Goal: Task Accomplishment & Management: Manage account settings

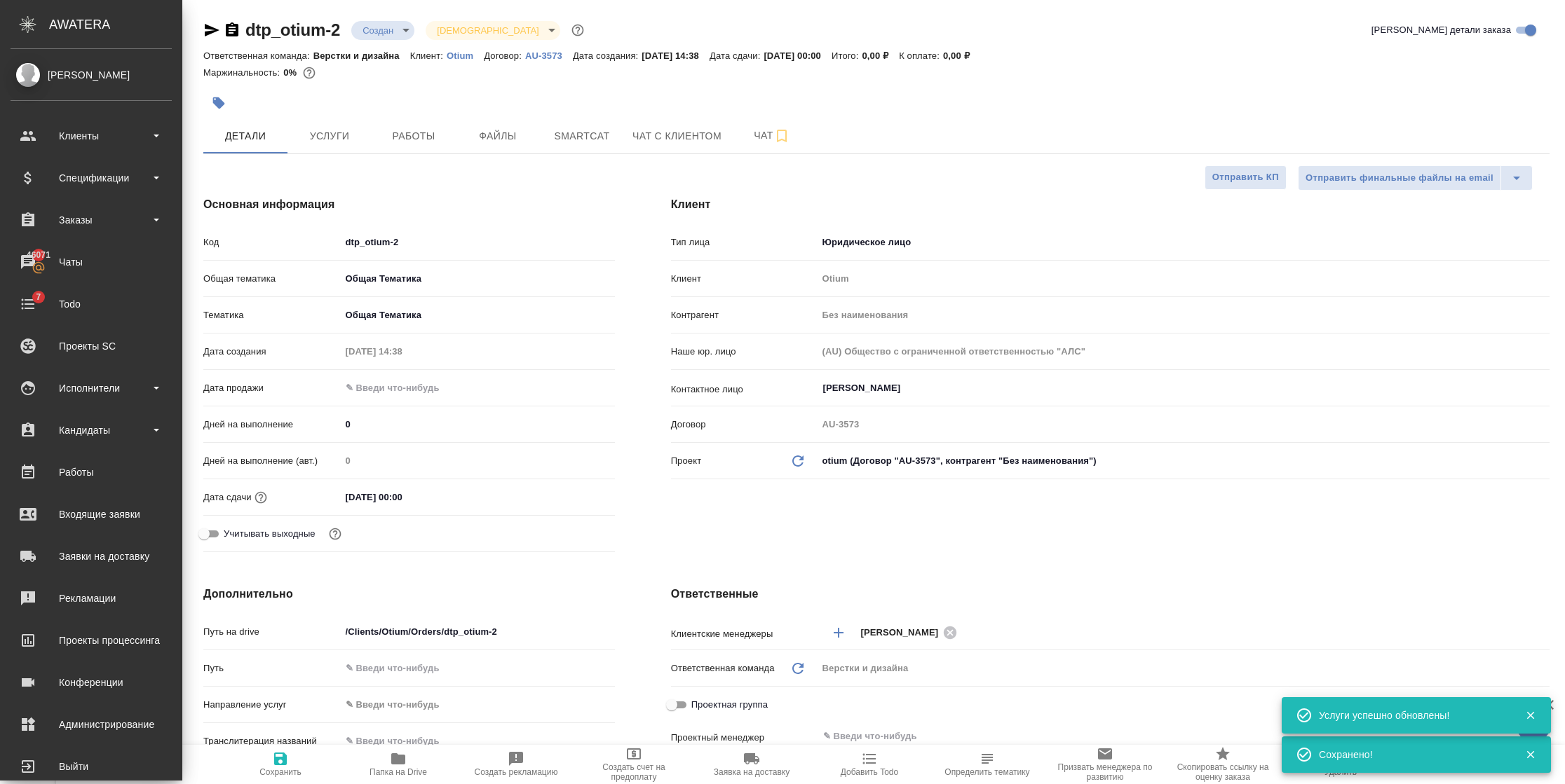
select select "RU"
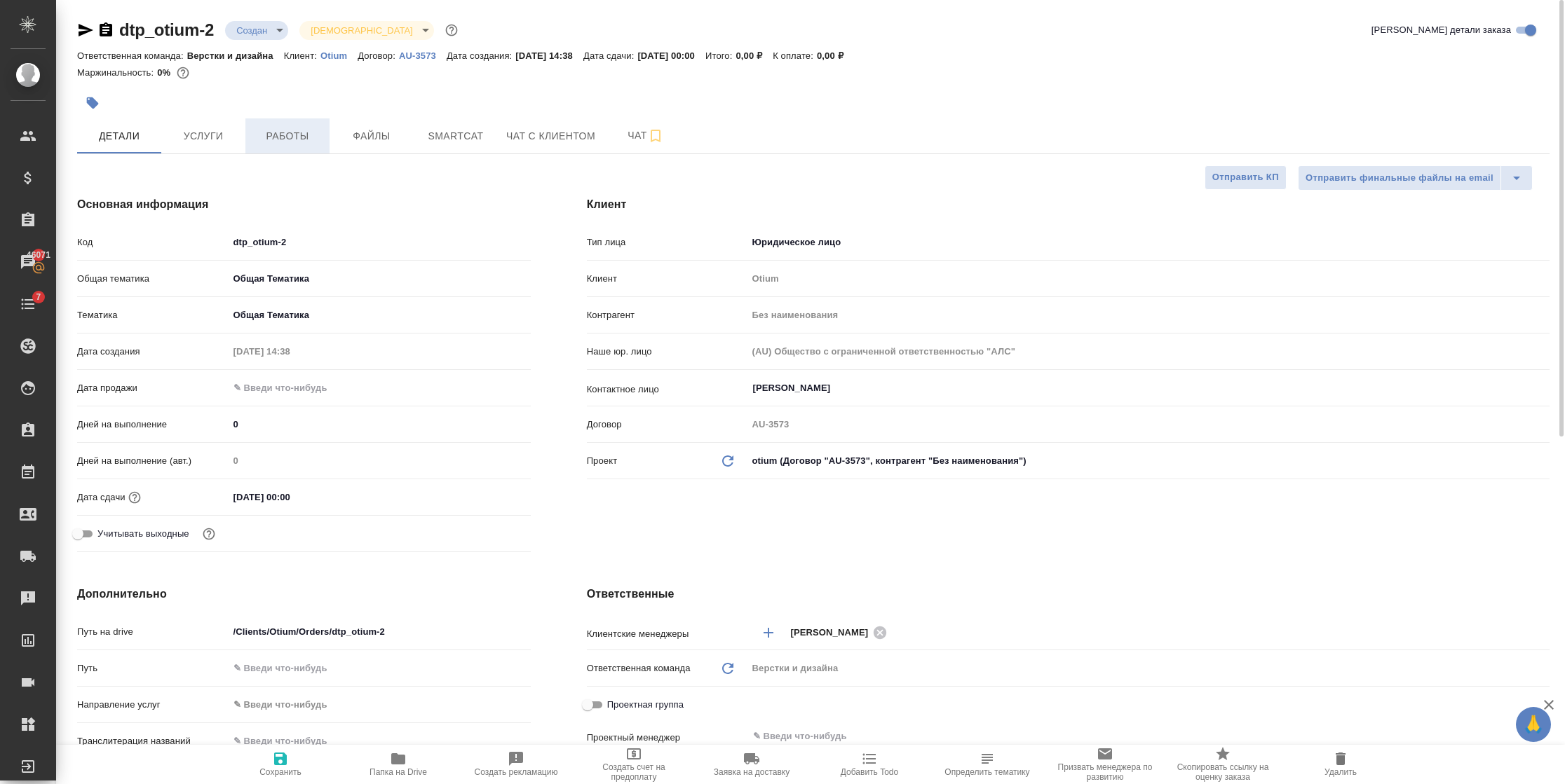
click at [297, 136] on span "Работы" at bounding box center [287, 136] width 67 height 17
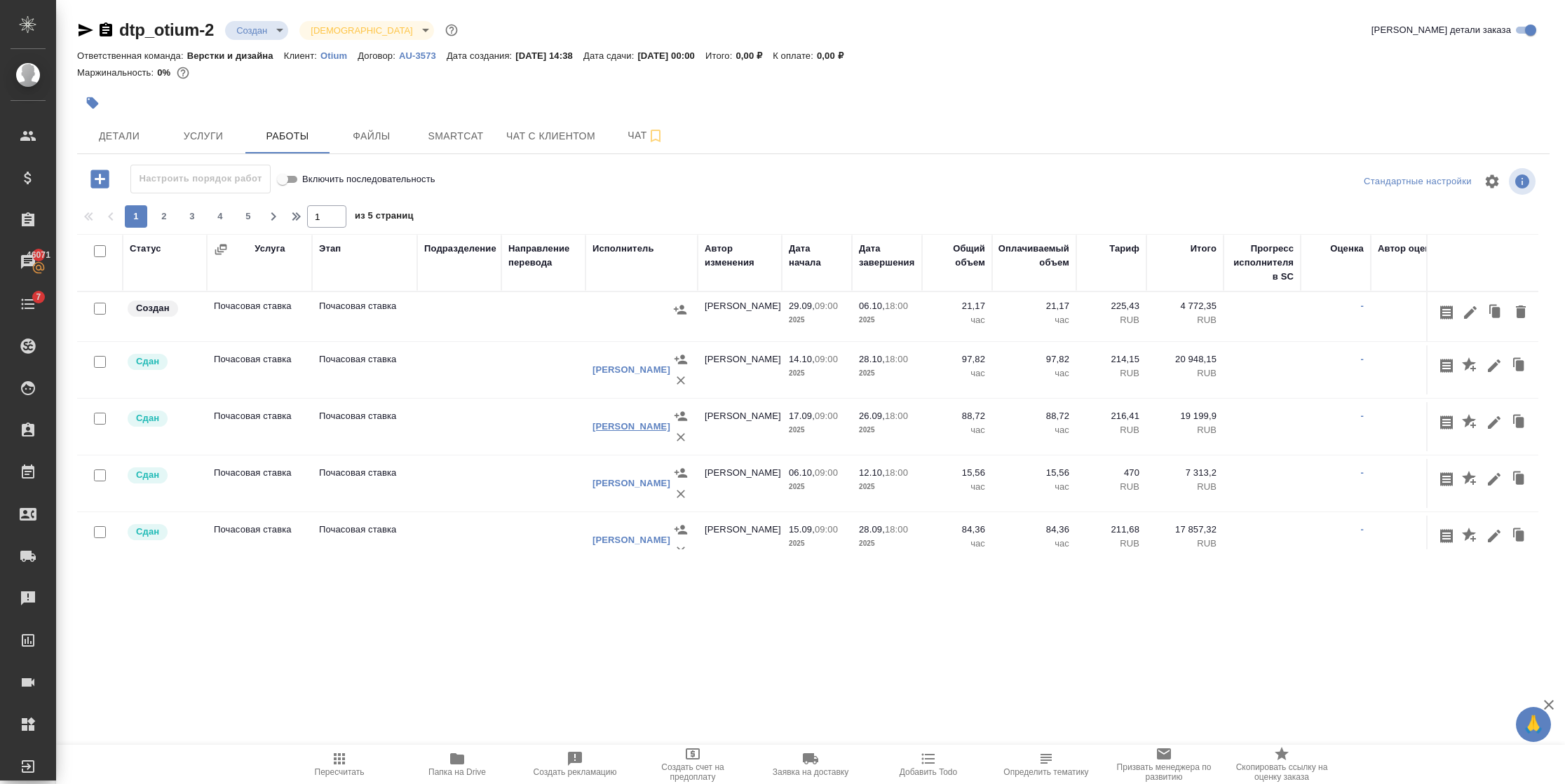
click at [611, 421] on link "Черняева Татьяна Игоревна" at bounding box center [631, 426] width 78 height 10
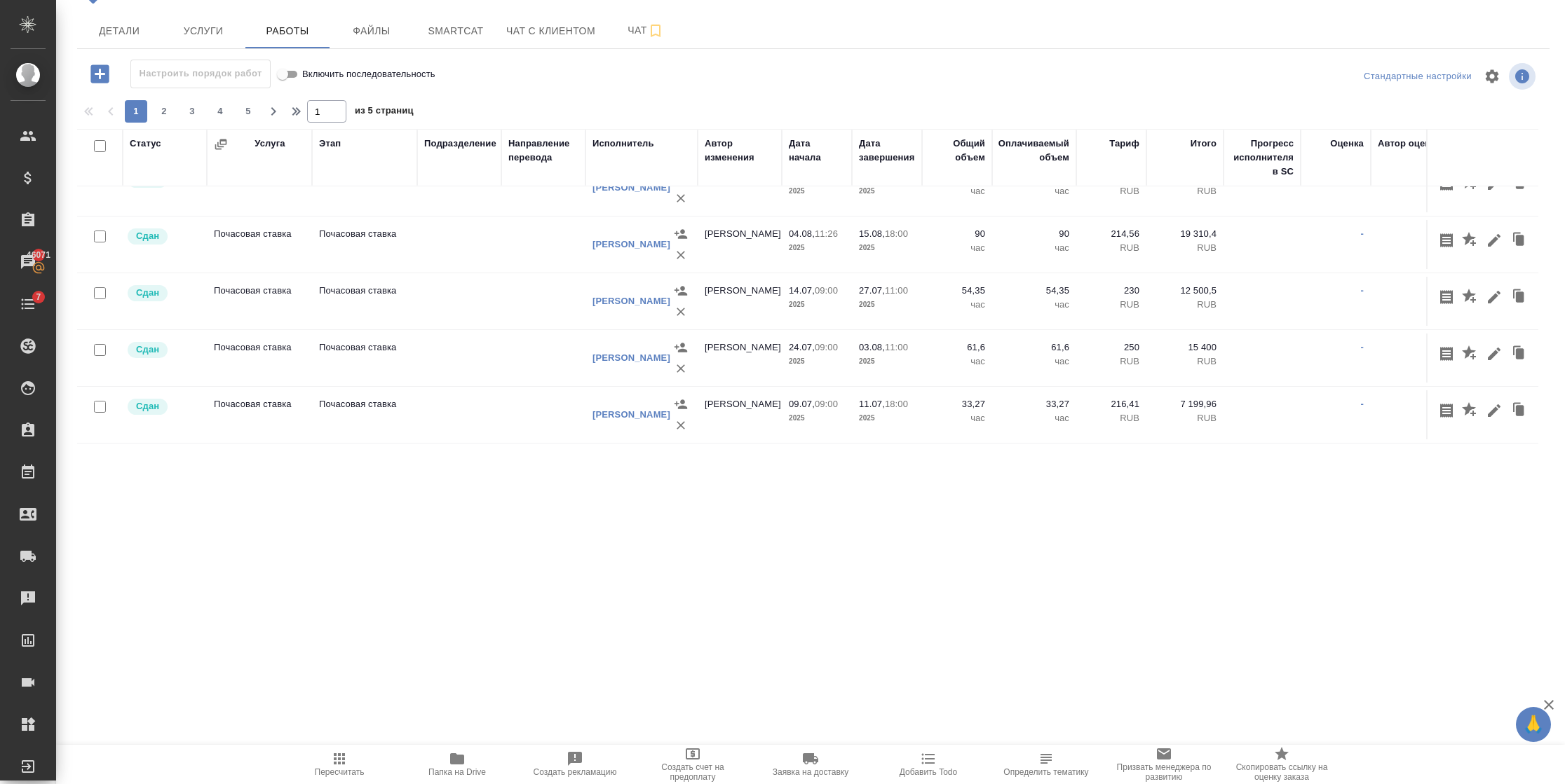
scroll to position [1174, 0]
drag, startPoint x: 249, startPoint y: 109, endPoint x: 264, endPoint y: 119, distance: 18.0
click at [249, 109] on span "5" at bounding box center [248, 112] width 22 height 14
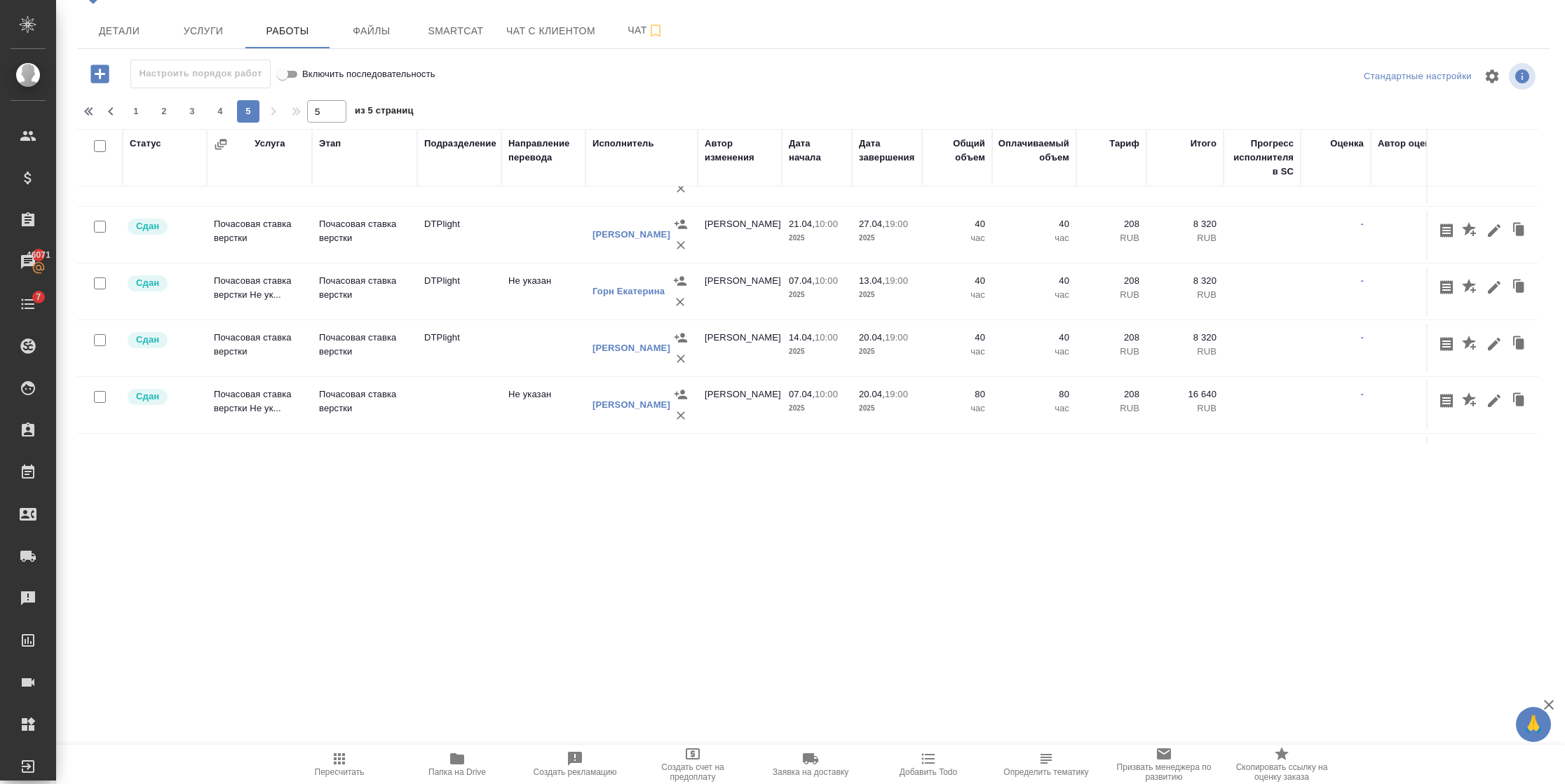
scroll to position [0, 0]
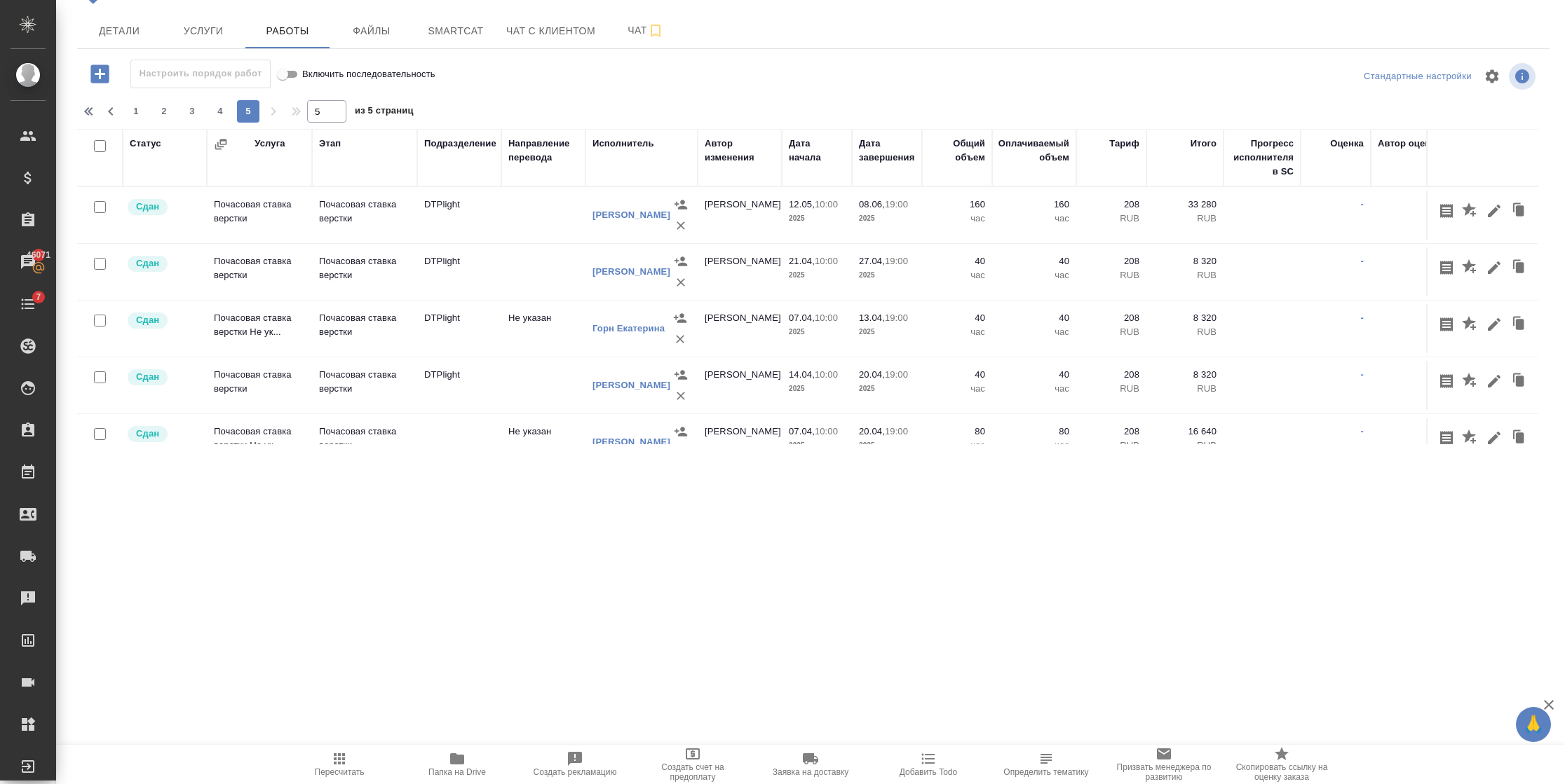
click at [224, 143] on icon "button" at bounding box center [221, 144] width 14 height 14
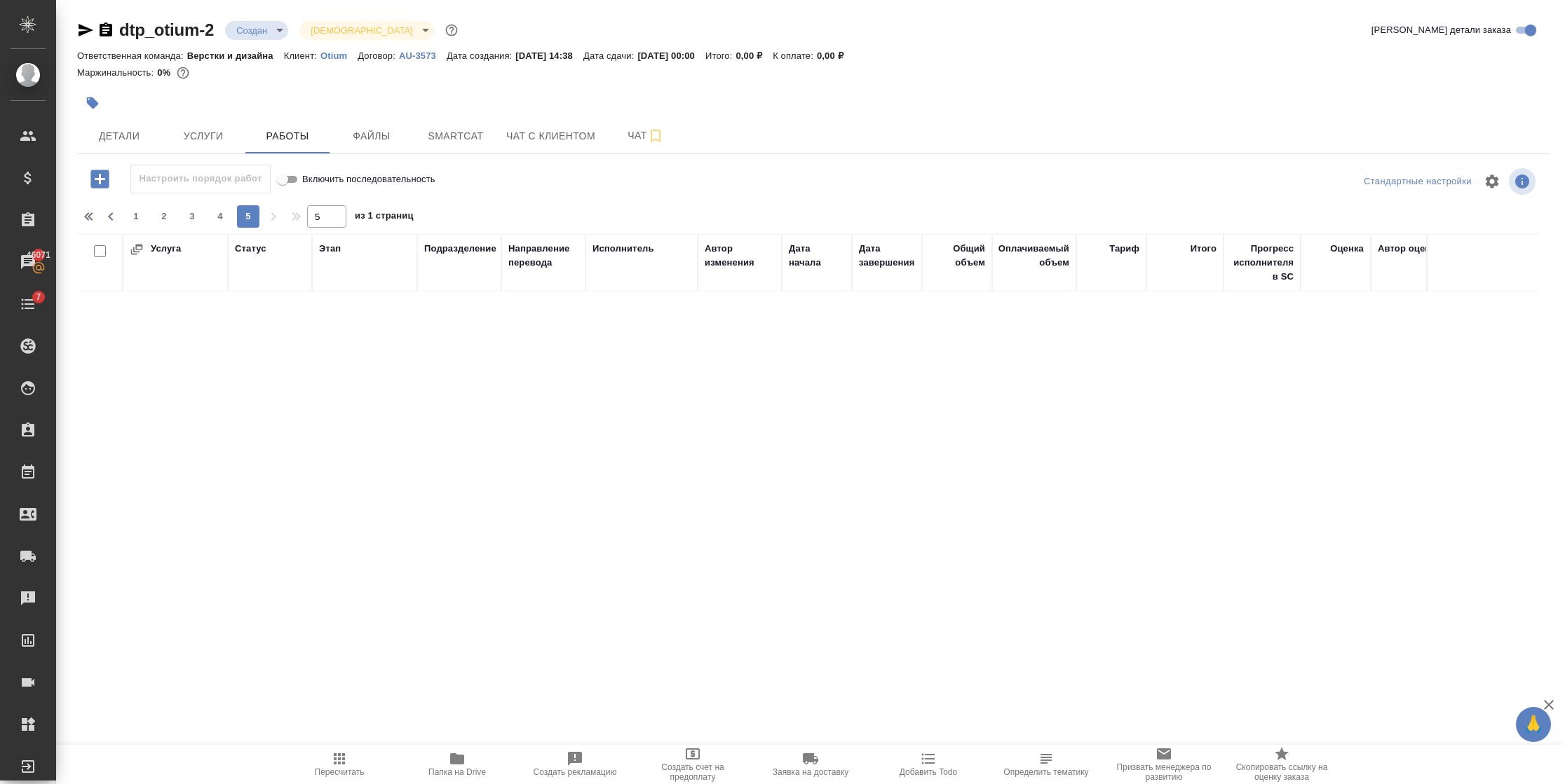
click at [123, 206] on div "1 2 3 4 5" at bounding box center [192, 217] width 141 height 22
click at [129, 215] on span "1" at bounding box center [136, 217] width 22 height 14
type input "1"
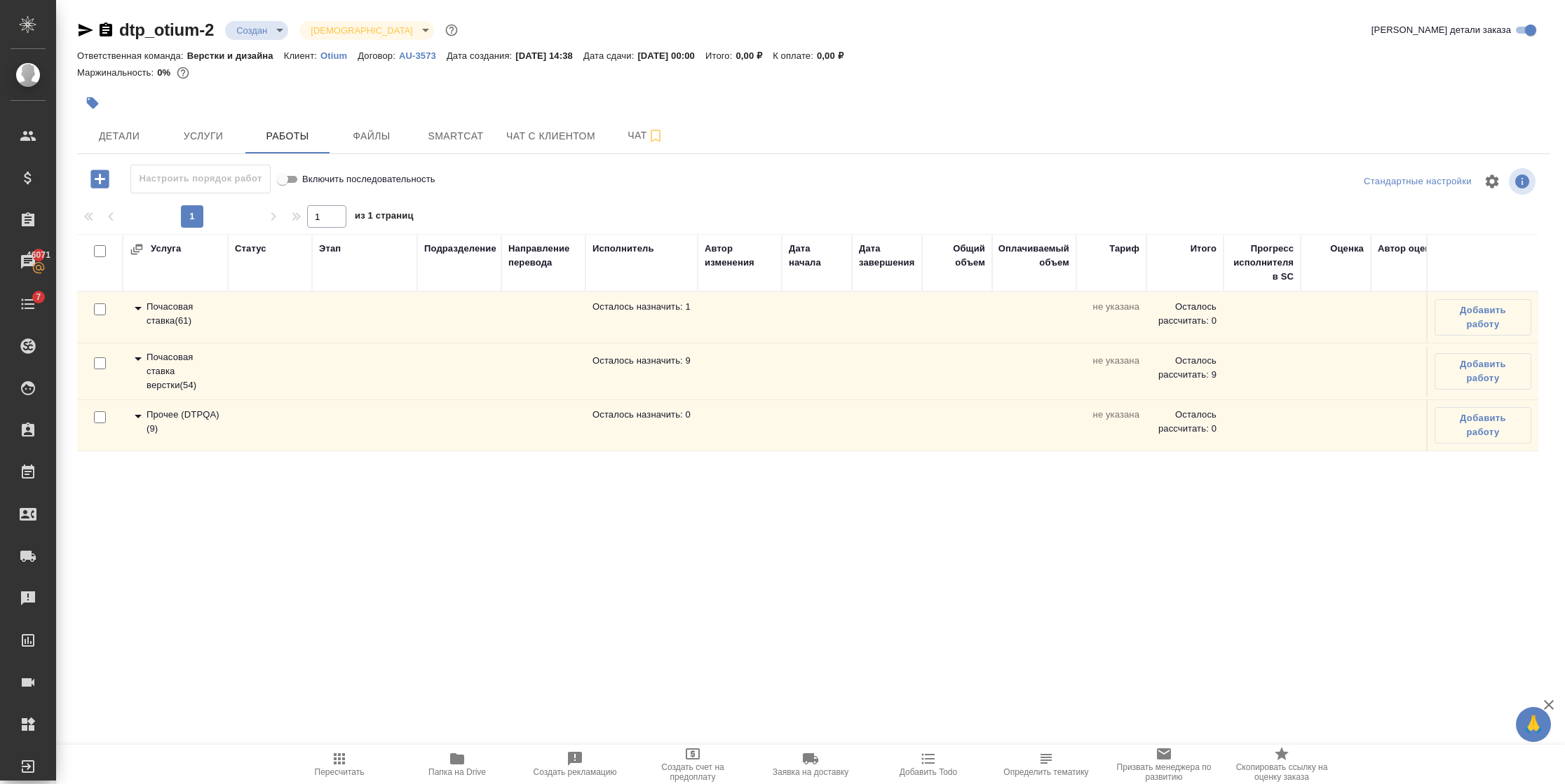
click at [136, 362] on icon at bounding box center [137, 358] width 17 height 17
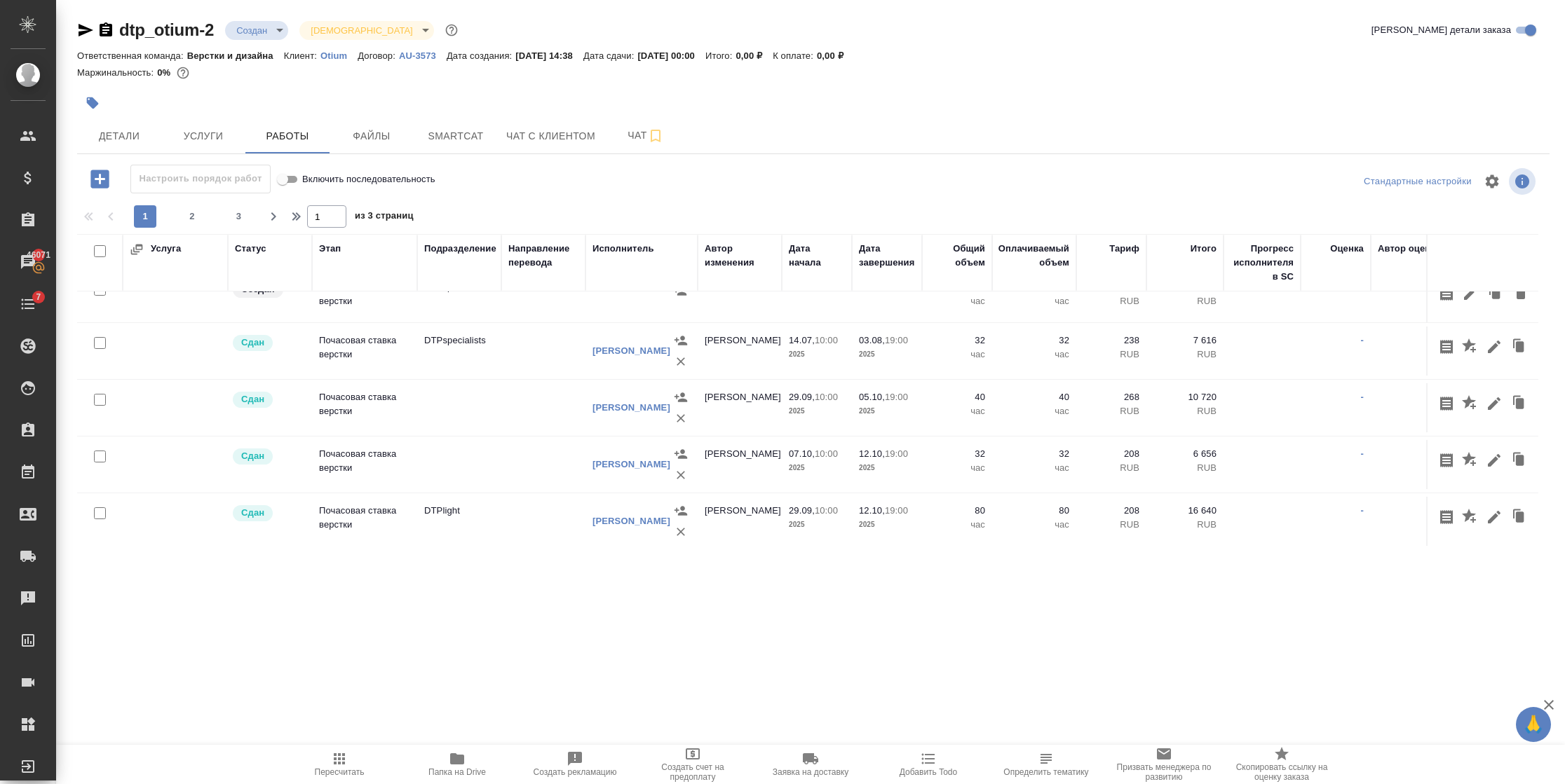
scroll to position [630, 0]
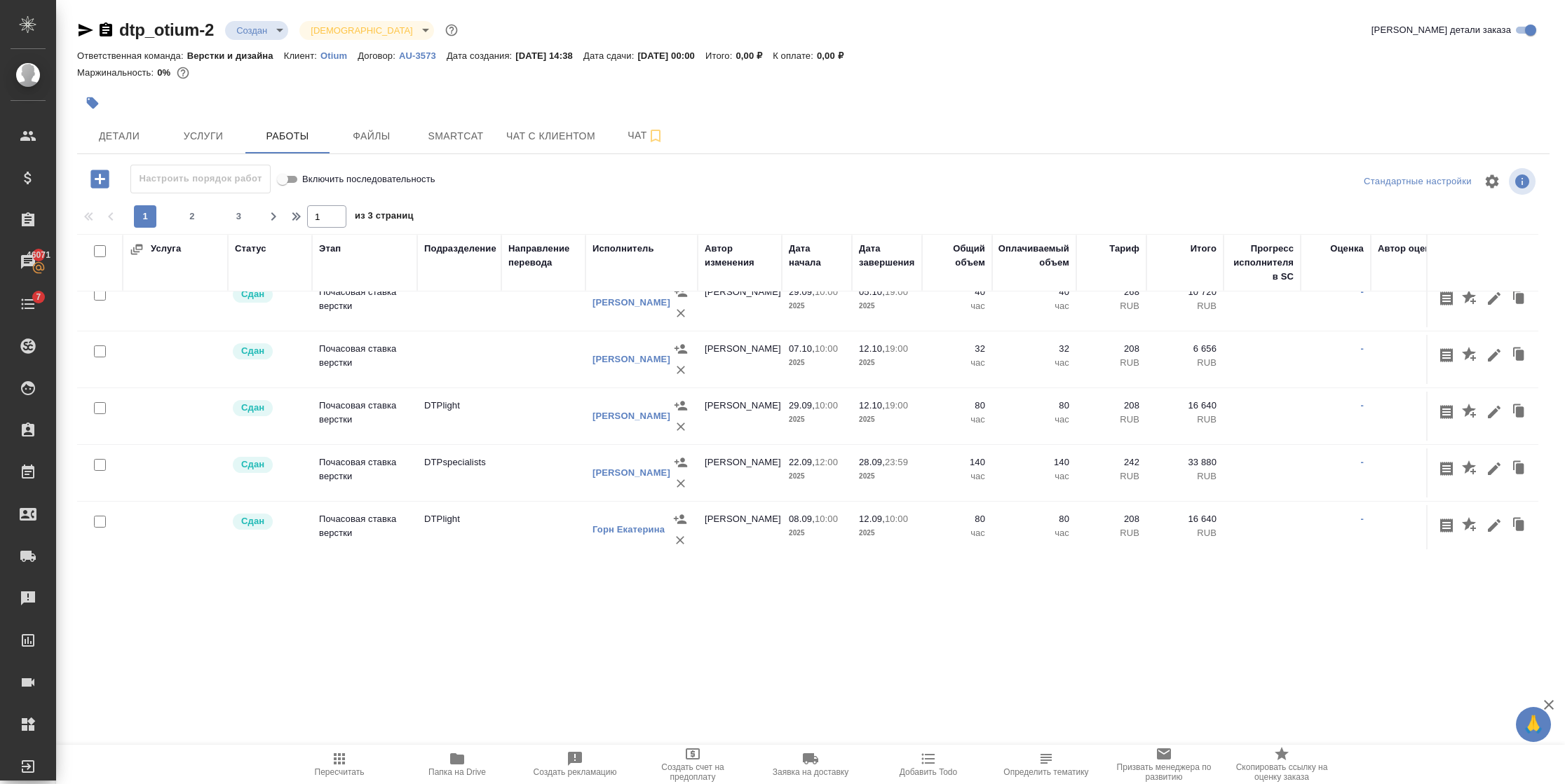
click at [602, 367] on div "Васильева Ольга Николаевна" at bounding box center [631, 359] width 78 height 14
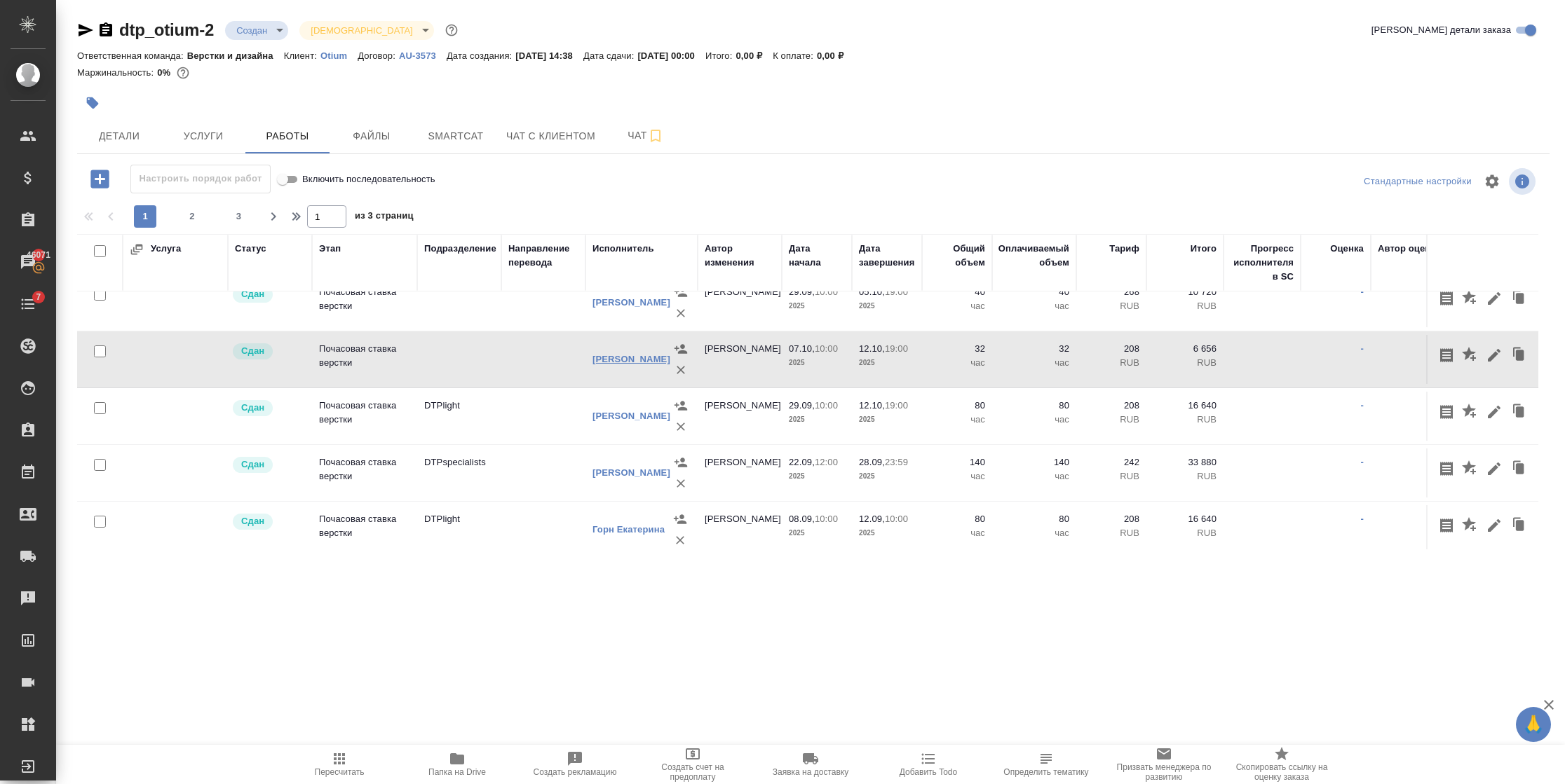
click at [609, 360] on link "Васильева Ольга Николаевна" at bounding box center [631, 359] width 78 height 10
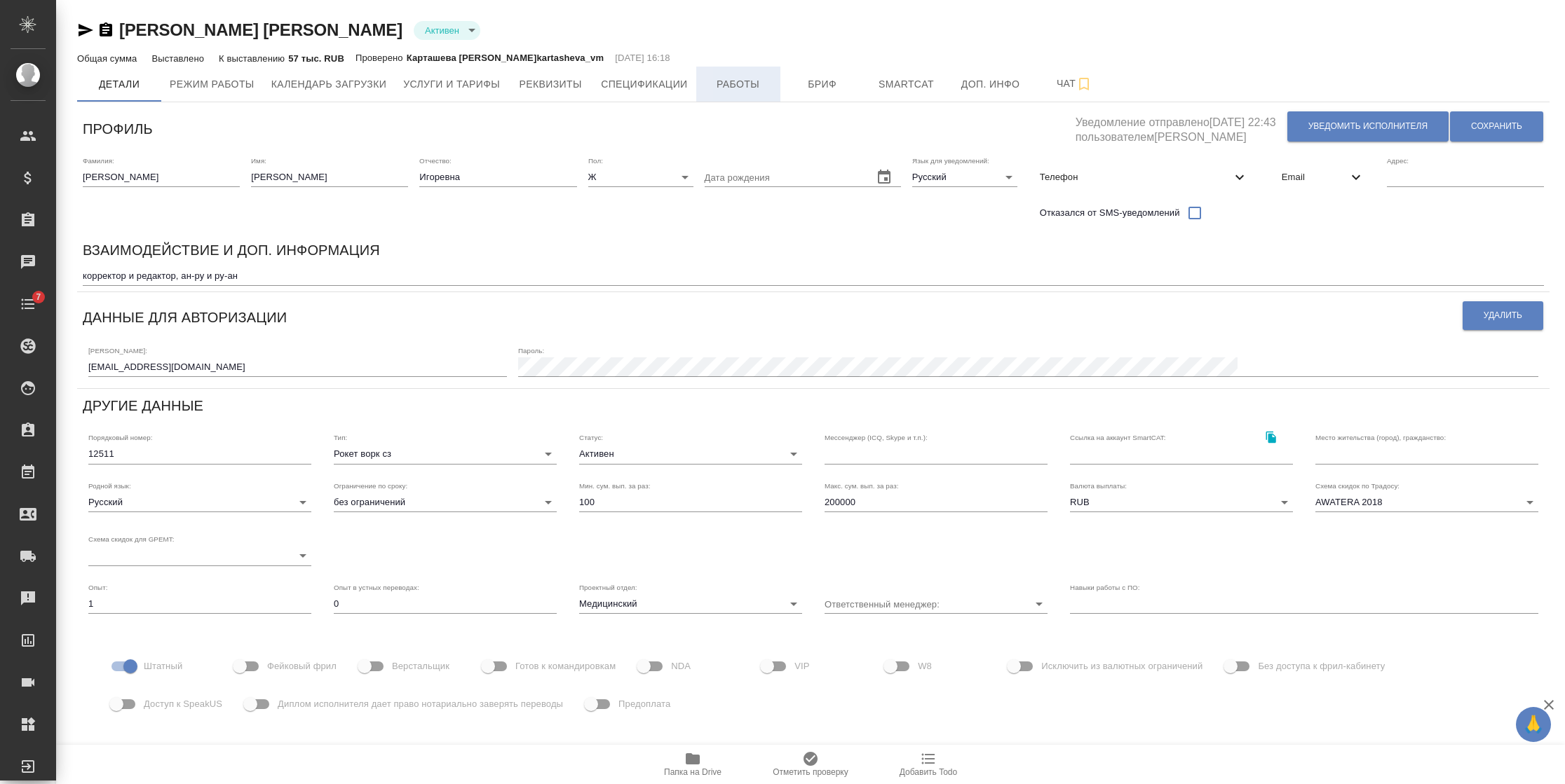
click at [742, 79] on span "Работы" at bounding box center [738, 84] width 67 height 17
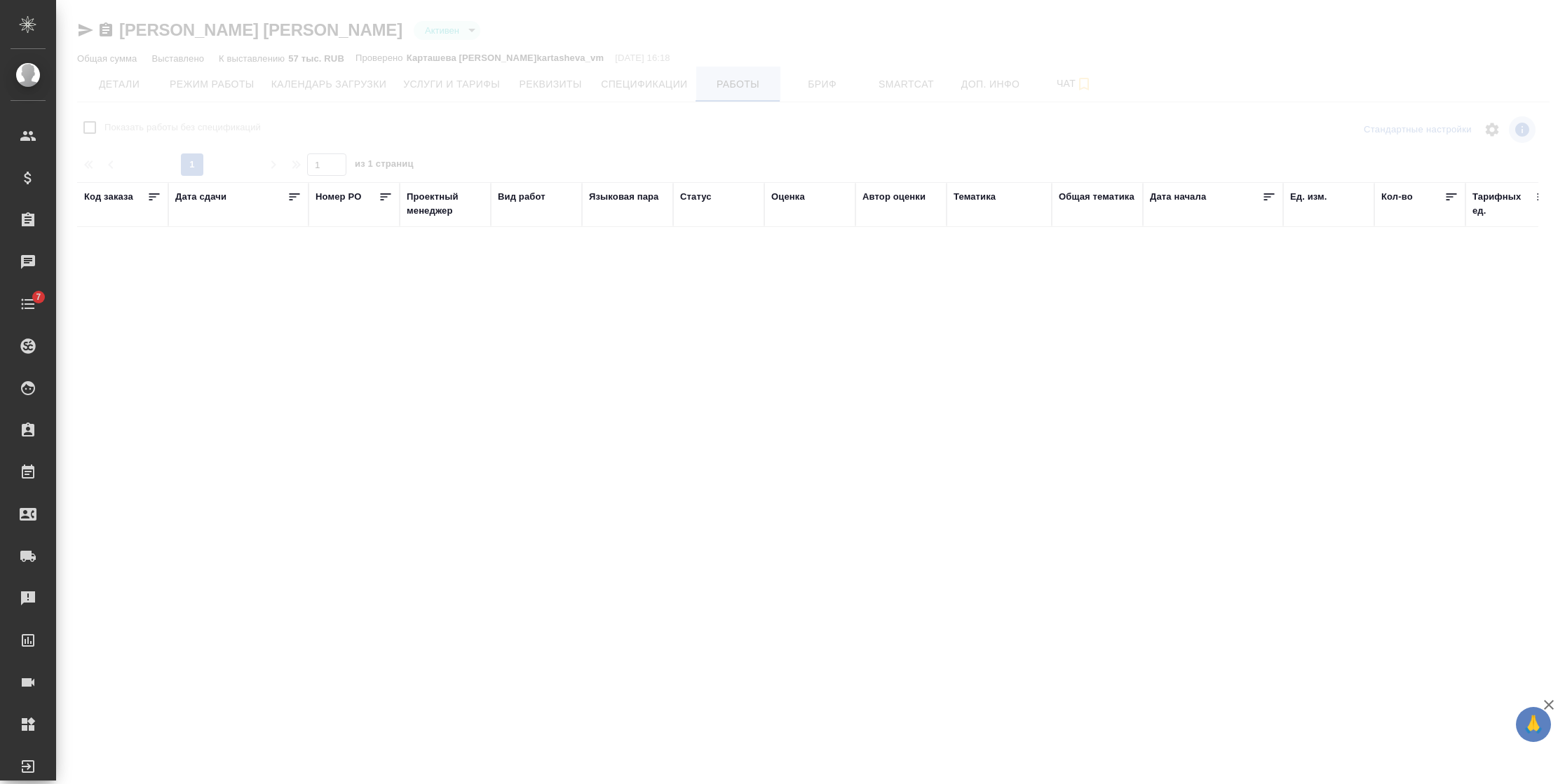
checkbox input "false"
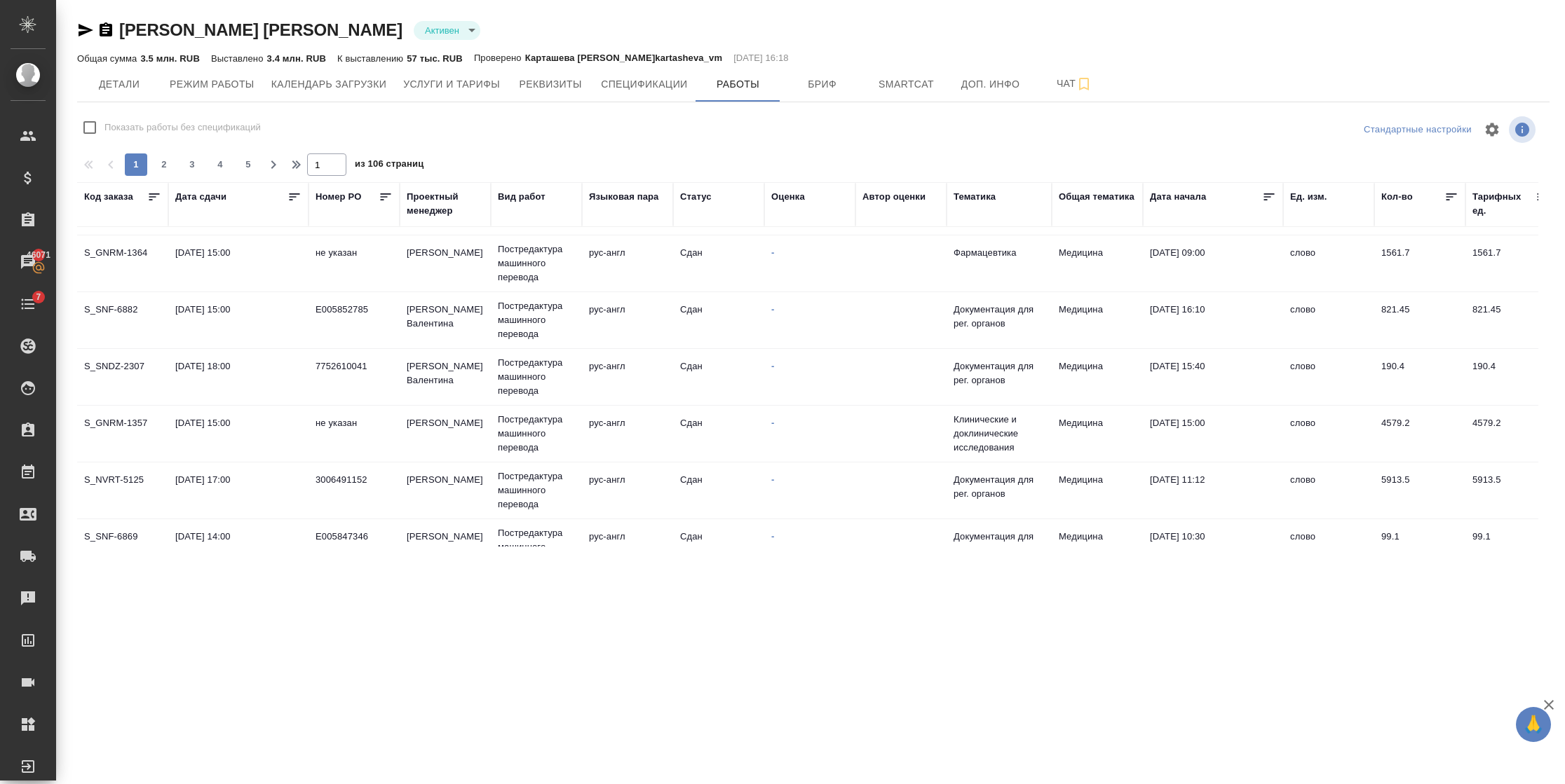
scroll to position [840, 0]
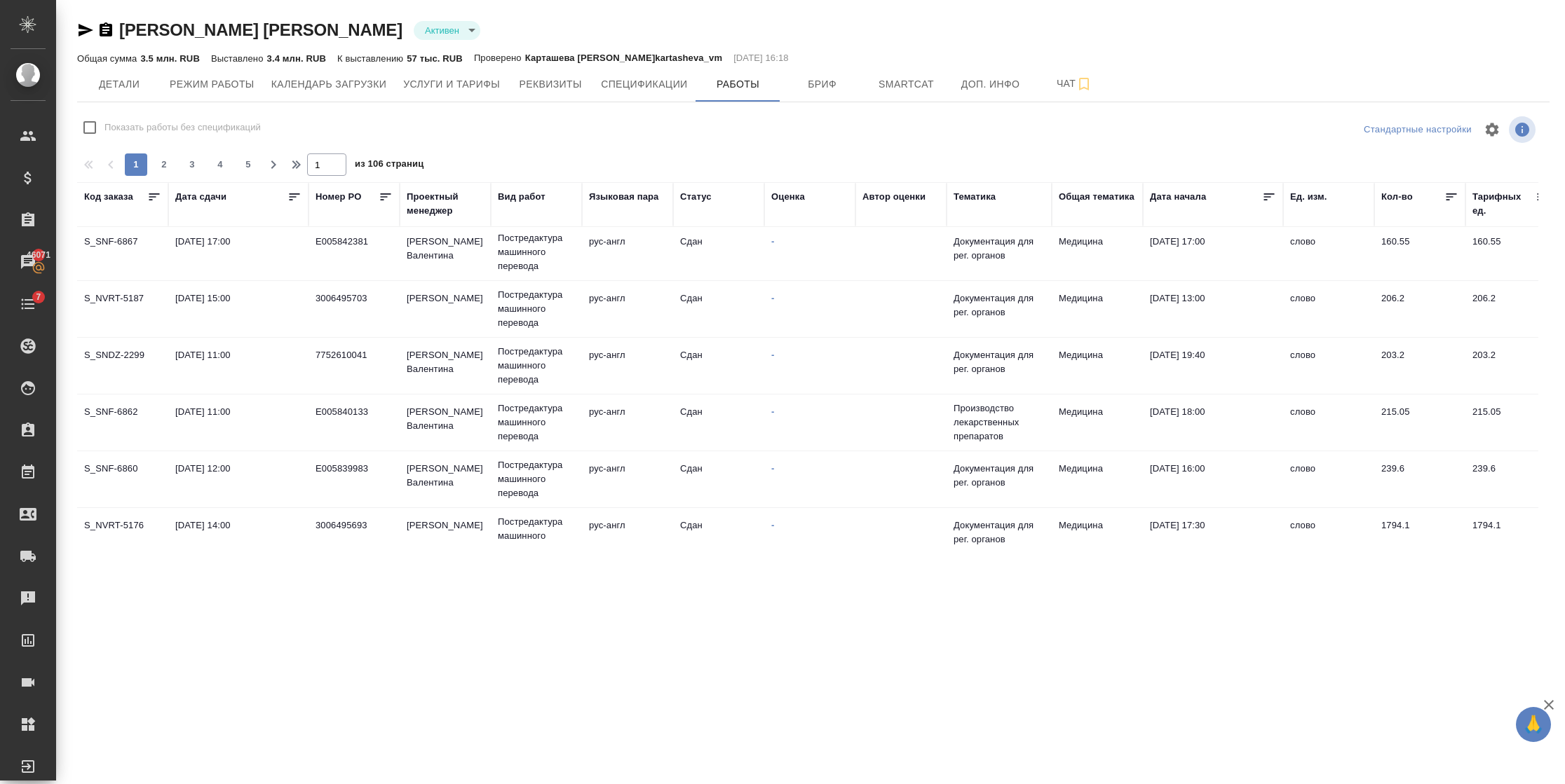
click at [212, 194] on div "Дата сдачи" at bounding box center [201, 197] width 51 height 14
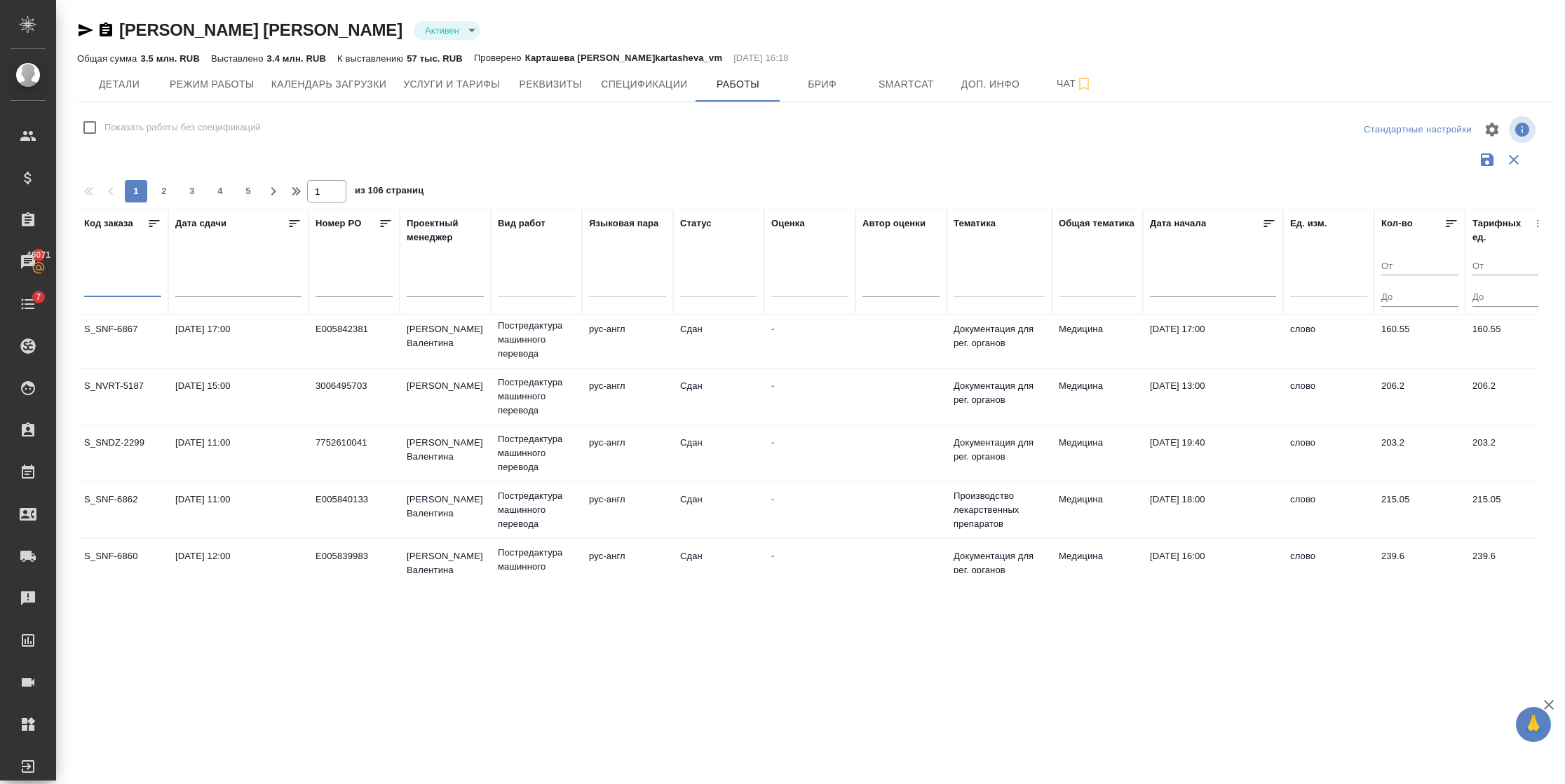
paste input "dtp_otium-2"
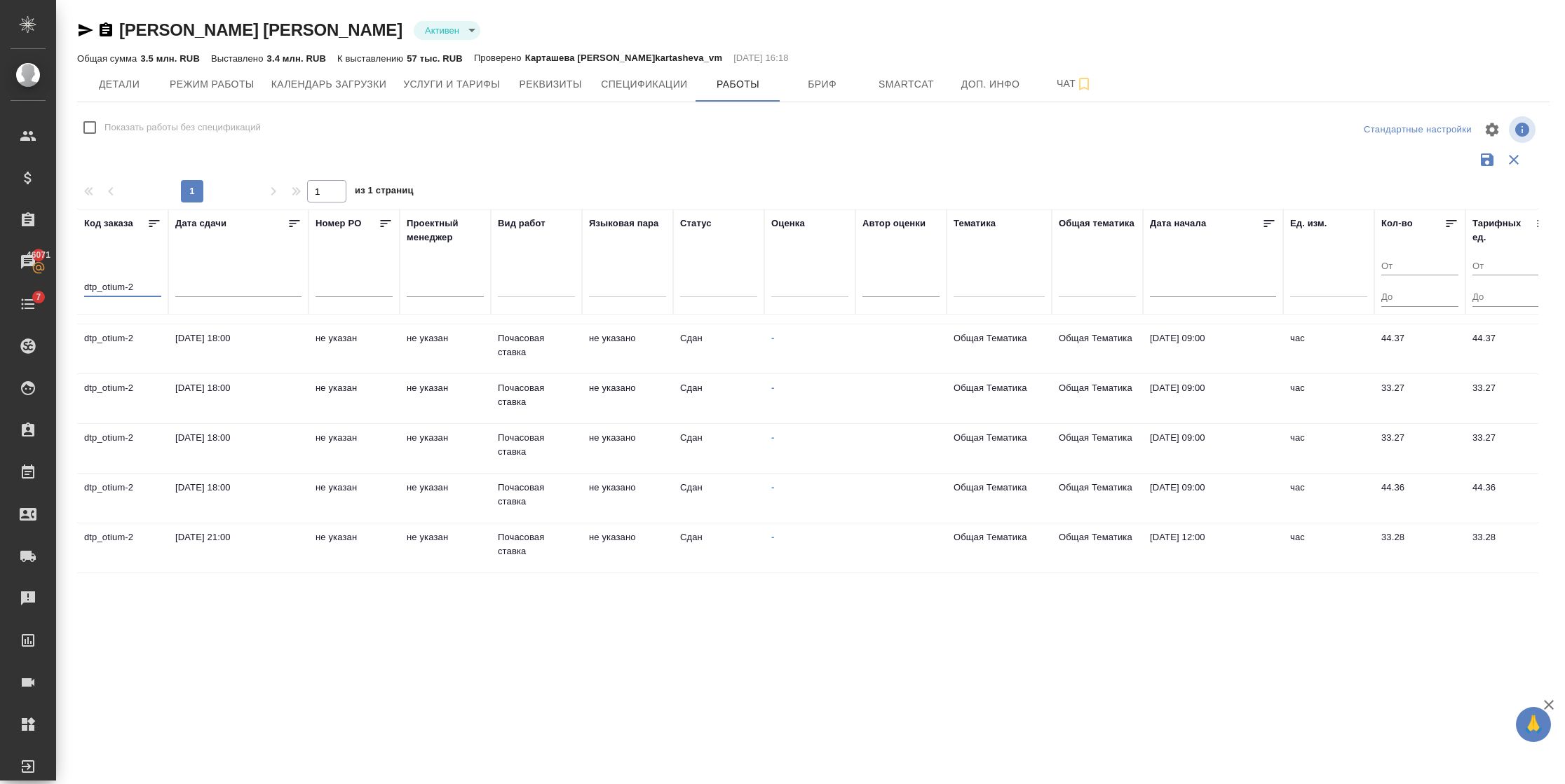
scroll to position [0, 0]
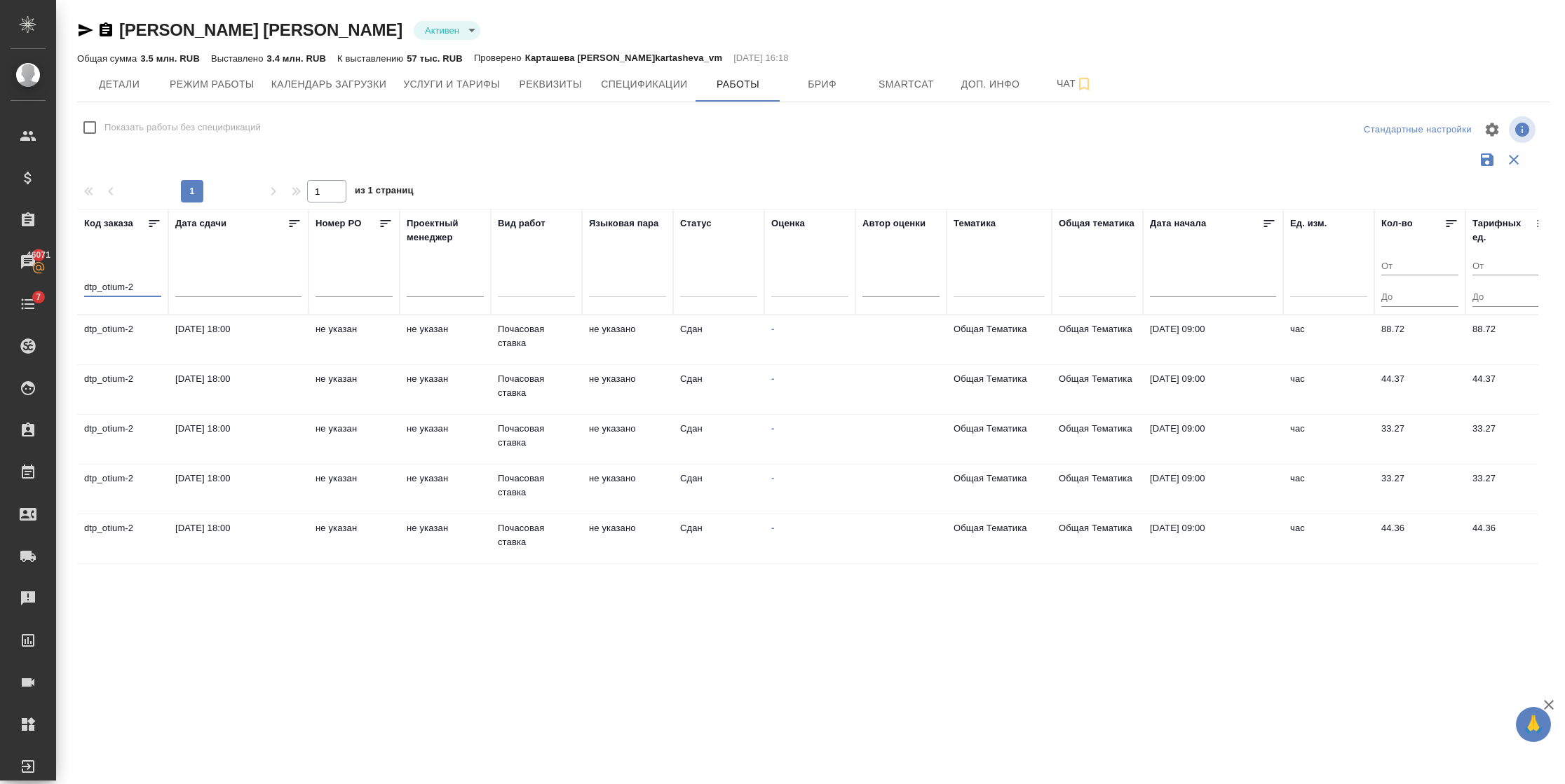
type input "dtp_otium-2"
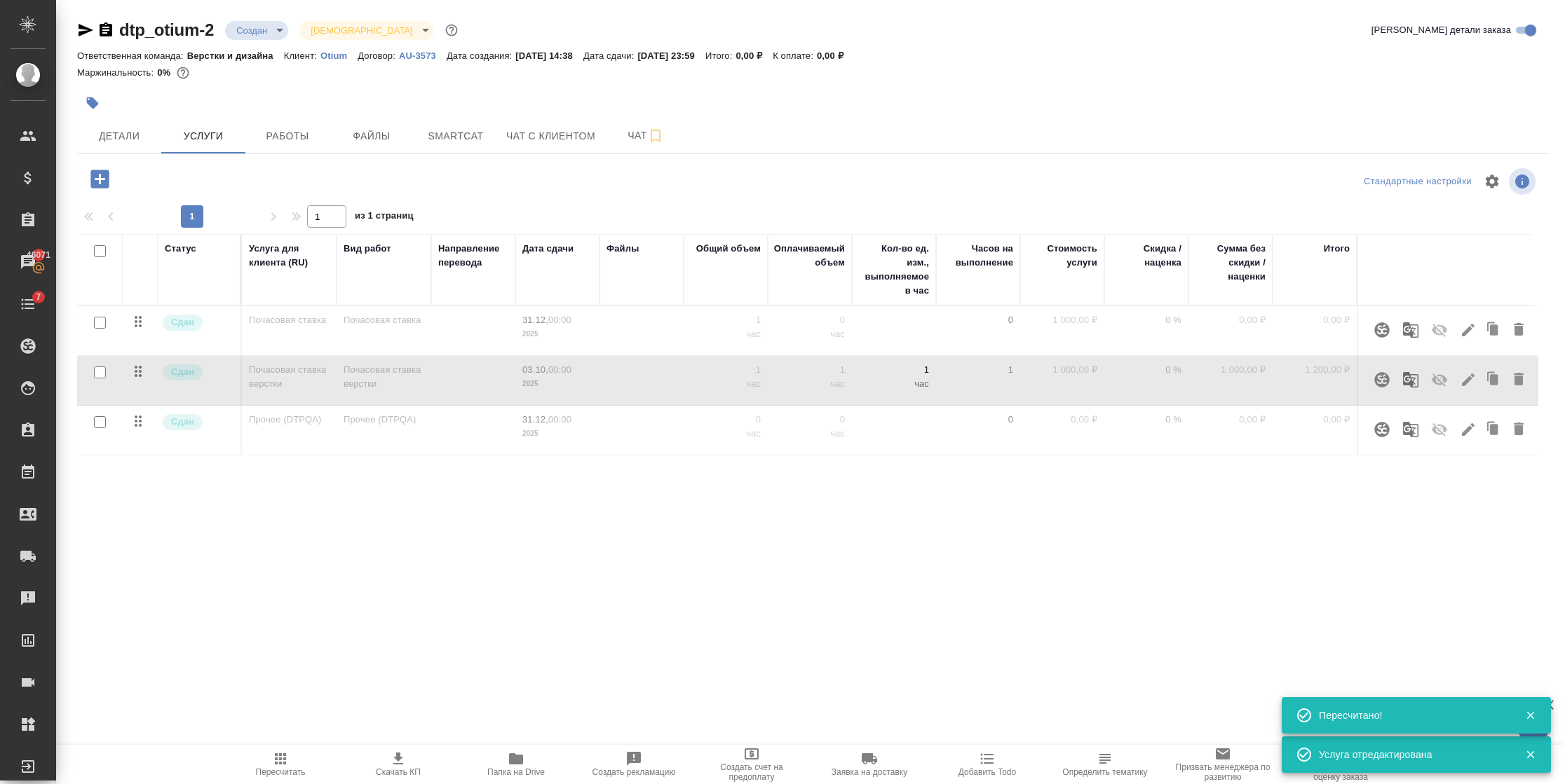
click at [110, 25] on icon "button" at bounding box center [106, 29] width 13 height 14
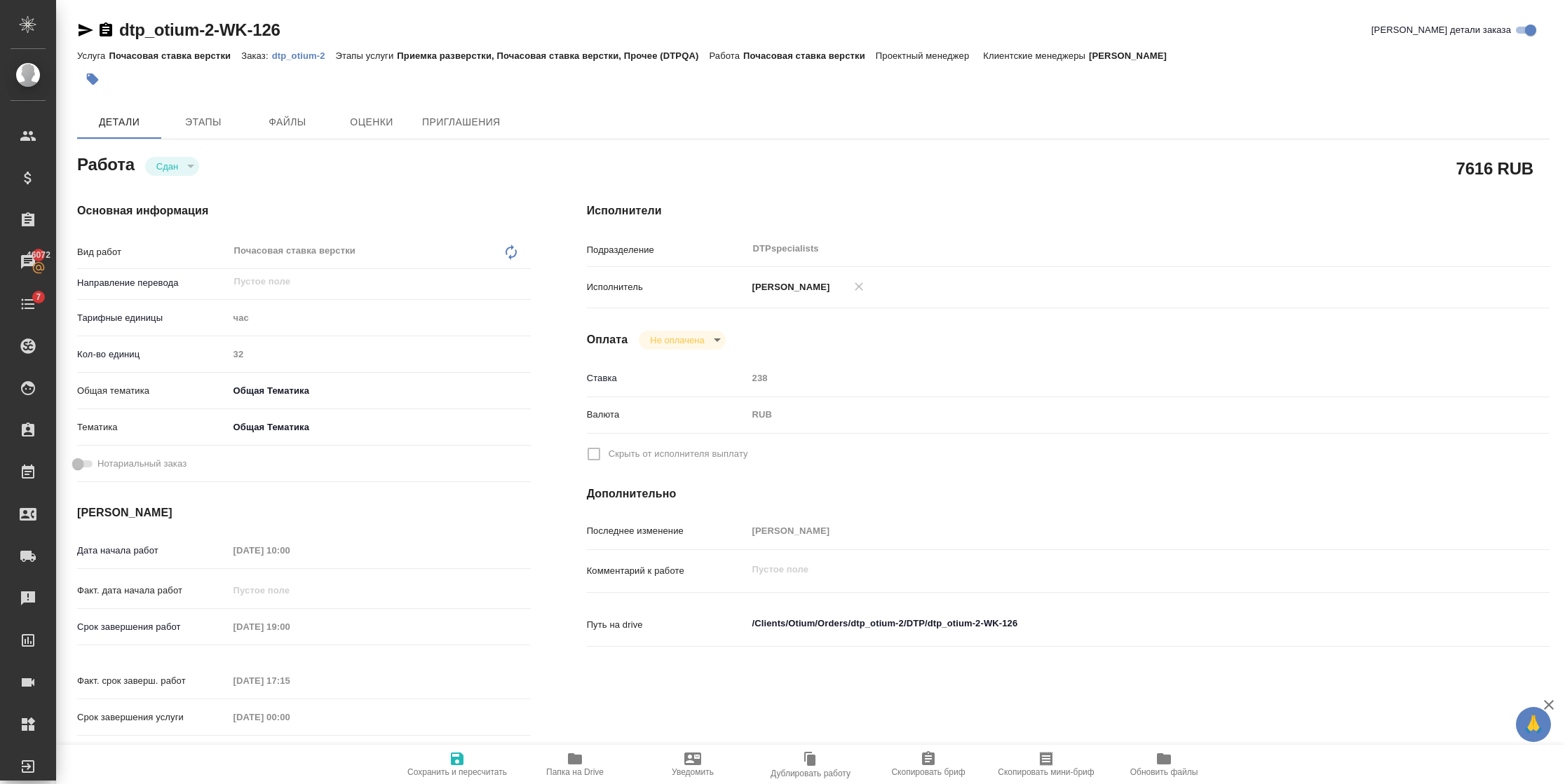
click at [301, 47] on div "Услуга Почасовая ставка верстки Заказ: dtp_otium-2 Этапы услуги Приемка разверс…" at bounding box center [813, 55] width 1472 height 17
click at [302, 47] on div "Услуга Почасовая ставка верстки Заказ: dtp_otium-2 Этапы услуги Приемка разверс…" at bounding box center [813, 55] width 1472 height 17
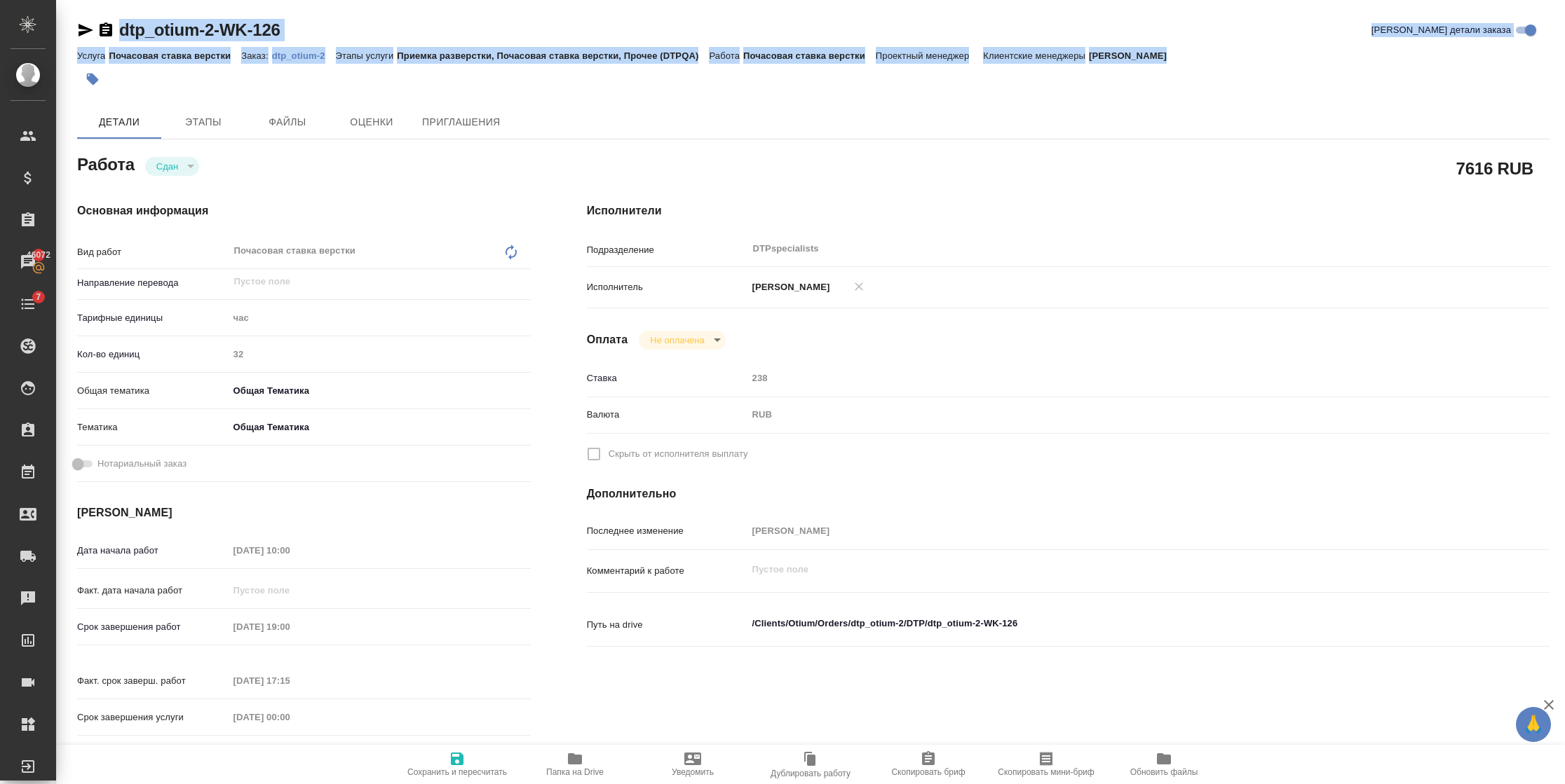
click at [302, 47] on div "dtp_otium-2-WK-126 Кратко детали заказа Услуга Почасовая ставка верстки Заказ: …" at bounding box center [813, 56] width 1472 height 75
drag, startPoint x: 302, startPoint y: 47, endPoint x: 288, endPoint y: 56, distance: 16.6
click at [288, 56] on p "dtp_otium-2" at bounding box center [304, 56] width 64 height 10
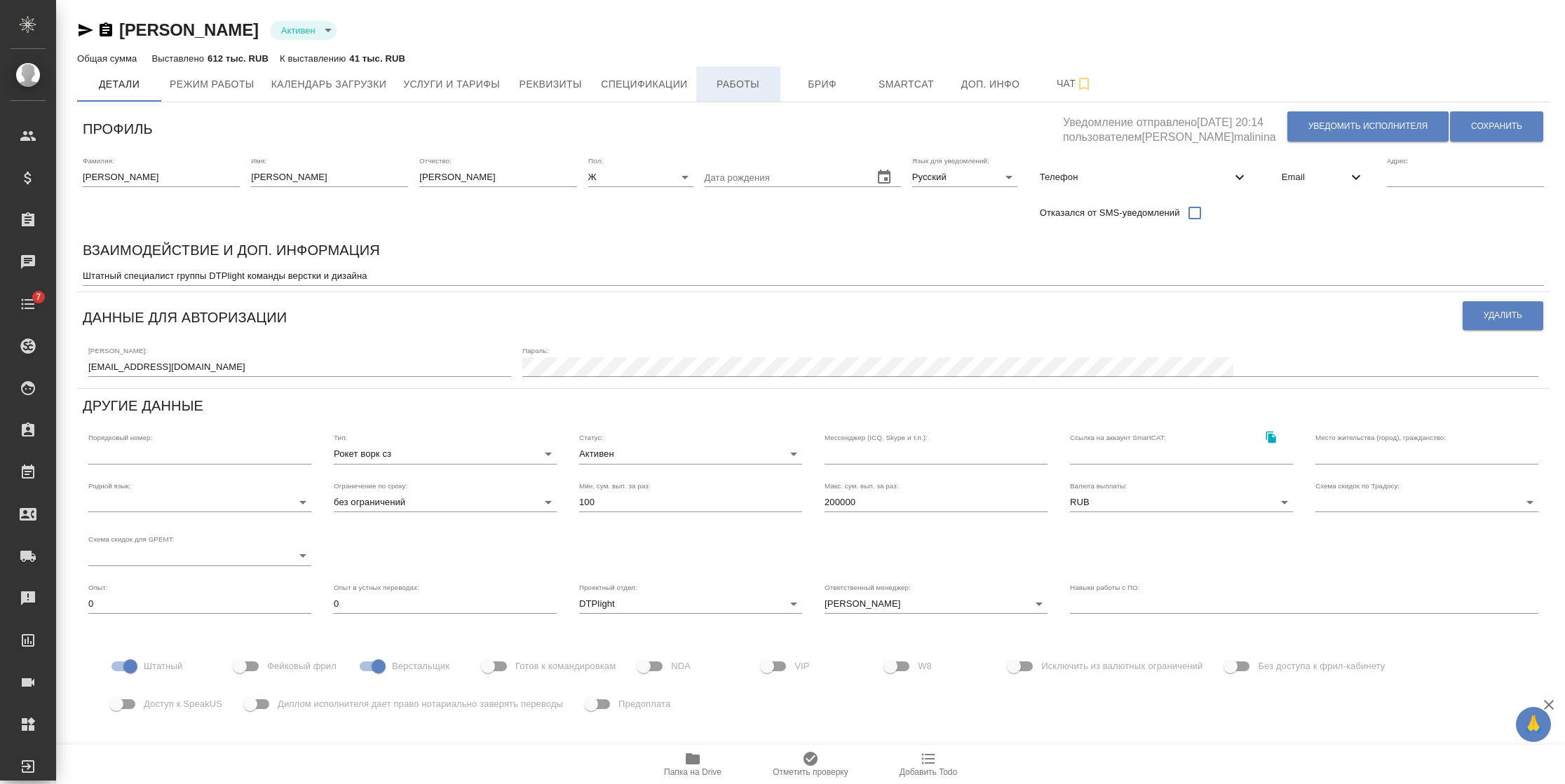
click at [729, 81] on span "Работы" at bounding box center [738, 84] width 67 height 17
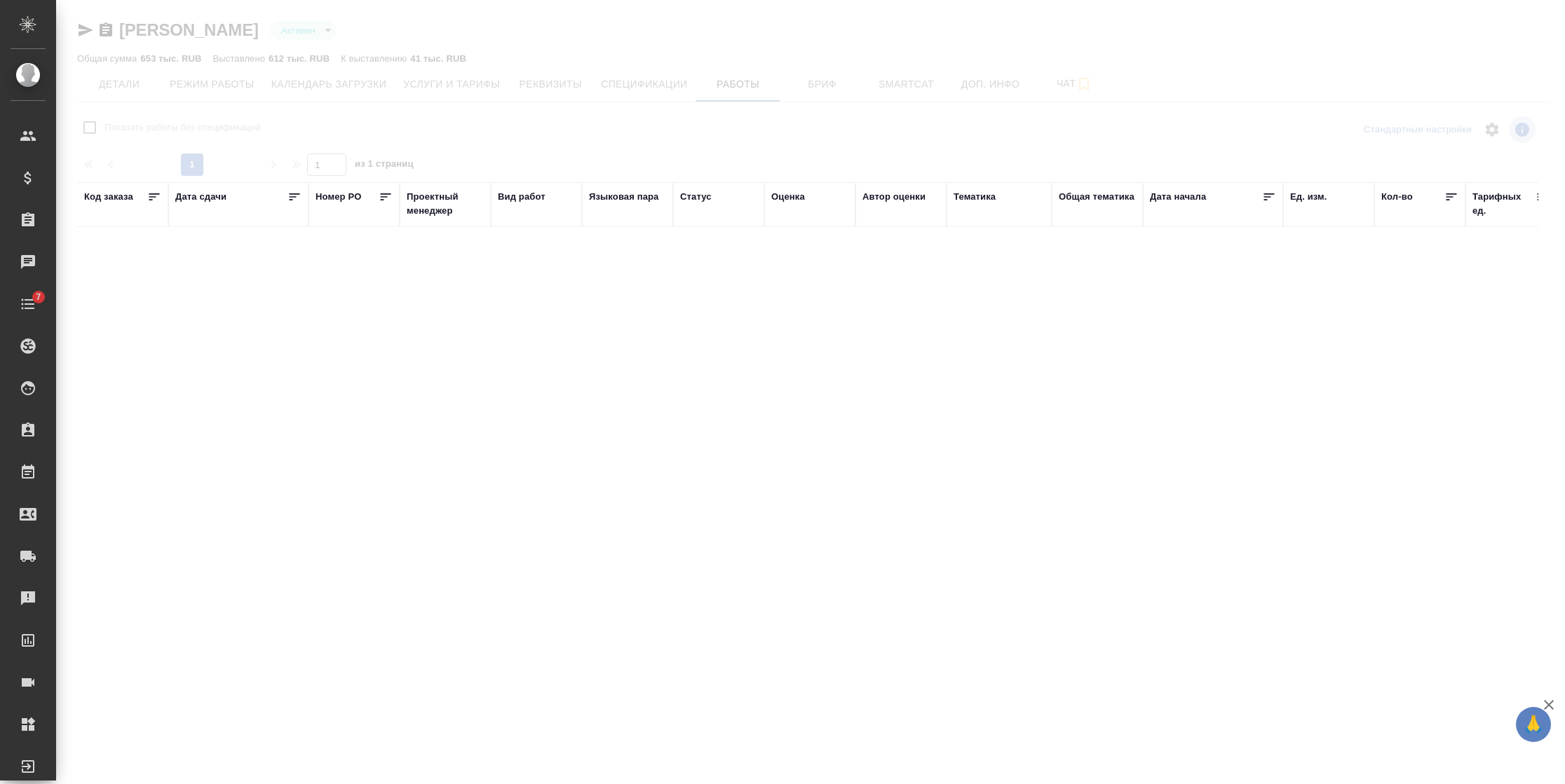
checkbox input "false"
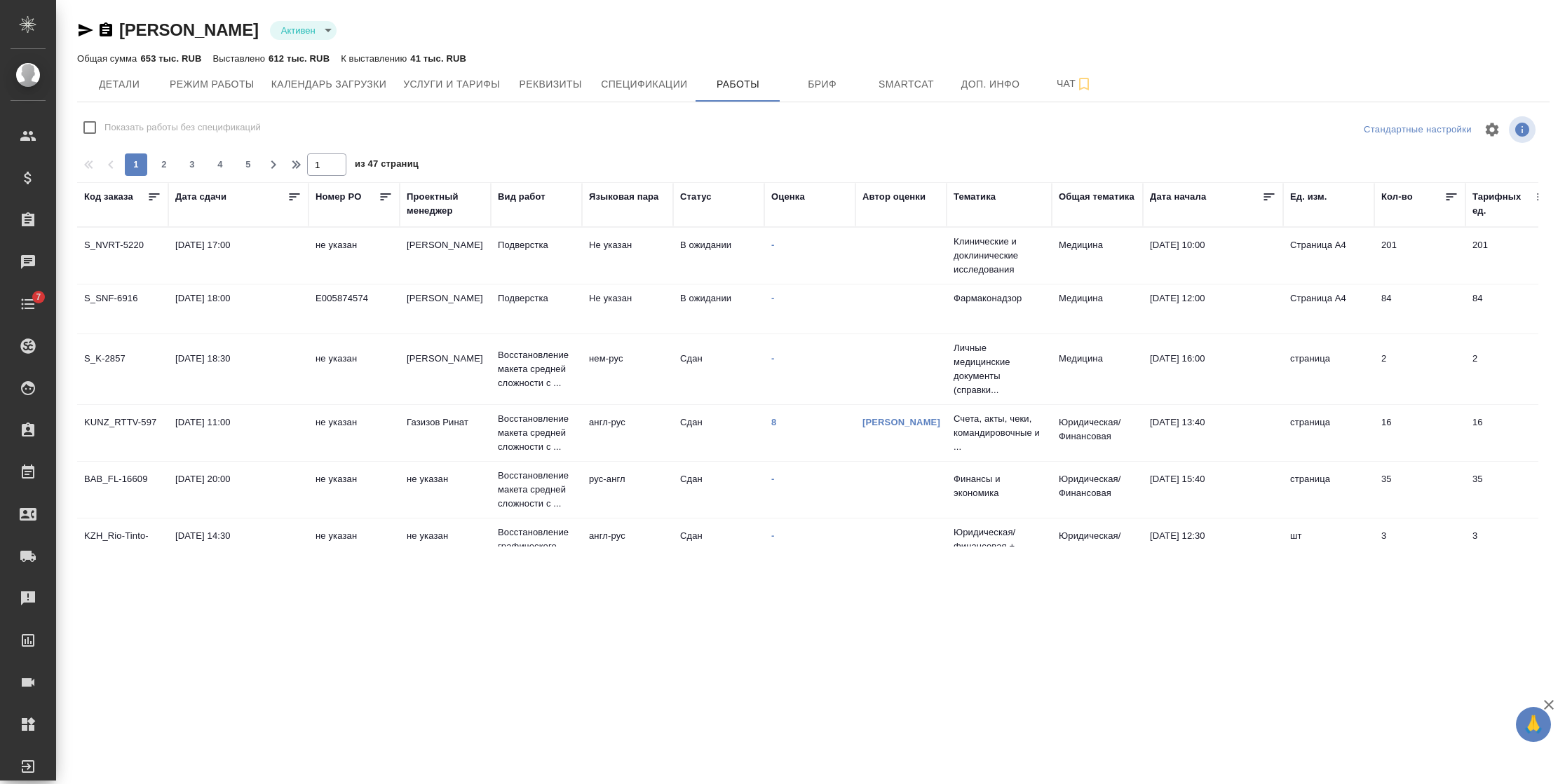
click at [123, 194] on div "Код заказа" at bounding box center [109, 197] width 49 height 14
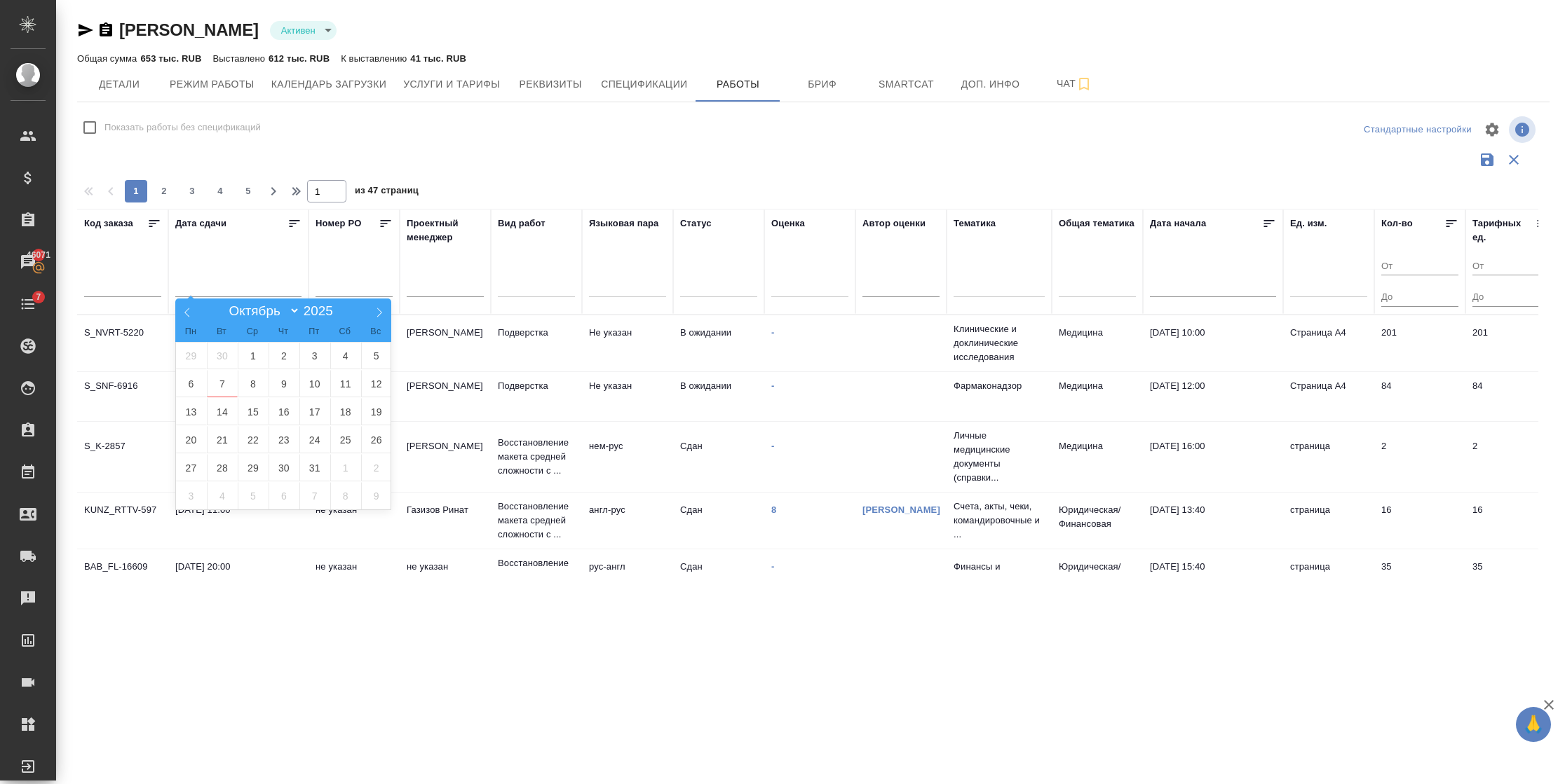
drag, startPoint x: 210, startPoint y: 286, endPoint x: 211, endPoint y: 272, distance: 14.0
click at [214, 271] on div "Дата сдачи" at bounding box center [238, 262] width 126 height 90
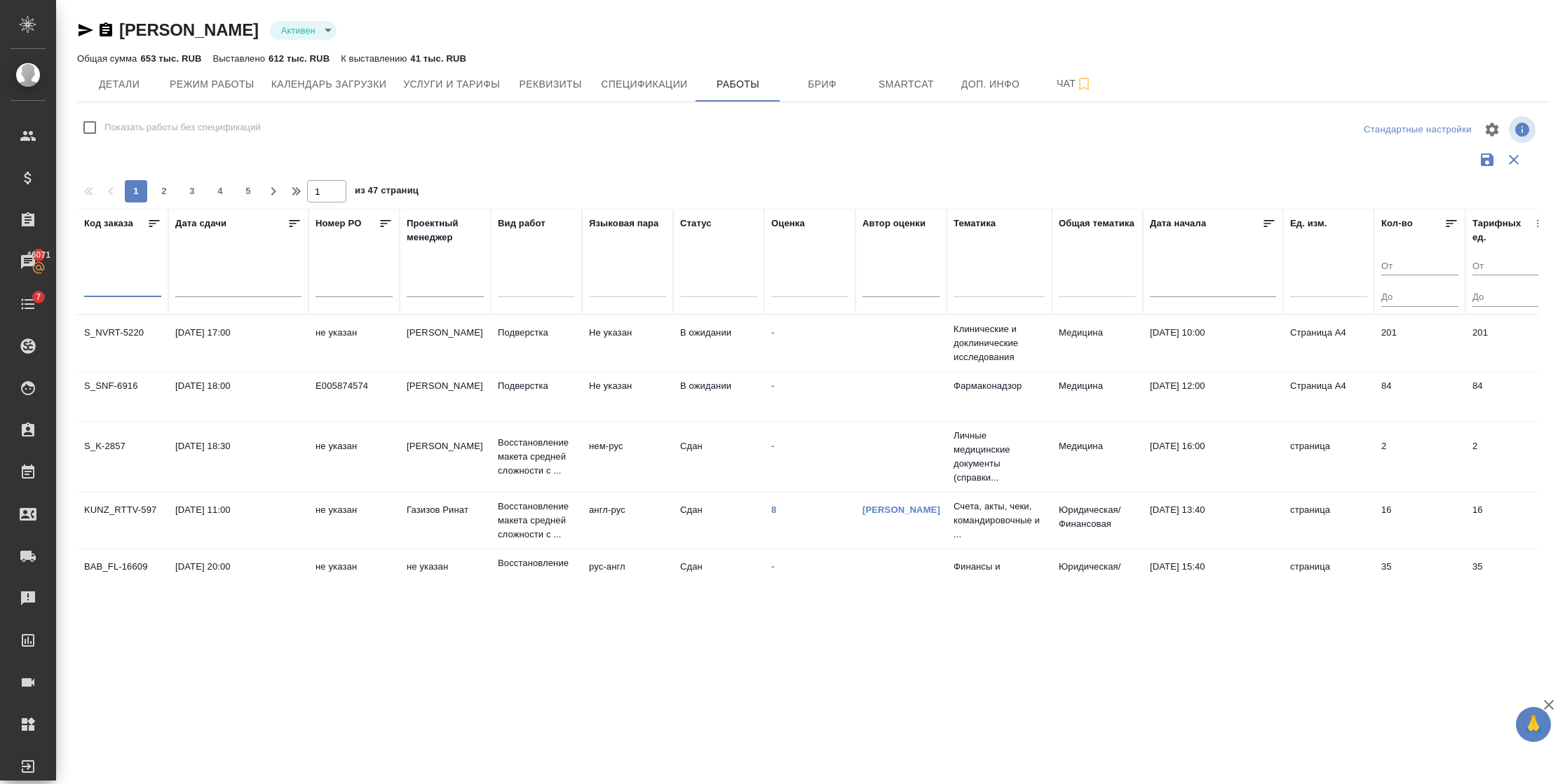
drag, startPoint x: 166, startPoint y: 287, endPoint x: 134, endPoint y: 287, distance: 32.0
paste input "dtp_otium-2"
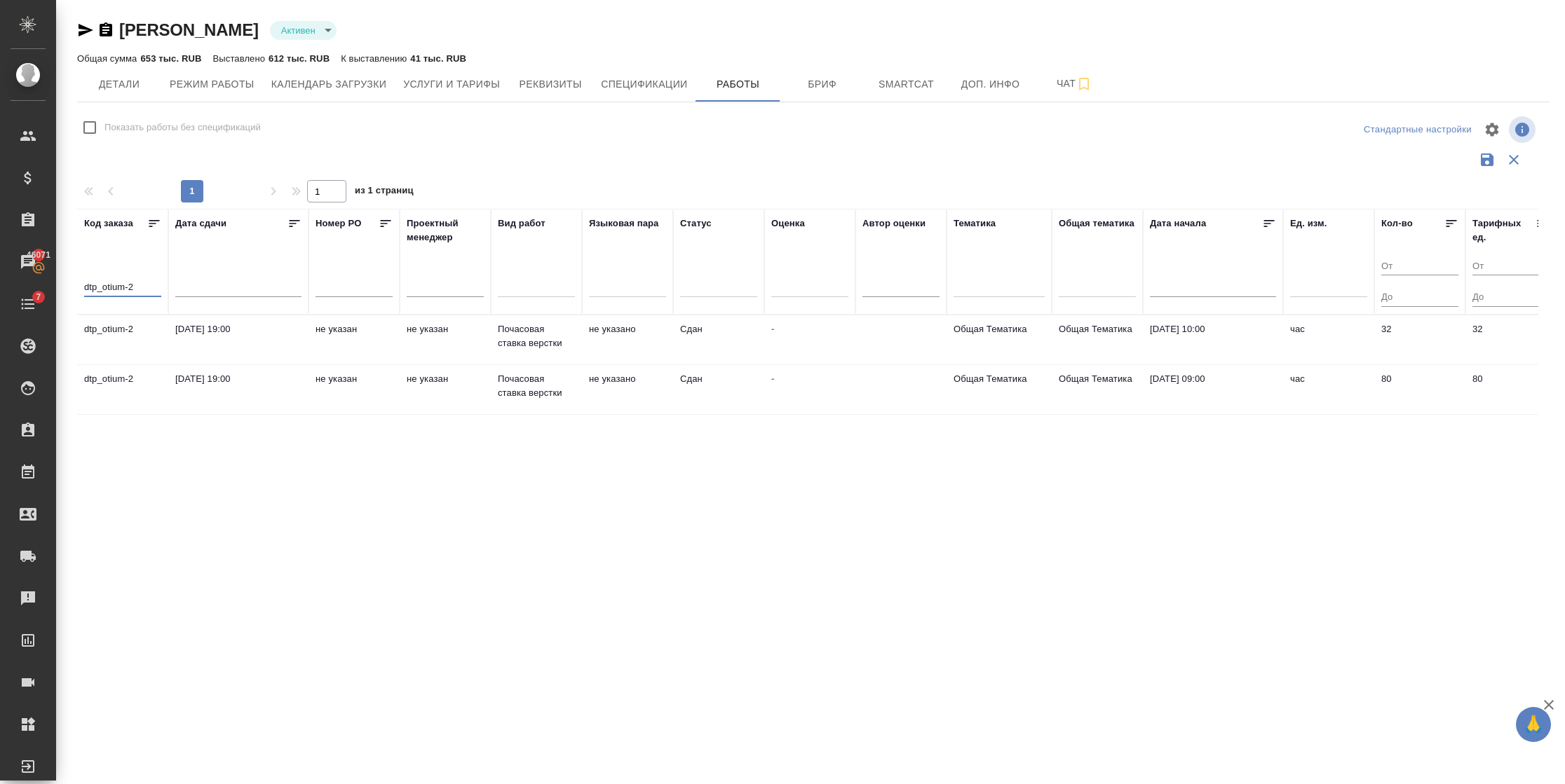
type input "dtp_otium-2"
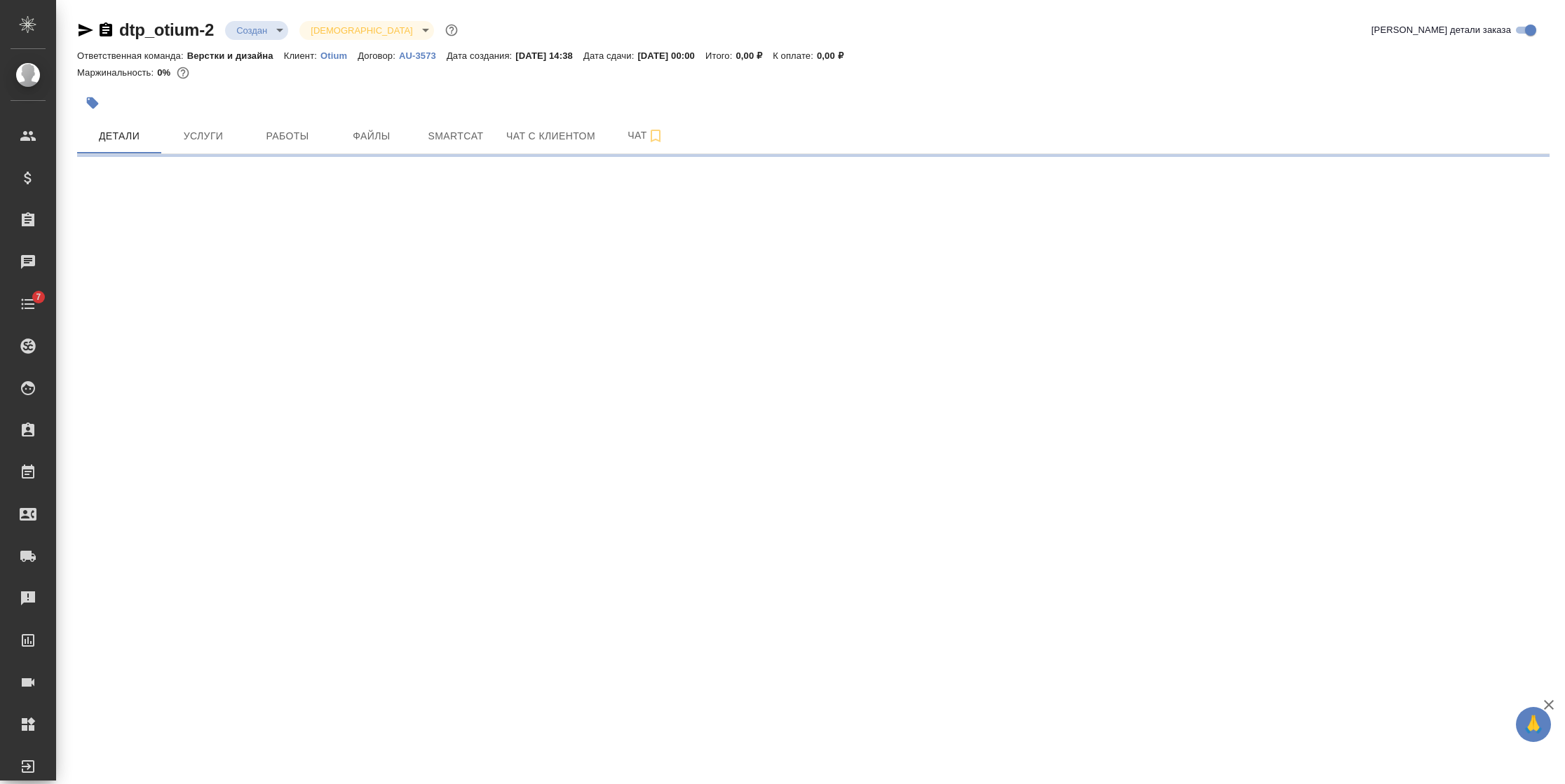
select select "RU"
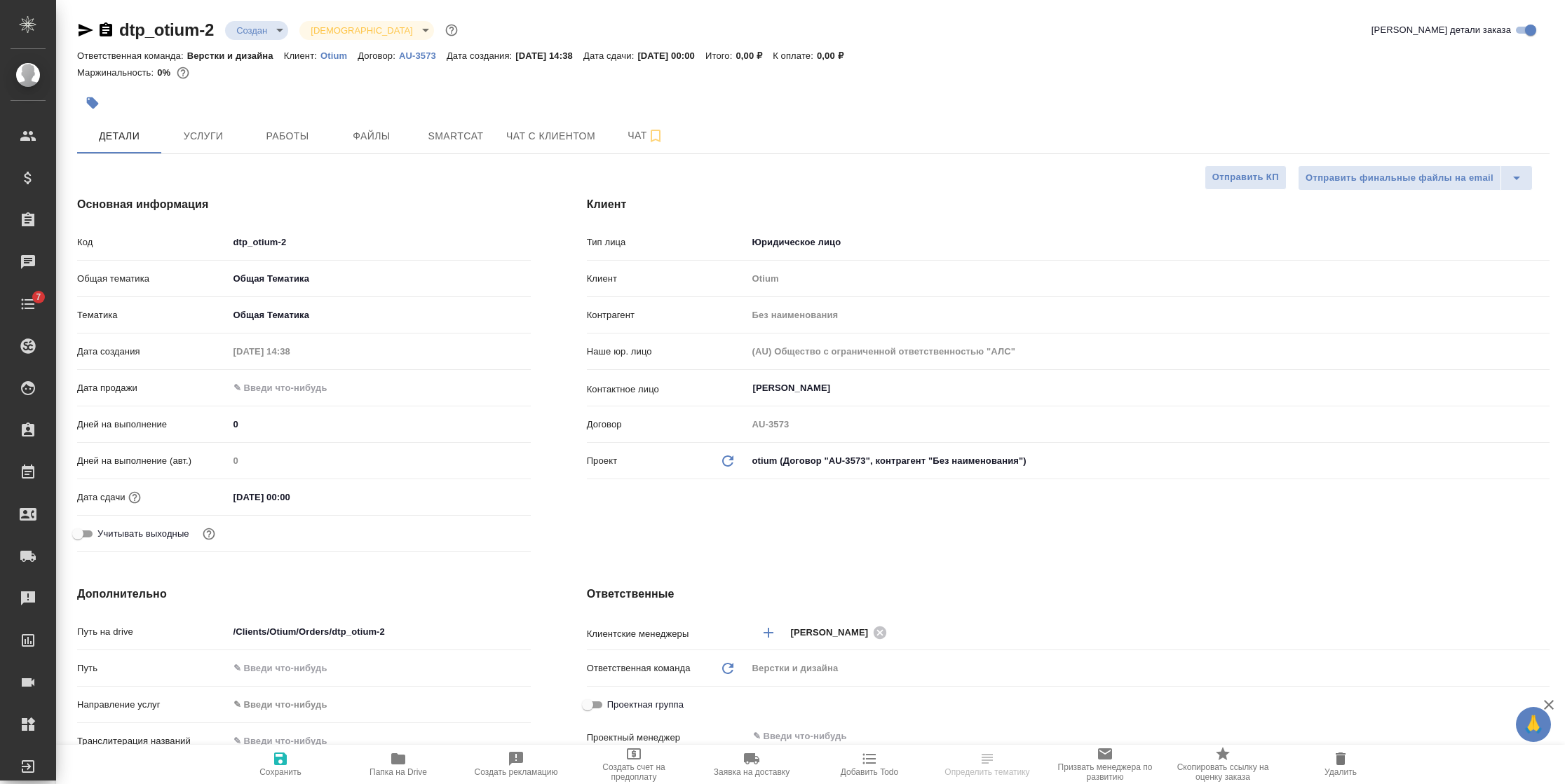
type textarea "x"
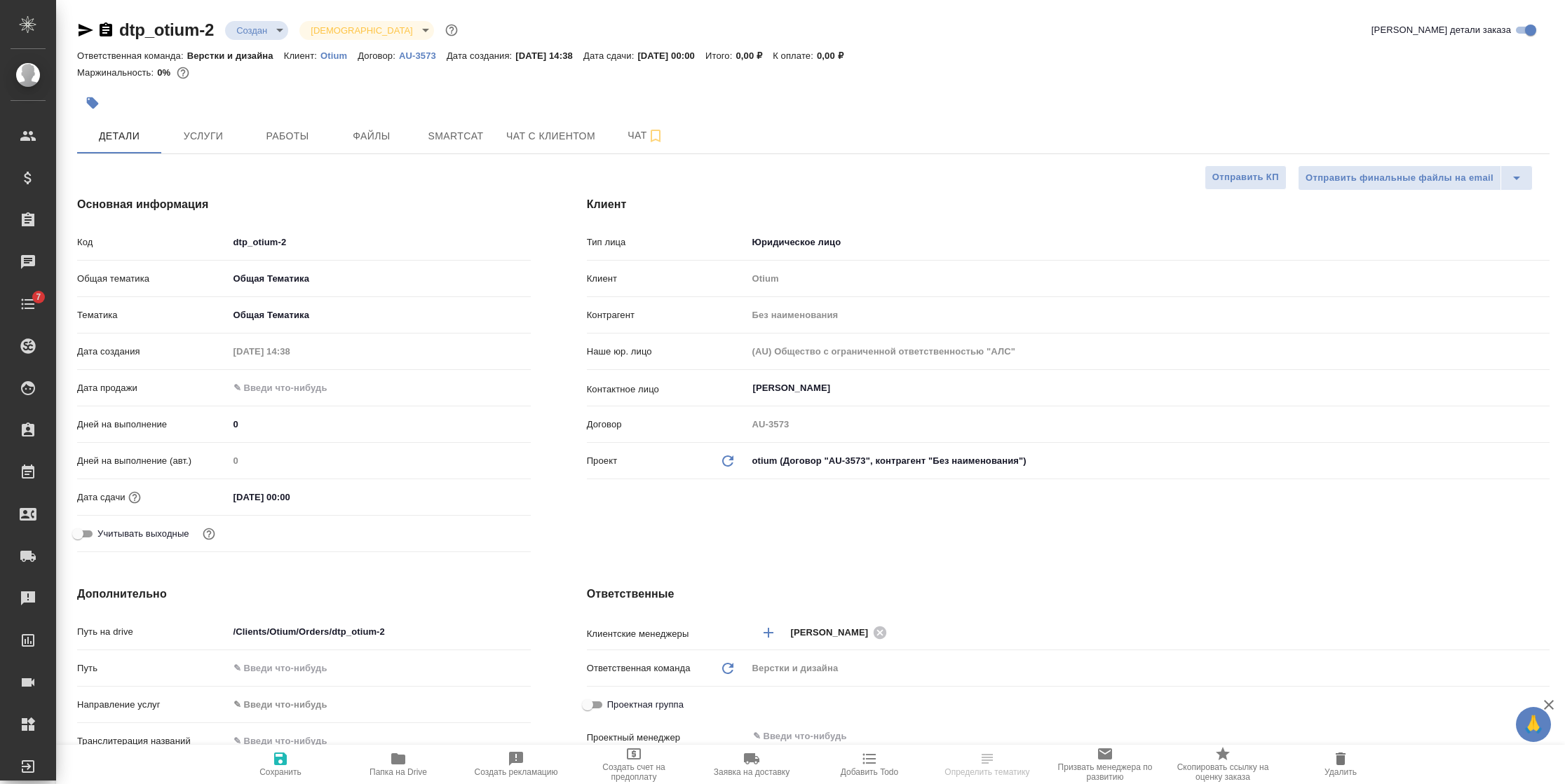
type textarea "x"
click at [197, 140] on span "Услуги" at bounding box center [203, 136] width 67 height 17
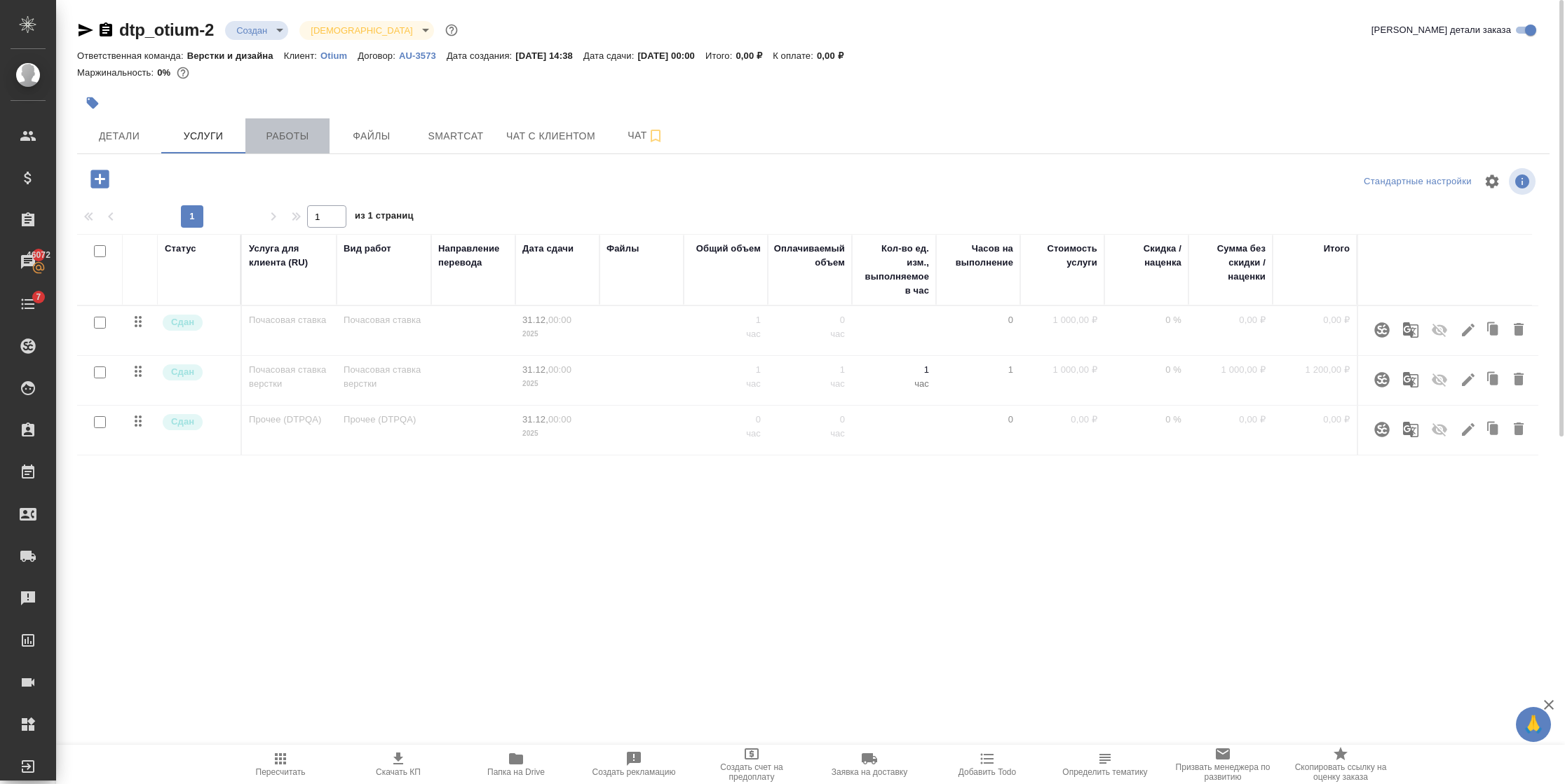
click at [270, 125] on button "Работы" at bounding box center [287, 136] width 84 height 35
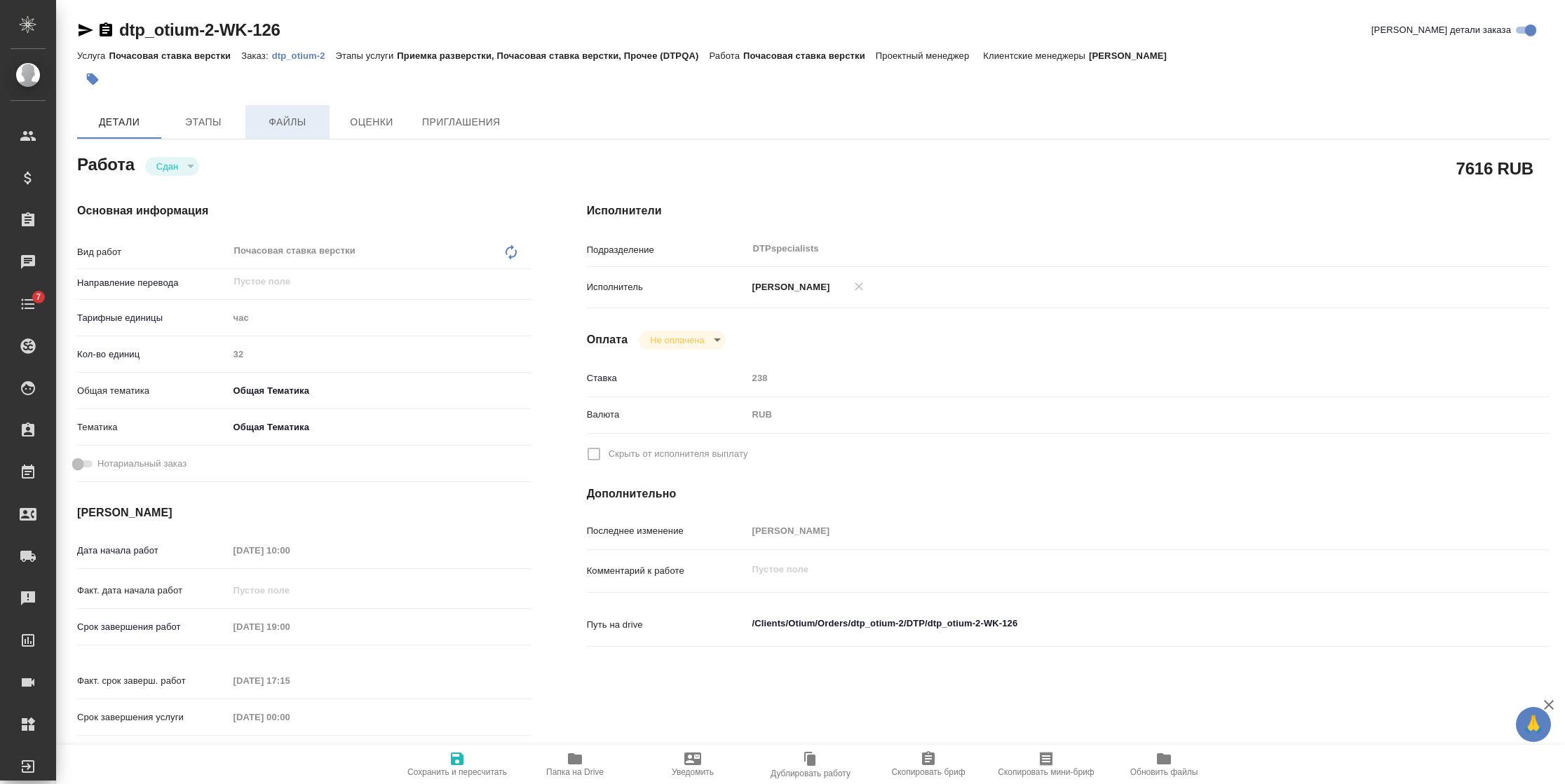
type textarea "x"
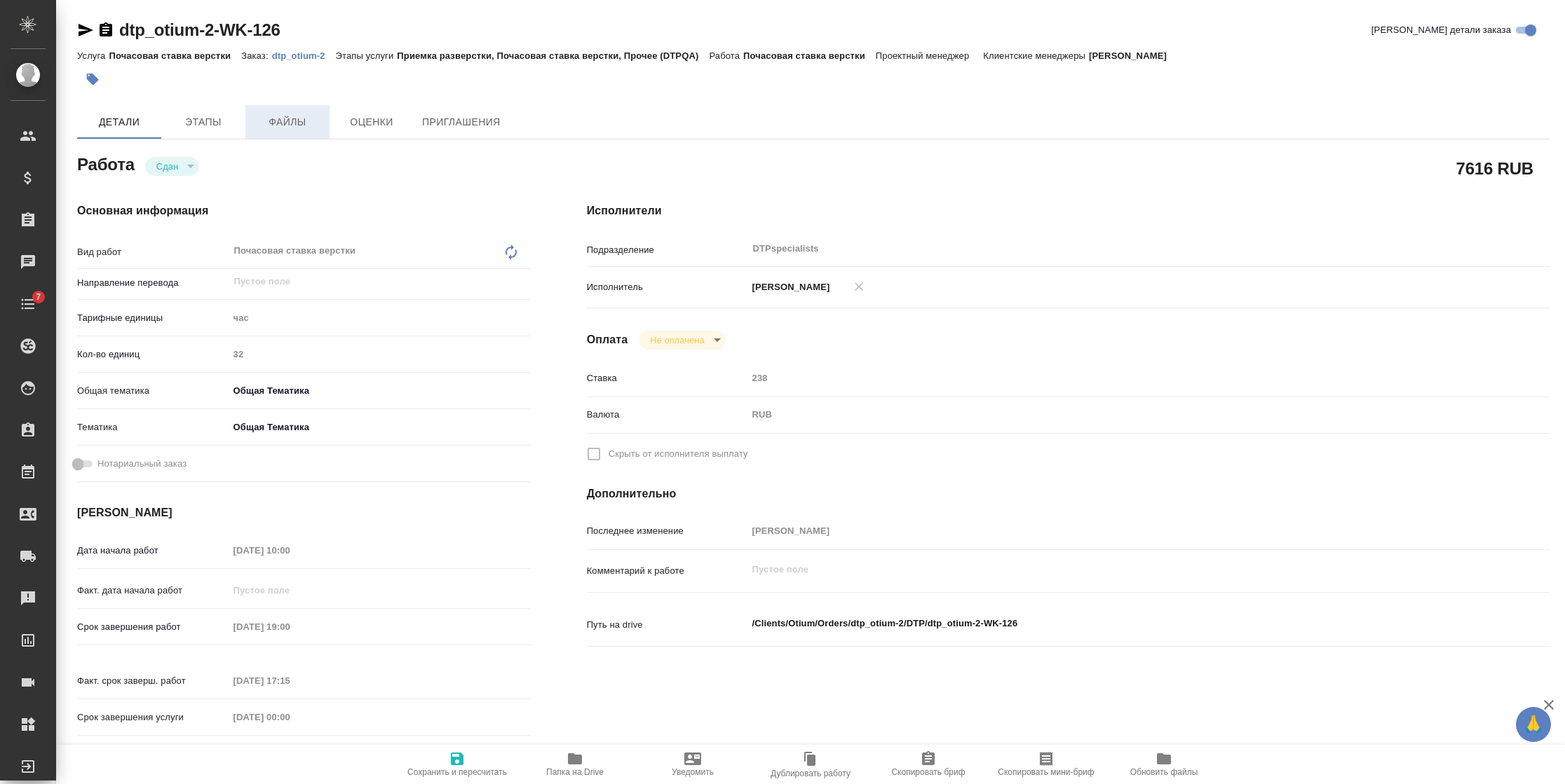
type textarea "x"
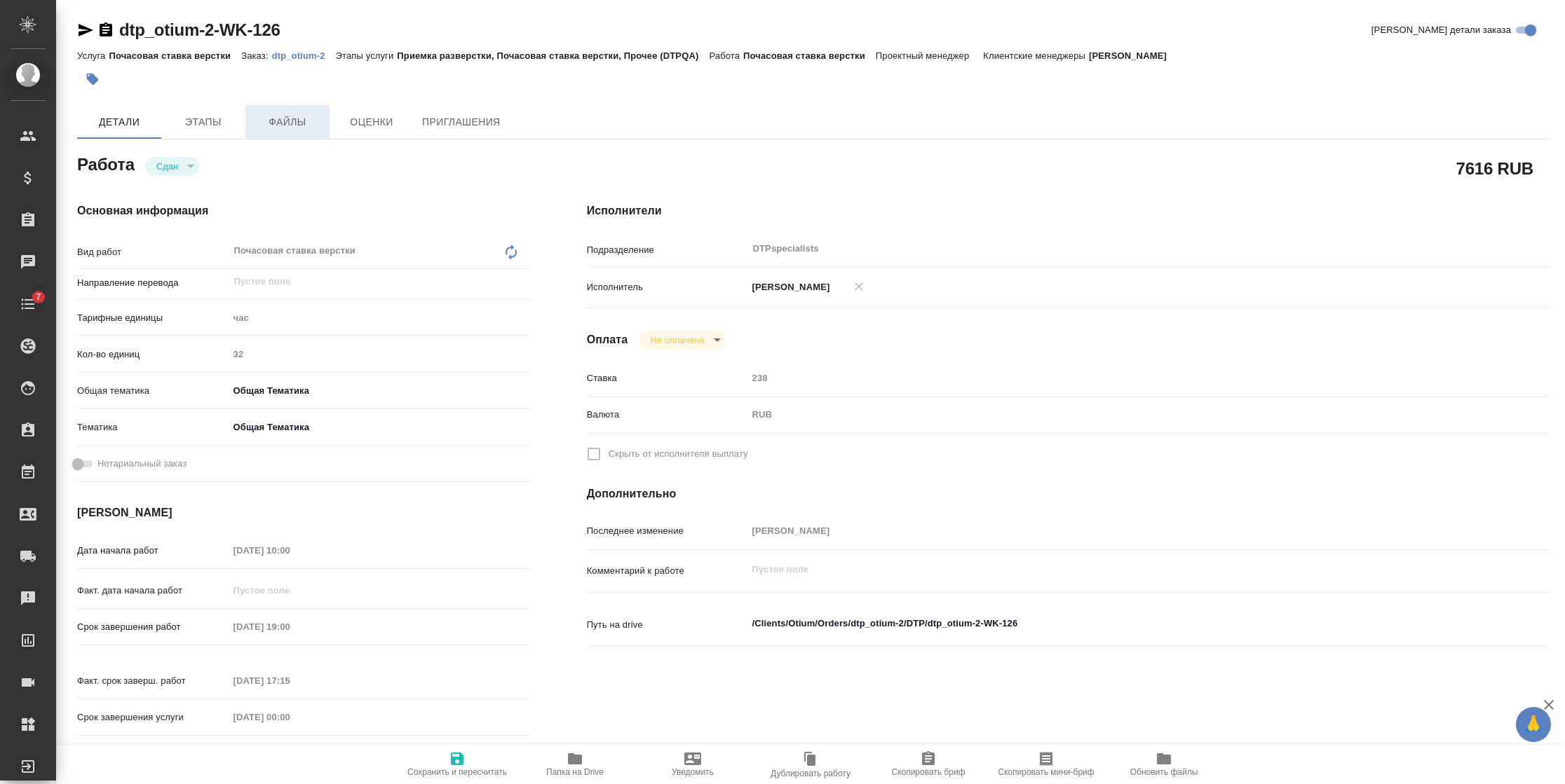
type textarea "x"
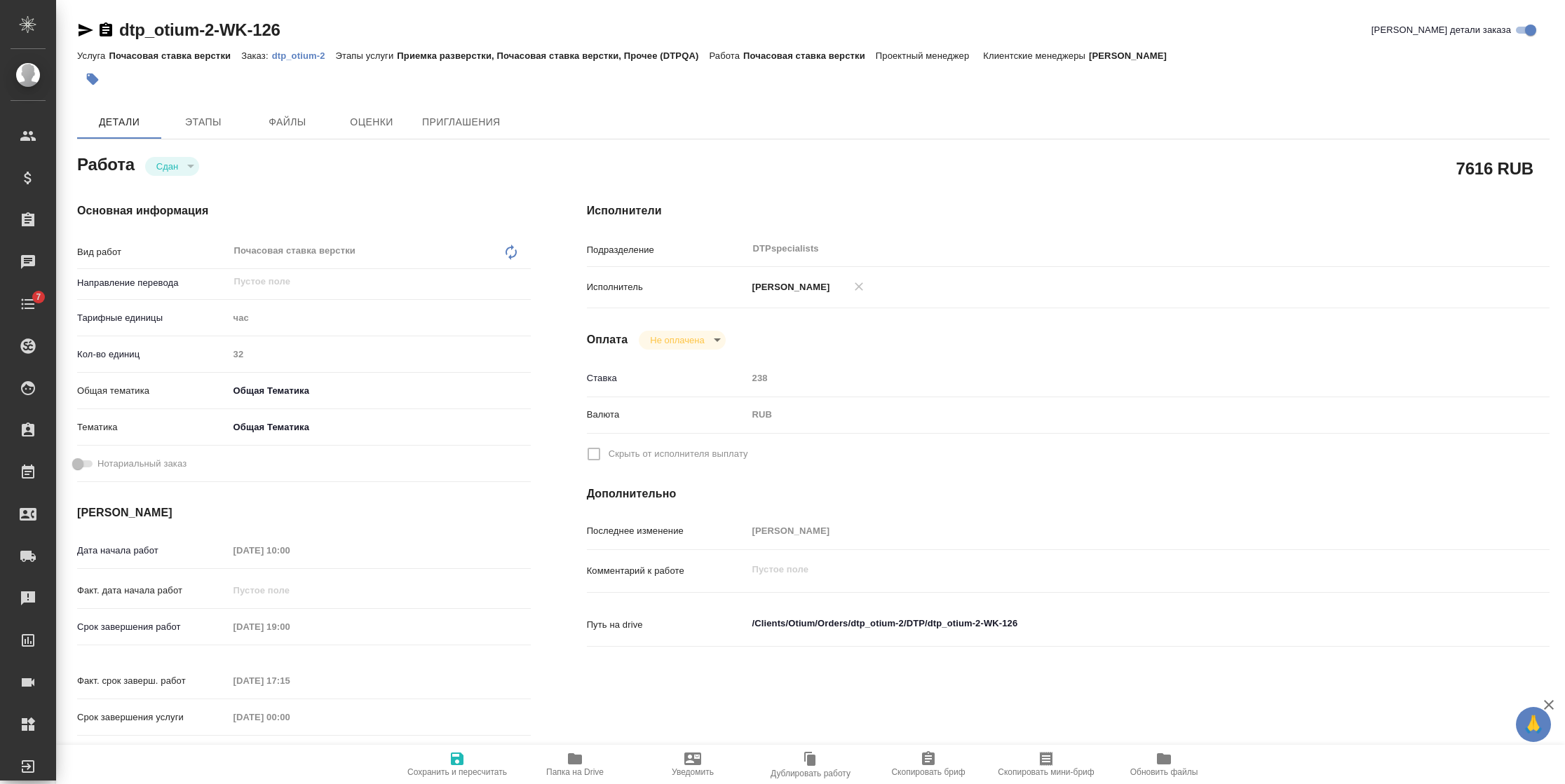
type textarea "x"
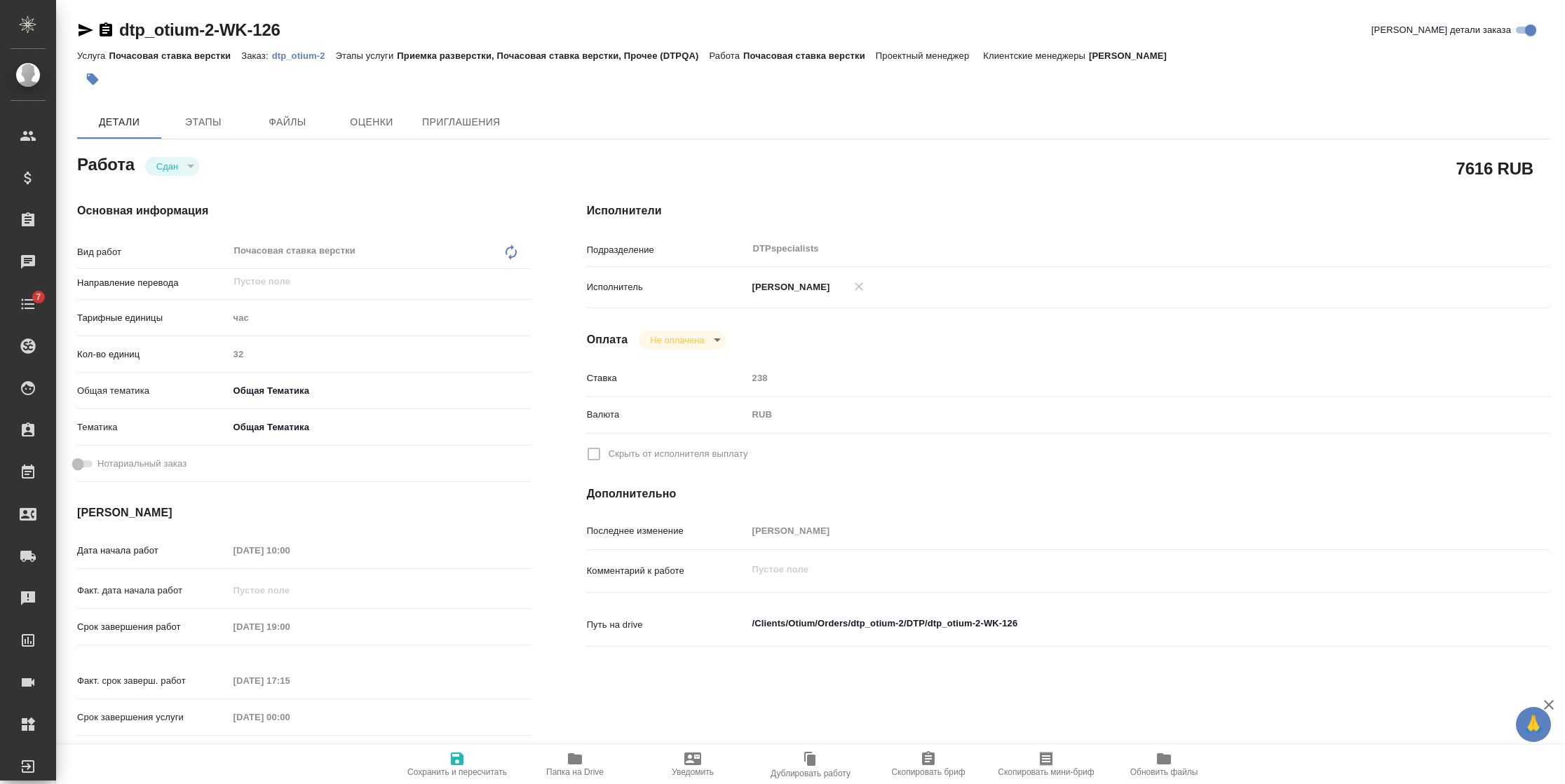
click at [294, 55] on p "dtp_otium-2" at bounding box center [304, 56] width 64 height 10
type textarea "x"
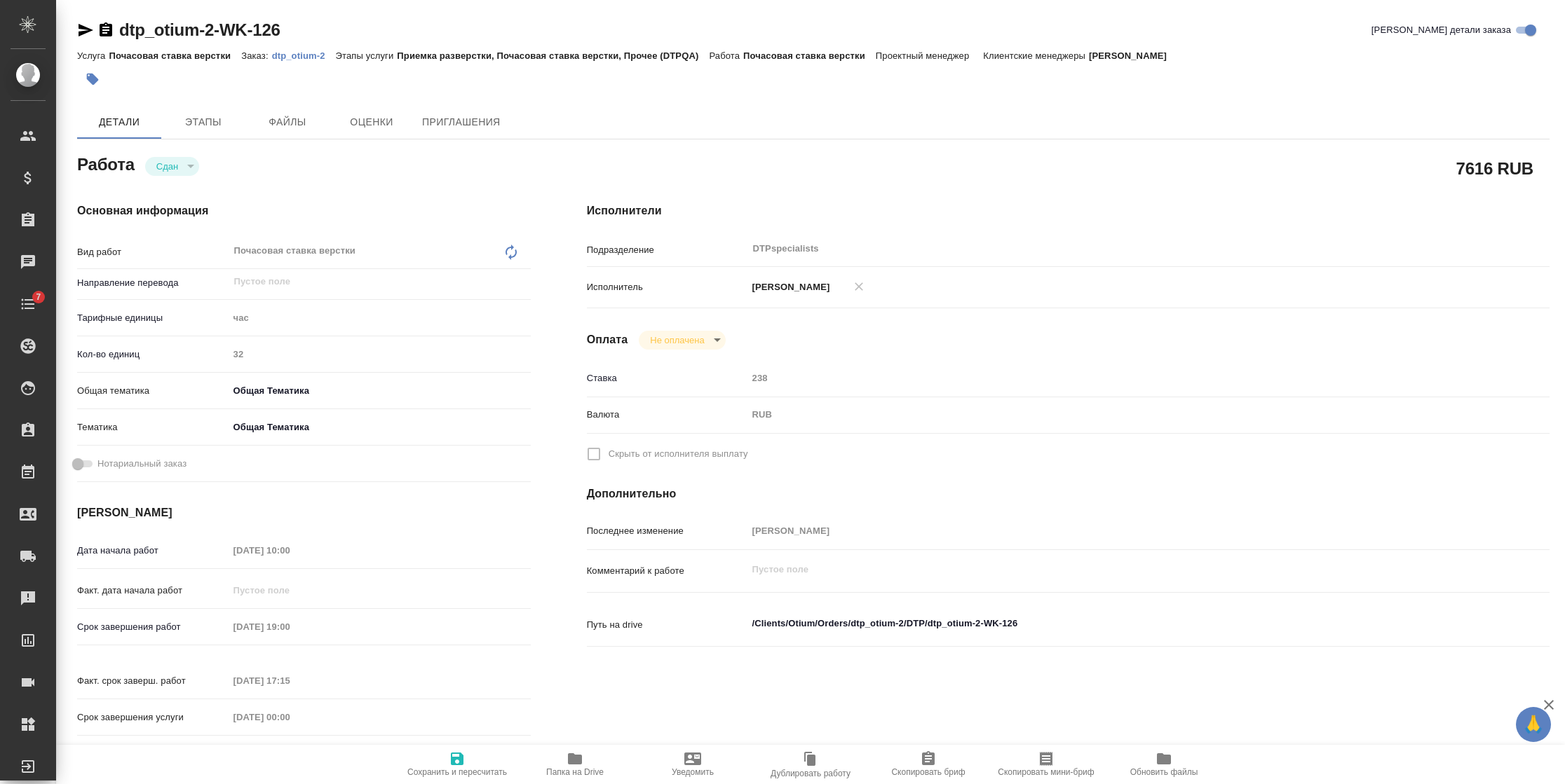
type textarea "x"
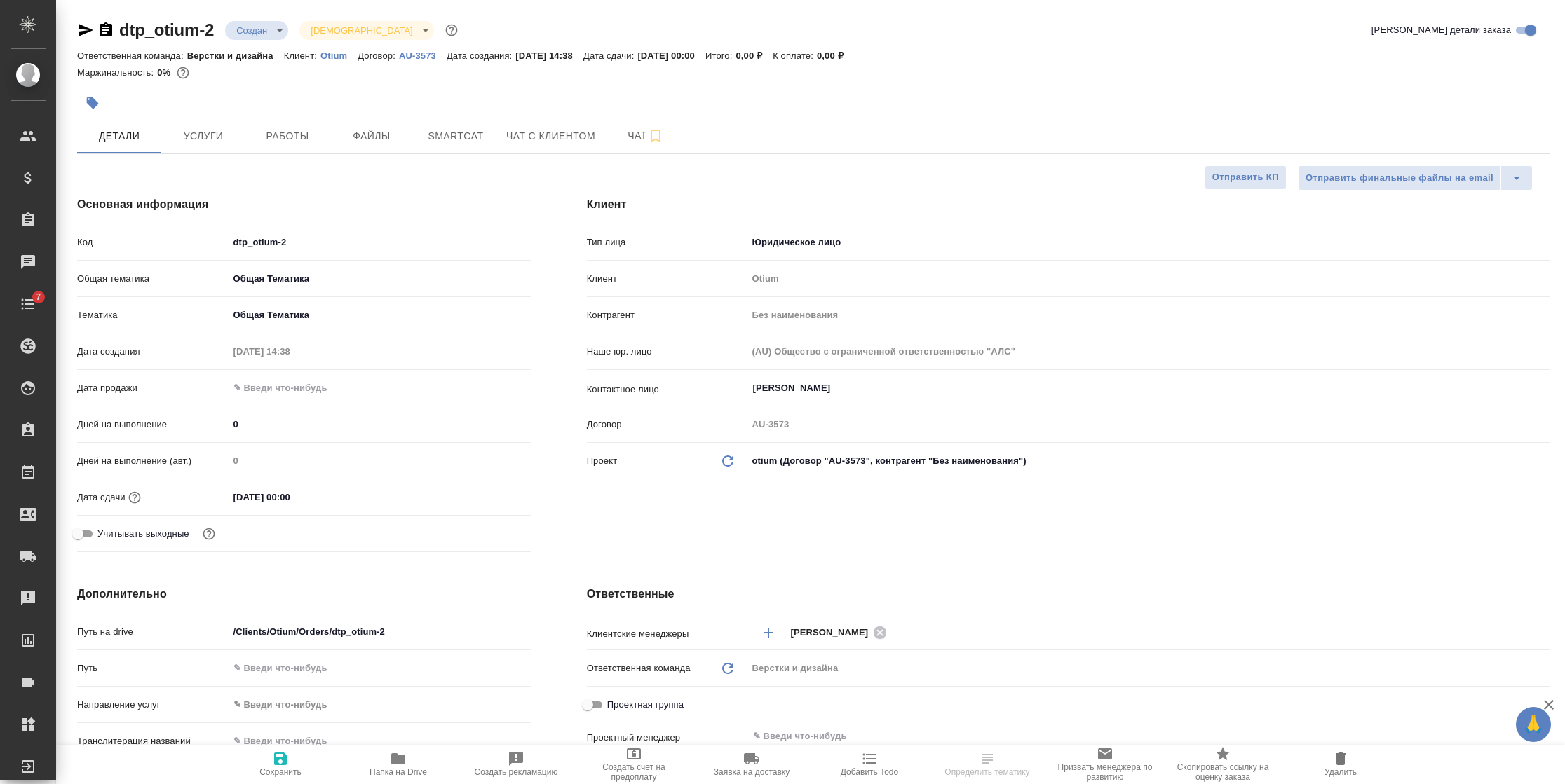
select select "RU"
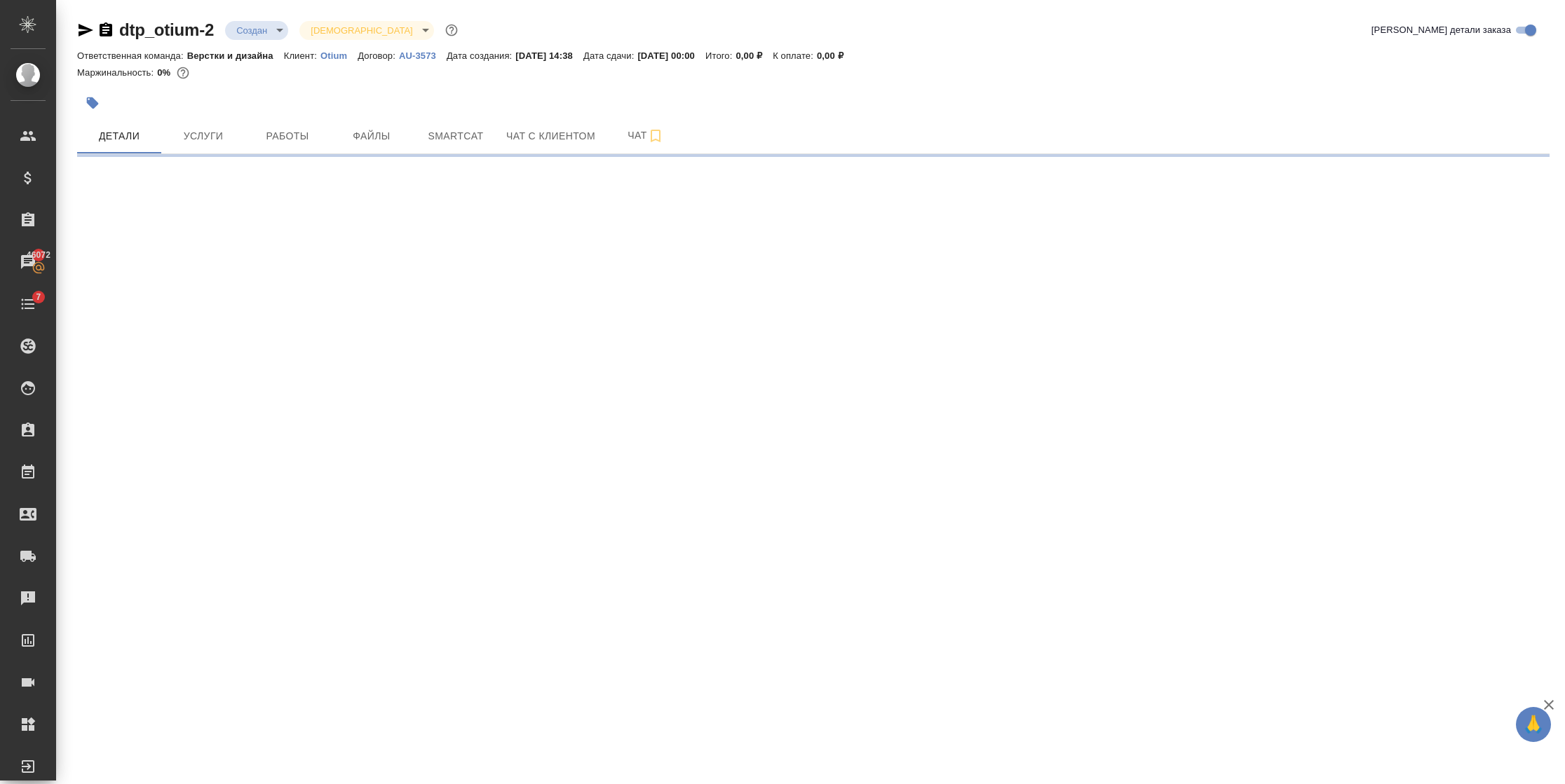
select select "RU"
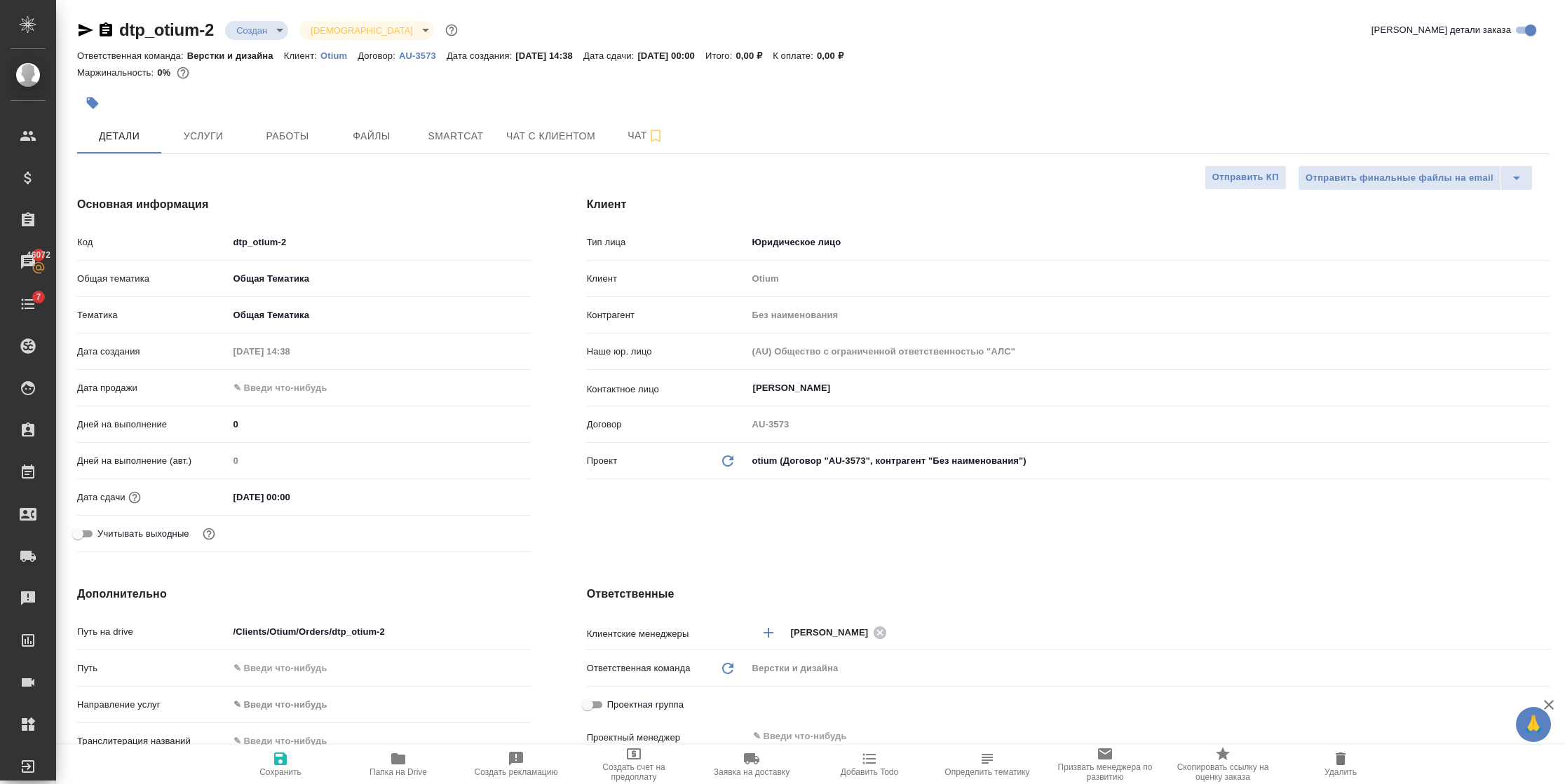
type textarea "x"
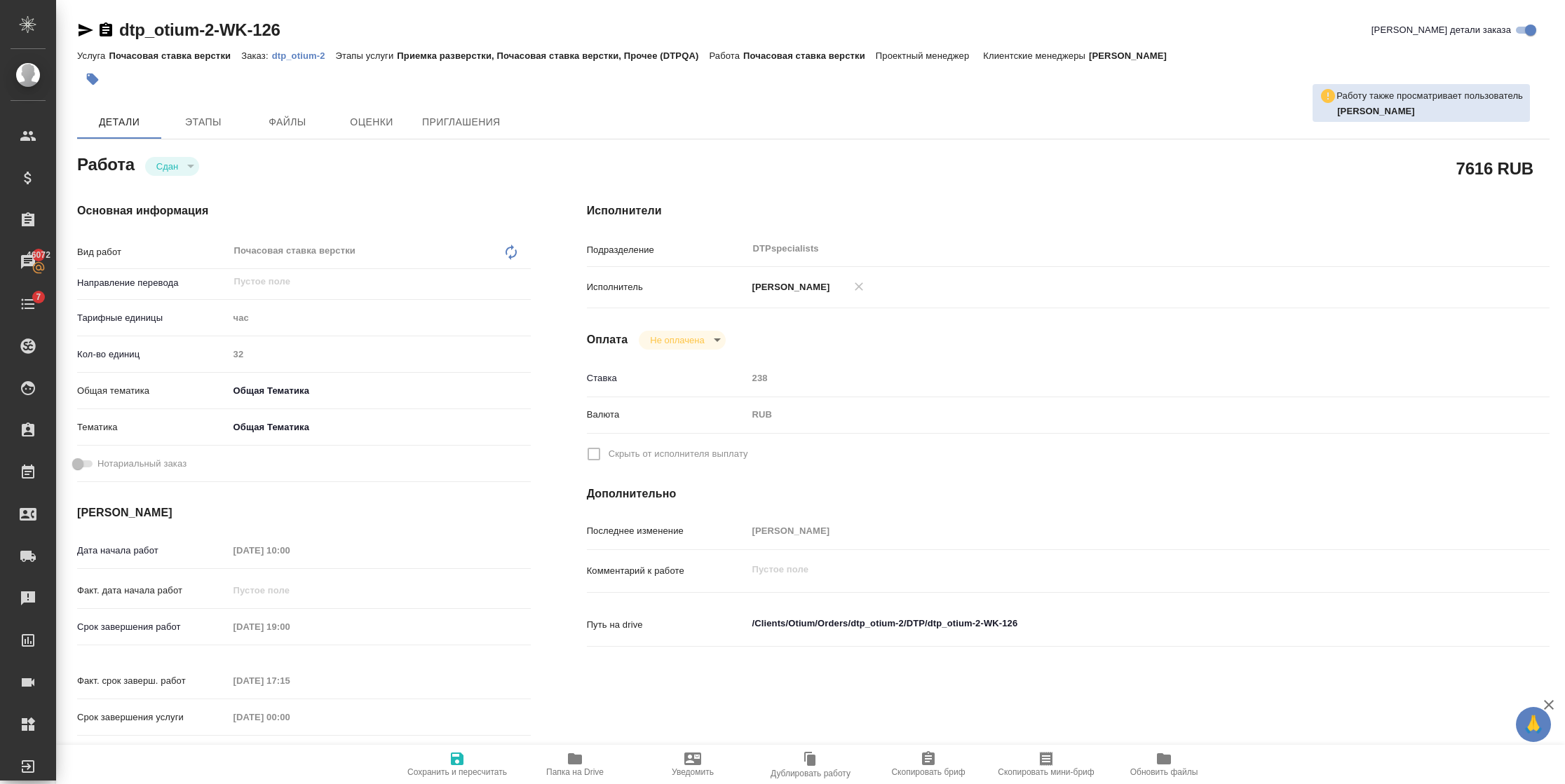
click at [300, 55] on p "dtp_otium-2" at bounding box center [304, 56] width 64 height 10
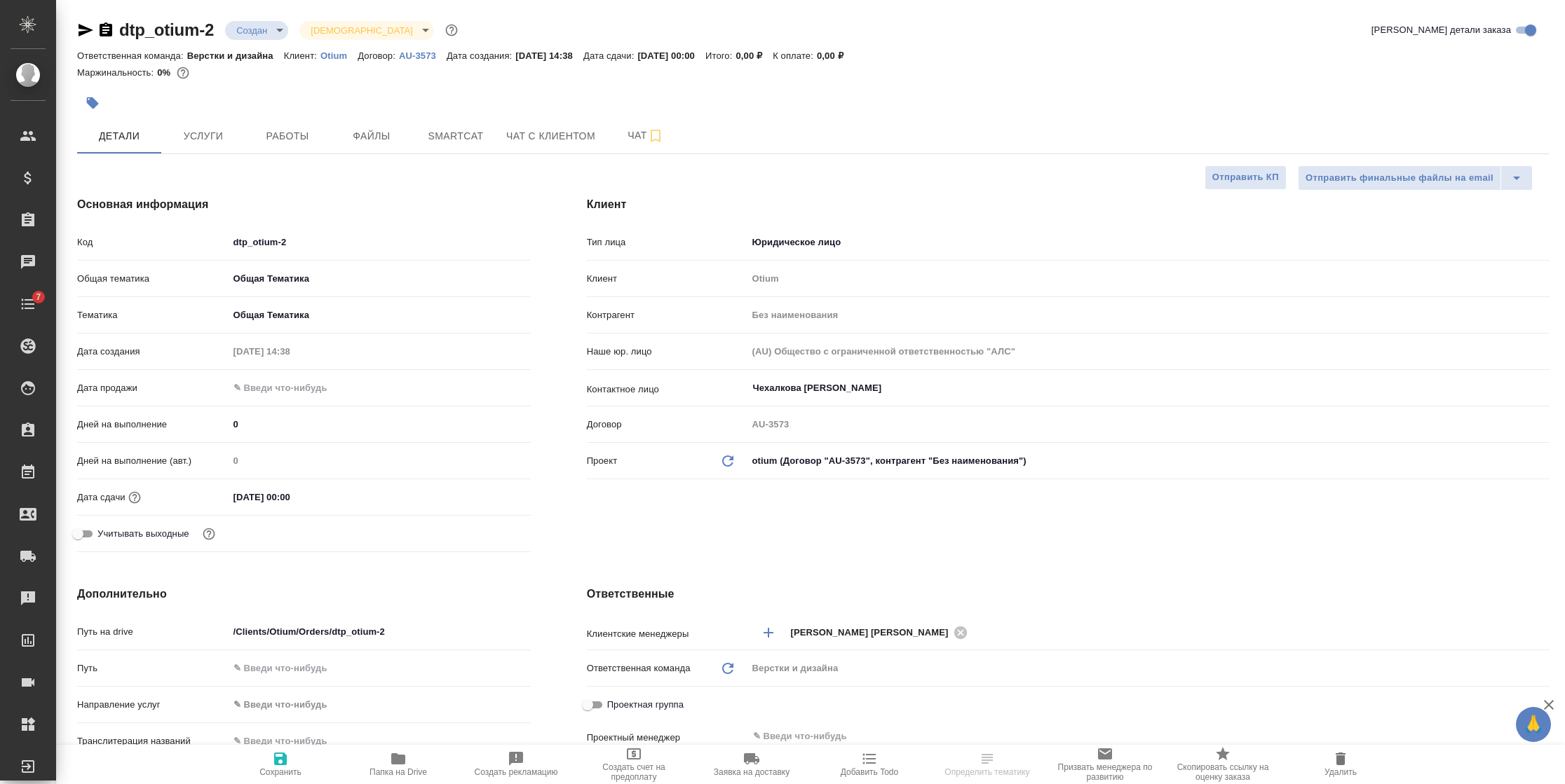
select select "RU"
click at [285, 140] on span "Работы" at bounding box center [287, 136] width 67 height 17
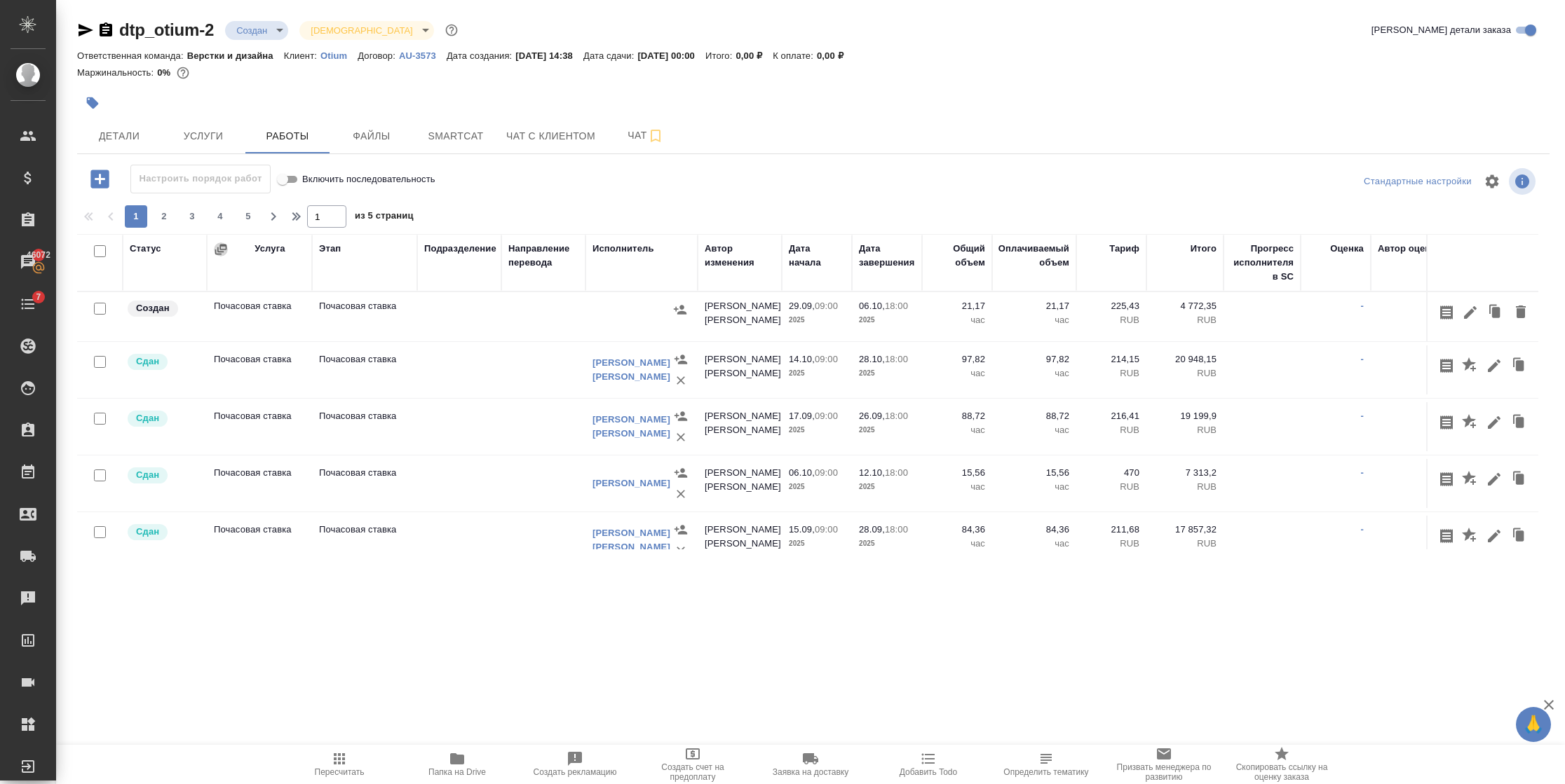
click at [220, 252] on icon "button" at bounding box center [221, 249] width 14 height 14
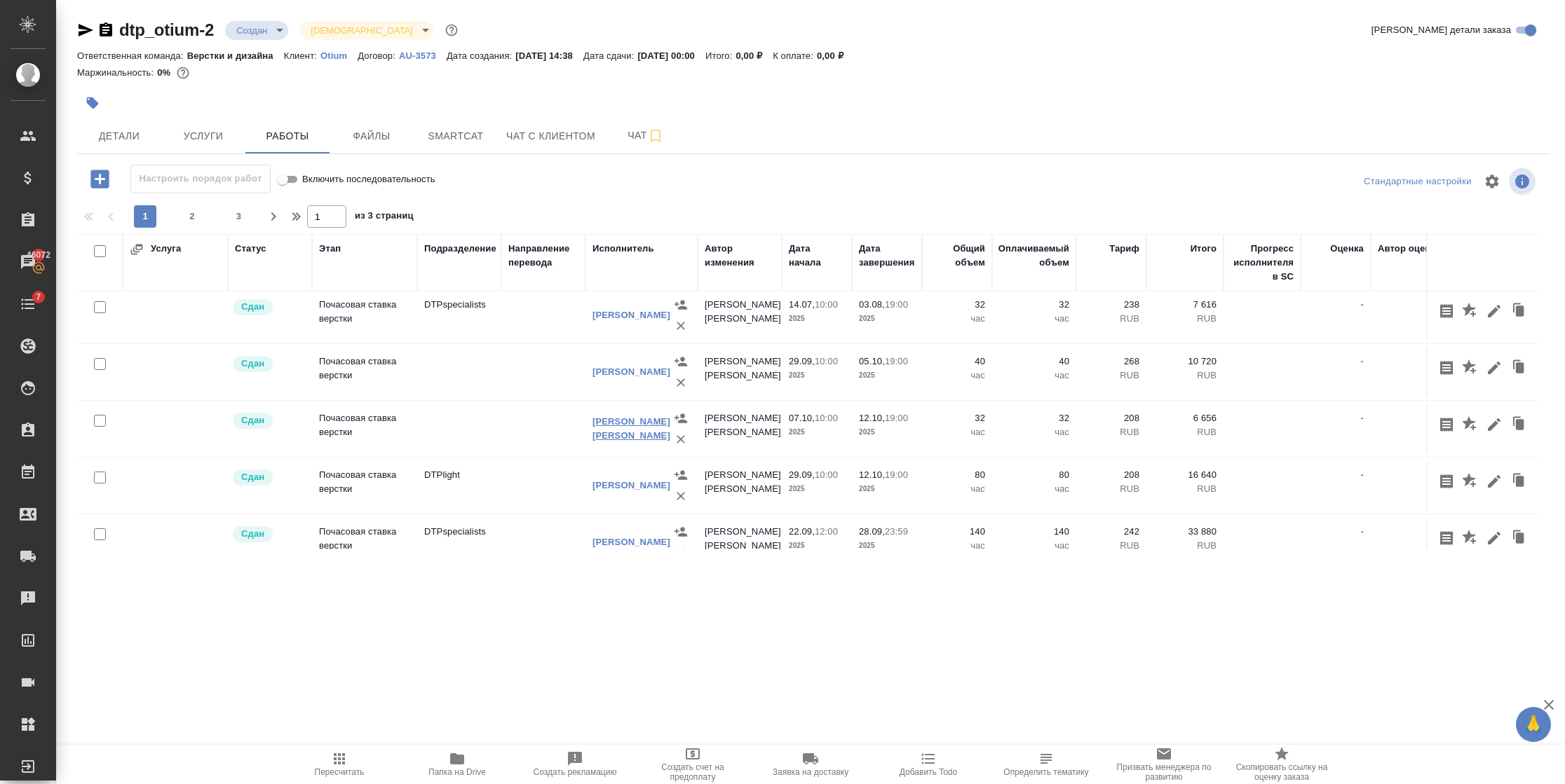
scroll to position [525, 0]
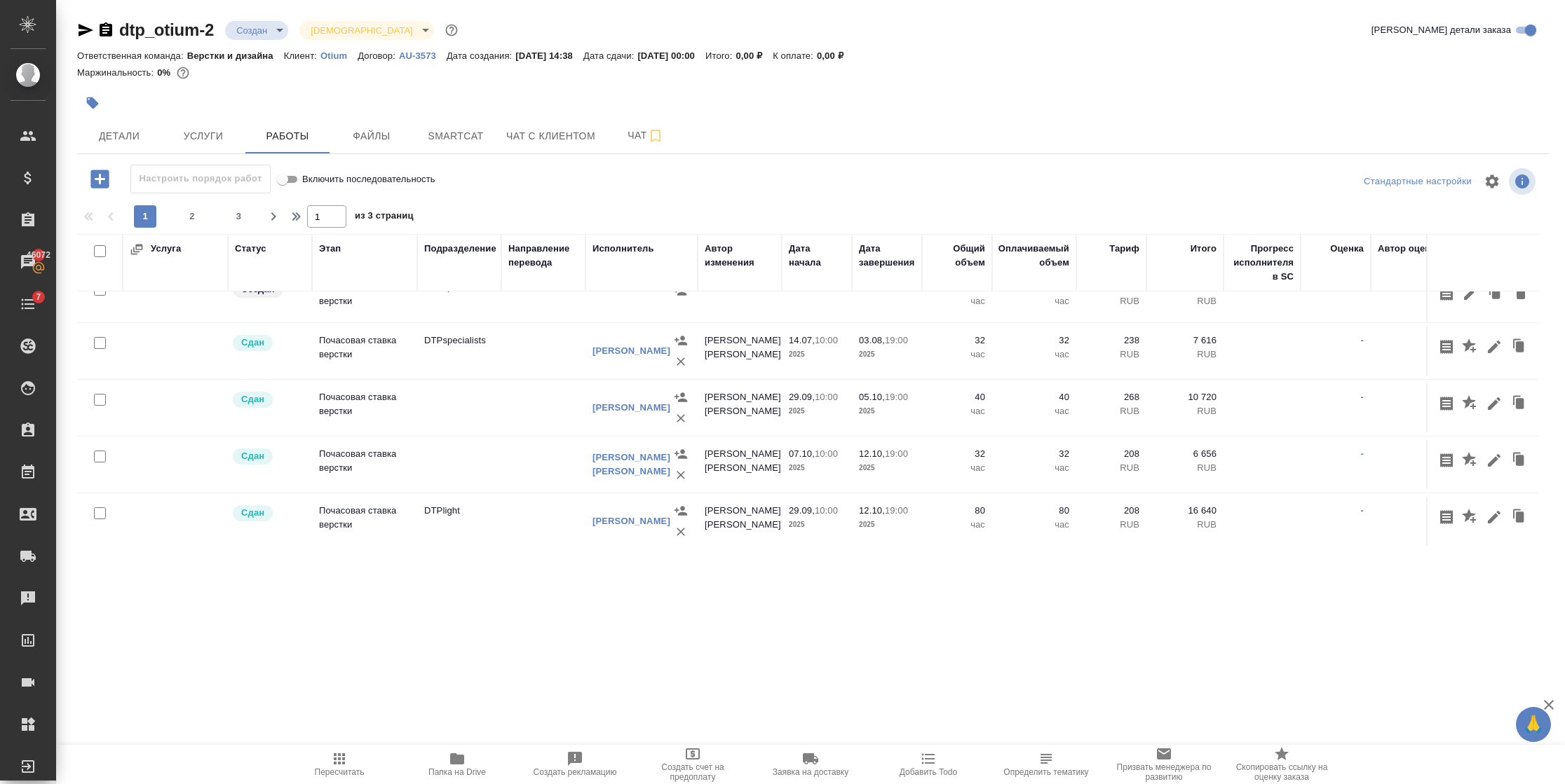
click at [525, 355] on td at bounding box center [543, 351] width 84 height 49
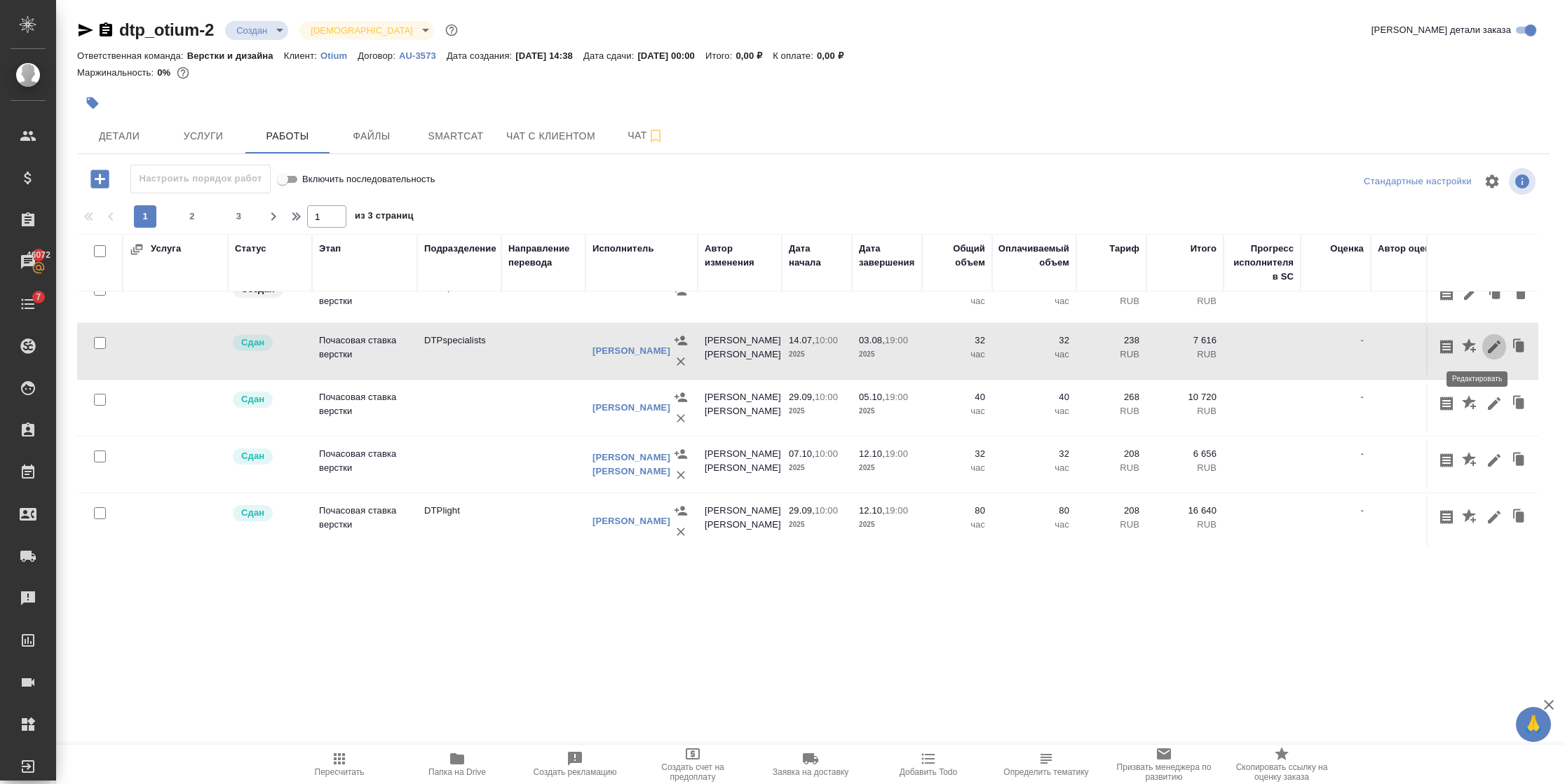
click at [1486, 342] on icon "button" at bounding box center [1494, 346] width 17 height 17
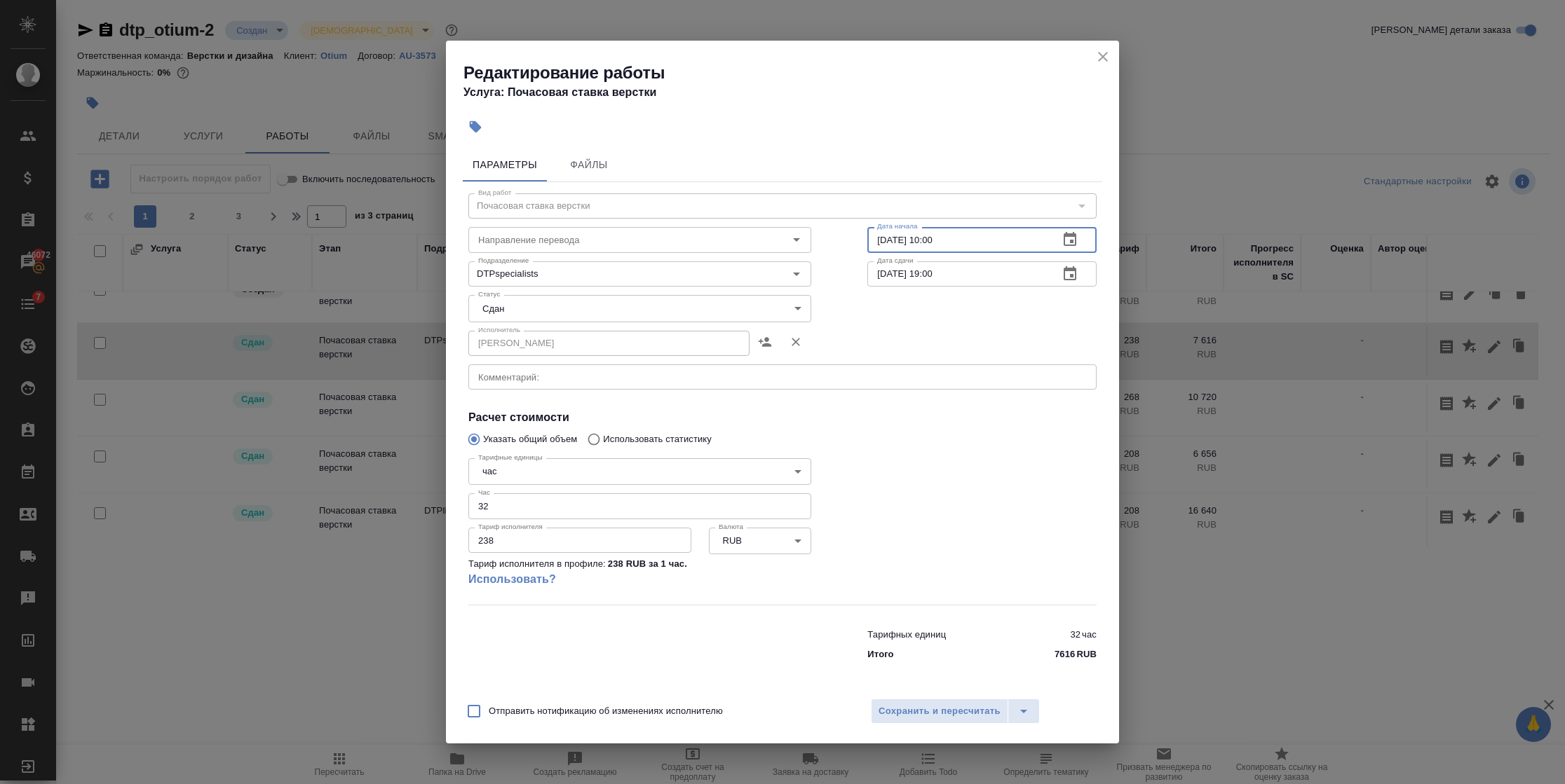
drag, startPoint x: 885, startPoint y: 240, endPoint x: 859, endPoint y: 236, distance: 26.3
click at [862, 238] on div "Вид работ Почасовая ставка верстки Вид работ Направление перевода Направление п…" at bounding box center [782, 425] width 639 height 486
click at [899, 242] on input "30.72.0251 00:0_" at bounding box center [957, 240] width 180 height 25
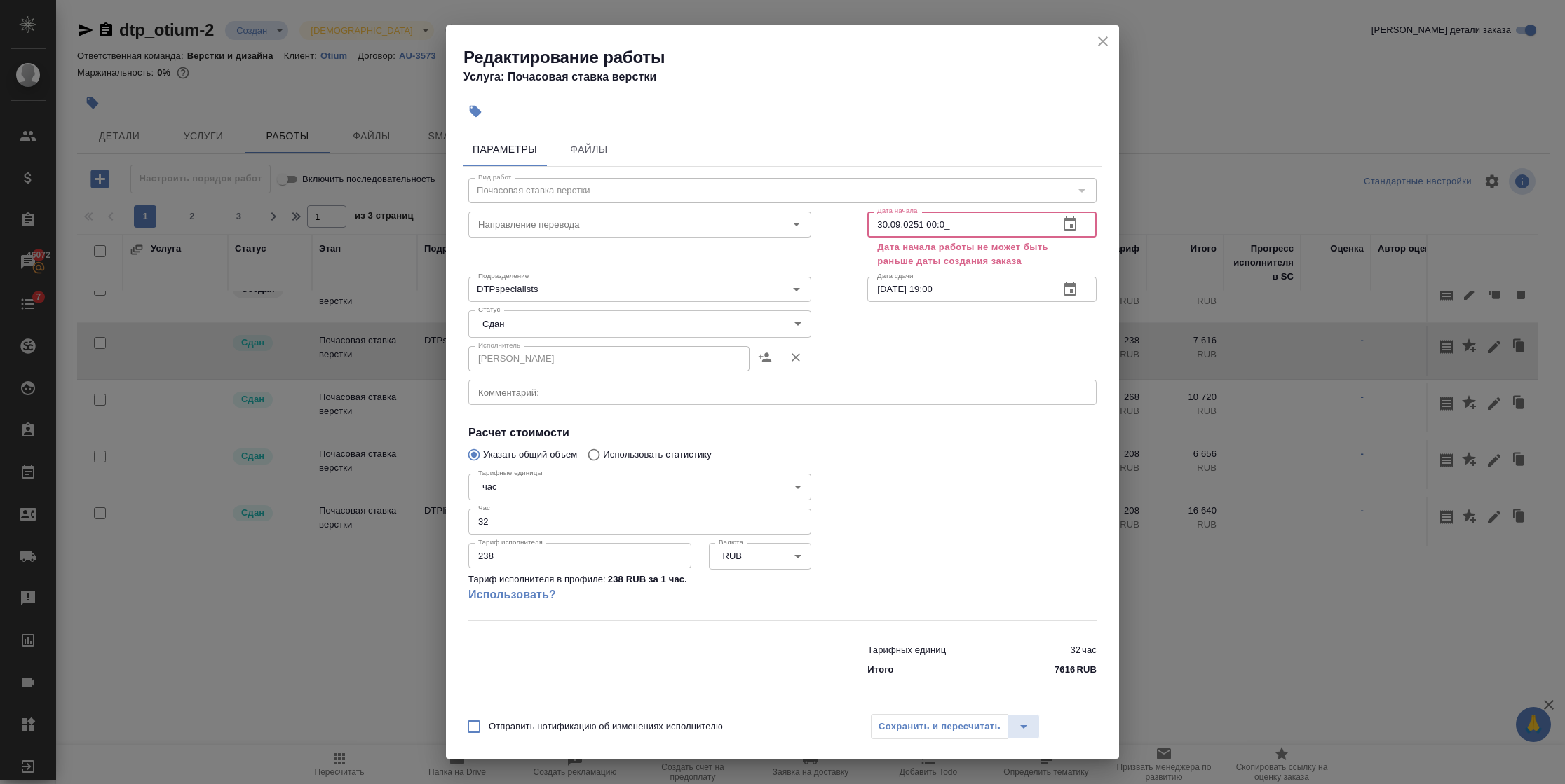
type input "30.09.0251 00:0_"
click at [1095, 39] on icon "close" at bounding box center [1102, 40] width 17 height 17
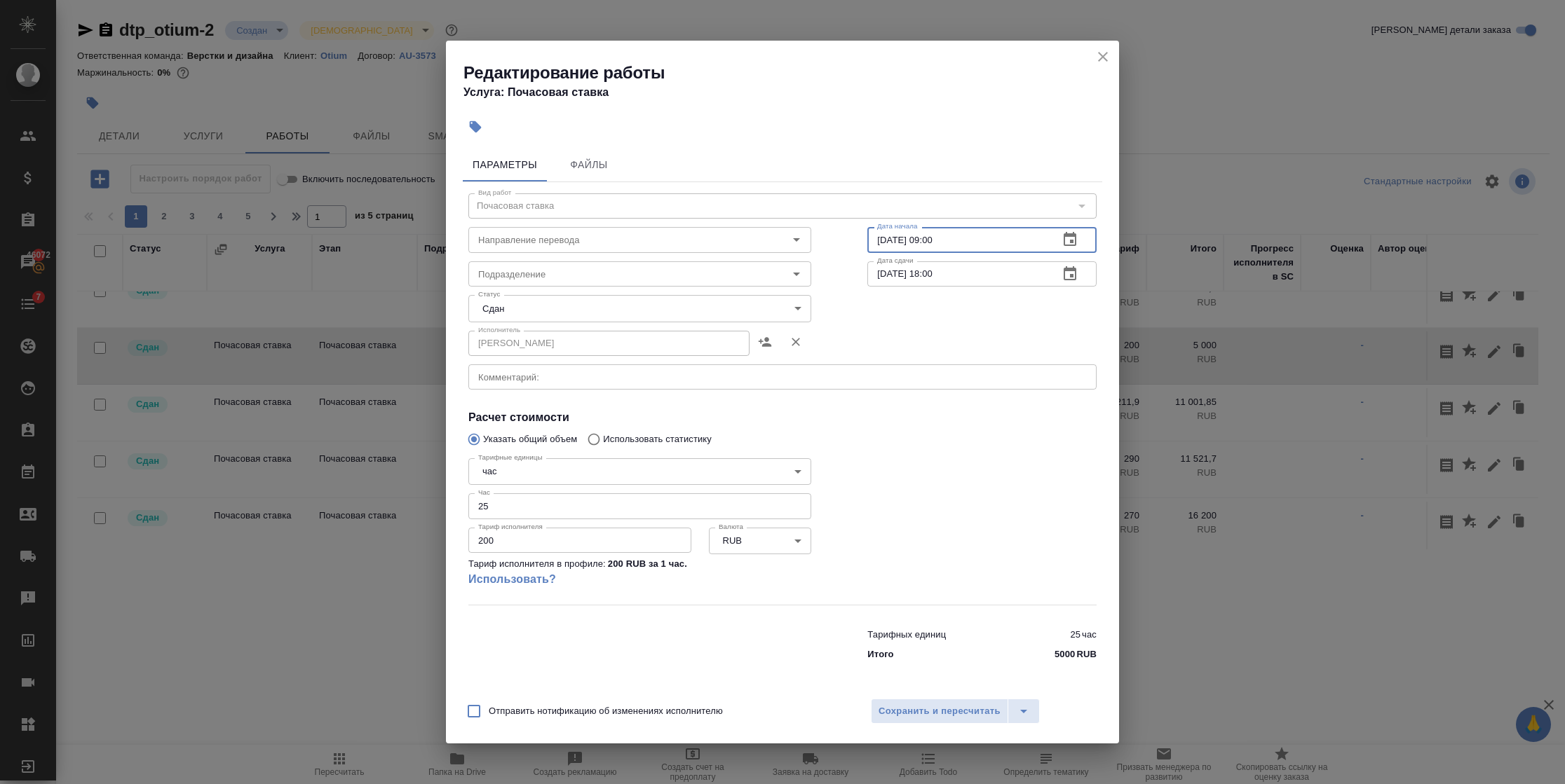
drag, startPoint x: 886, startPoint y: 244, endPoint x: 869, endPoint y: 245, distance: 17.0
click at [869, 245] on input "25.08.2025 09:00" at bounding box center [957, 240] width 180 height 25
click at [1105, 56] on icon "close" at bounding box center [1102, 56] width 17 height 17
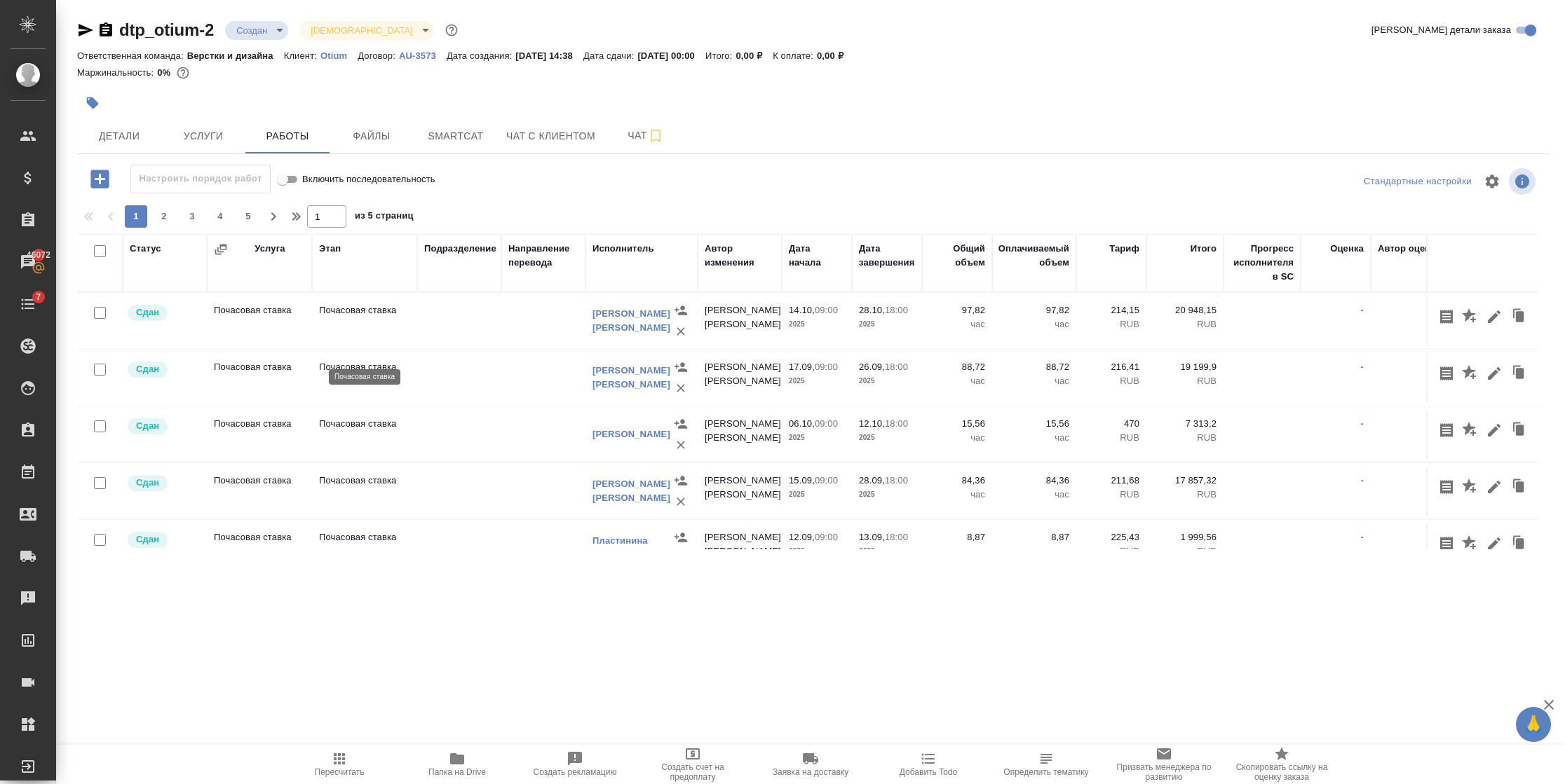
scroll to position [0, 0]
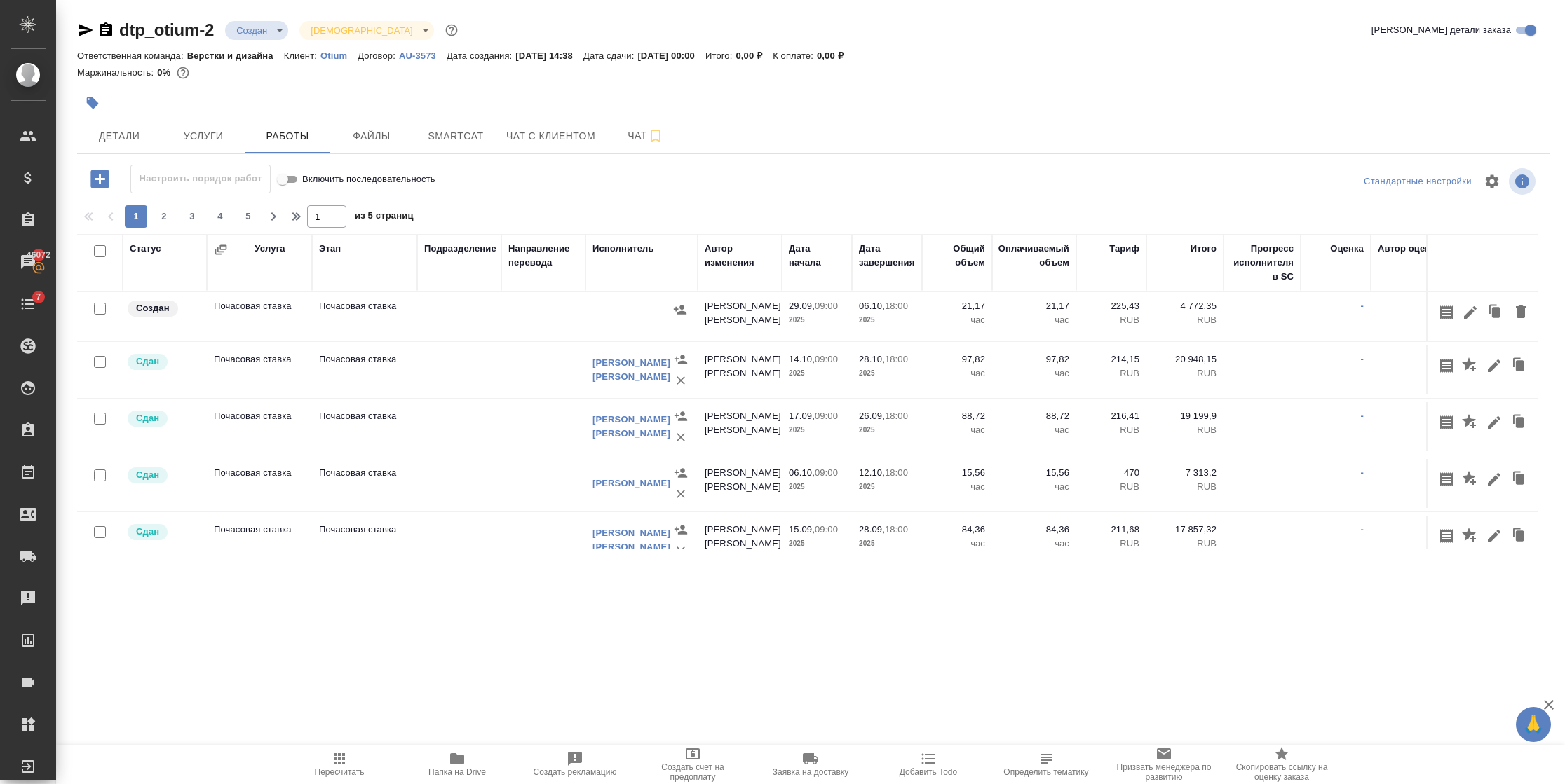
click at [220, 256] on icon "button" at bounding box center [221, 249] width 14 height 14
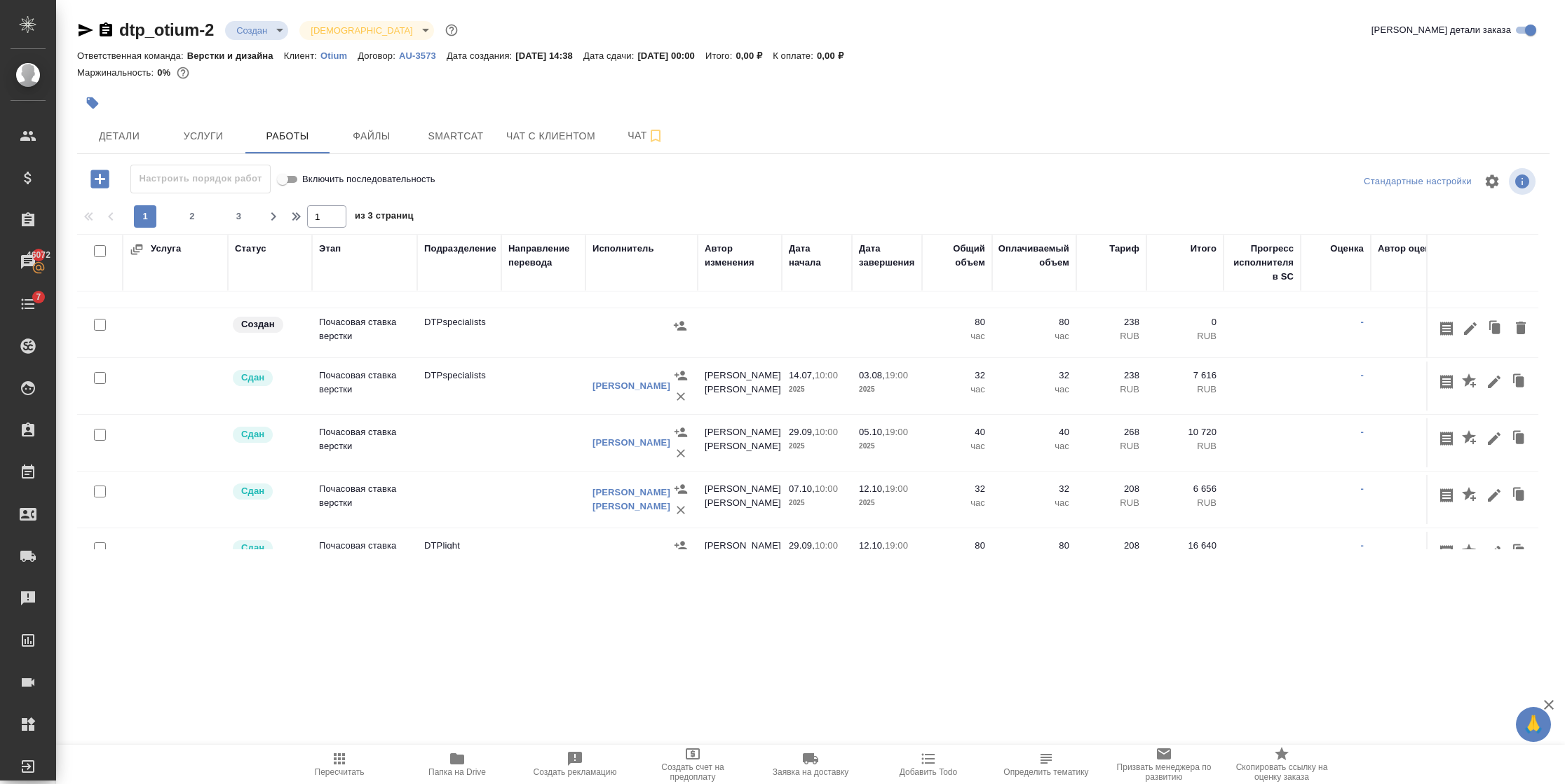
scroll to position [525, 0]
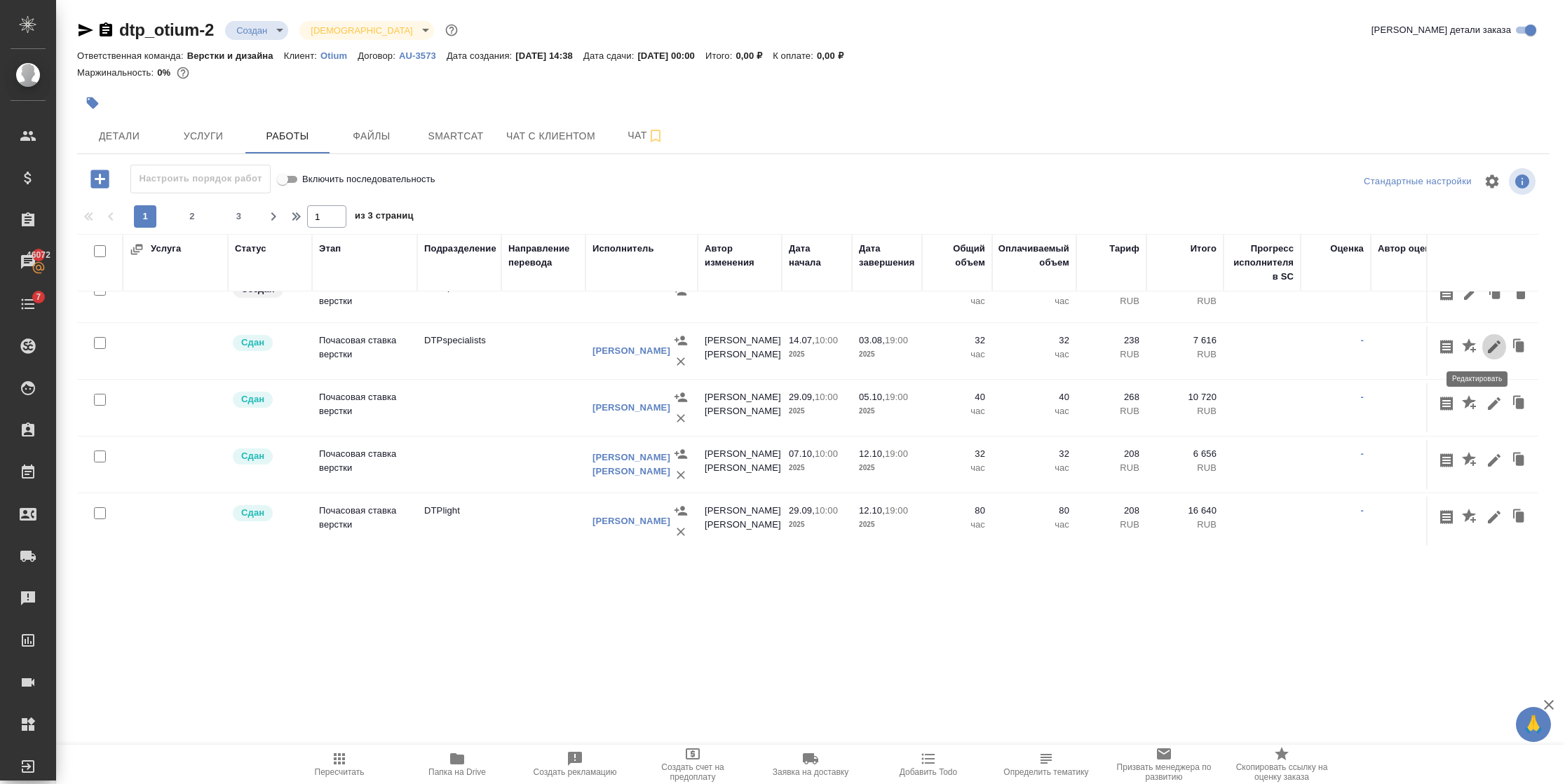
click at [1488, 344] on icon "button" at bounding box center [1494, 347] width 13 height 13
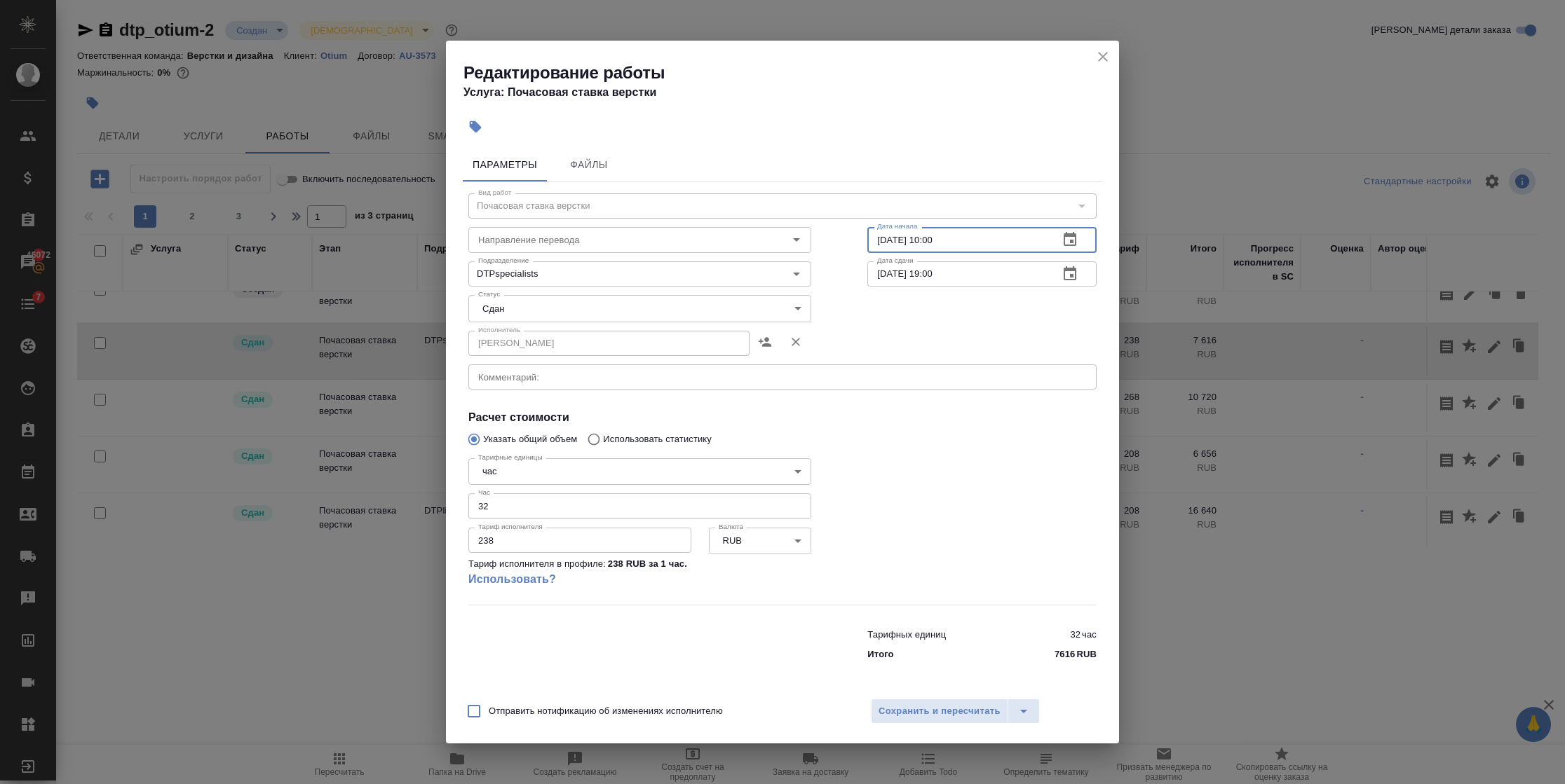
drag, startPoint x: 885, startPoint y: 241, endPoint x: 873, endPoint y: 243, distance: 12.2
click at [873, 243] on input "[DATE] 10:00" at bounding box center [957, 240] width 180 height 25
click at [897, 244] on input "[DATE] 10:00" at bounding box center [957, 240] width 180 height 25
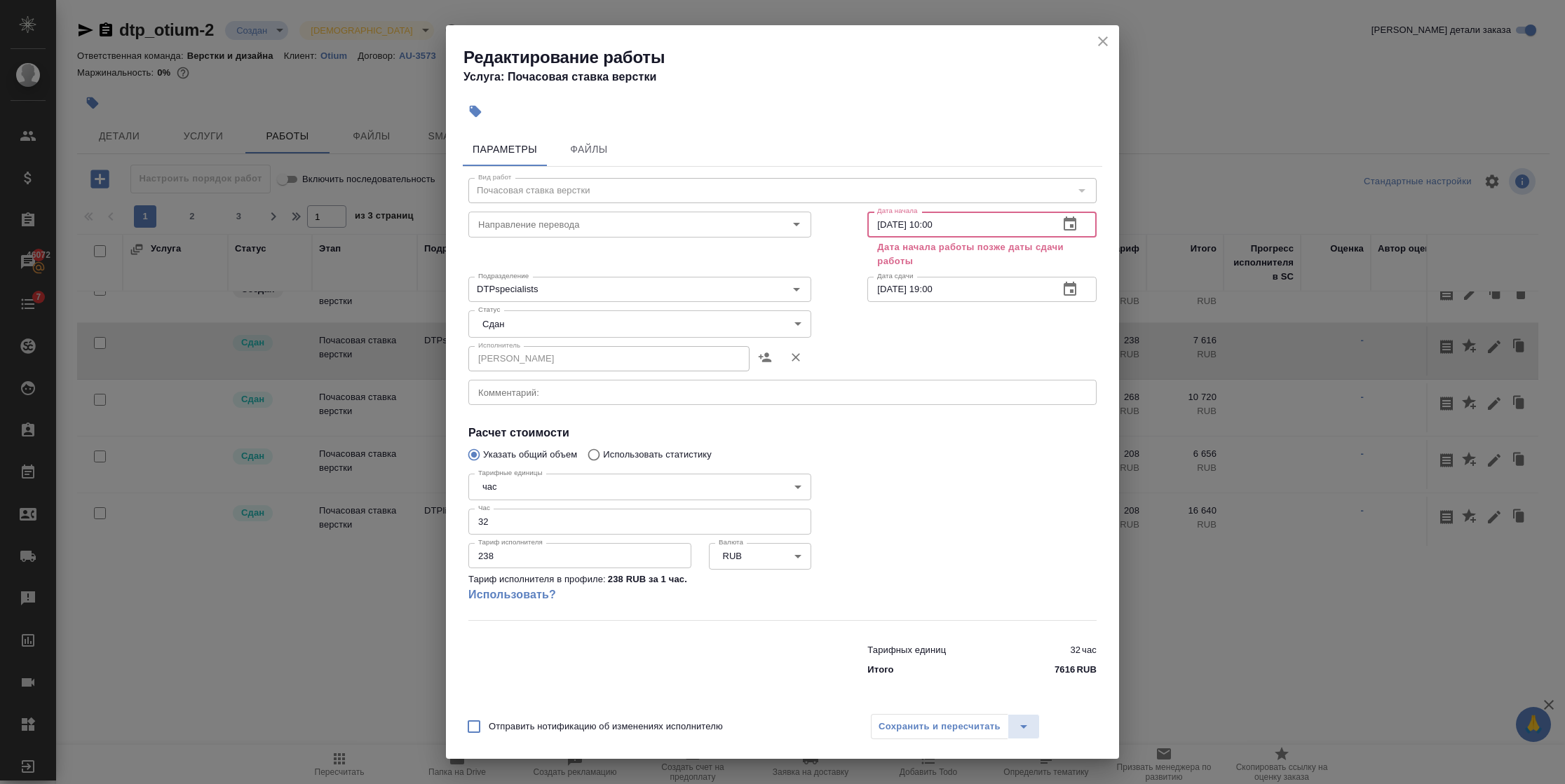
type input "[DATE] 10:00"
drag, startPoint x: 962, startPoint y: 286, endPoint x: 871, endPoint y: 290, distance: 91.1
click at [871, 290] on input "[DATE] 19:00" at bounding box center [957, 290] width 180 height 25
click at [880, 298] on input "[DATE] 19:00" at bounding box center [957, 290] width 180 height 25
drag, startPoint x: 899, startPoint y: 291, endPoint x: 891, endPoint y: 291, distance: 8.0
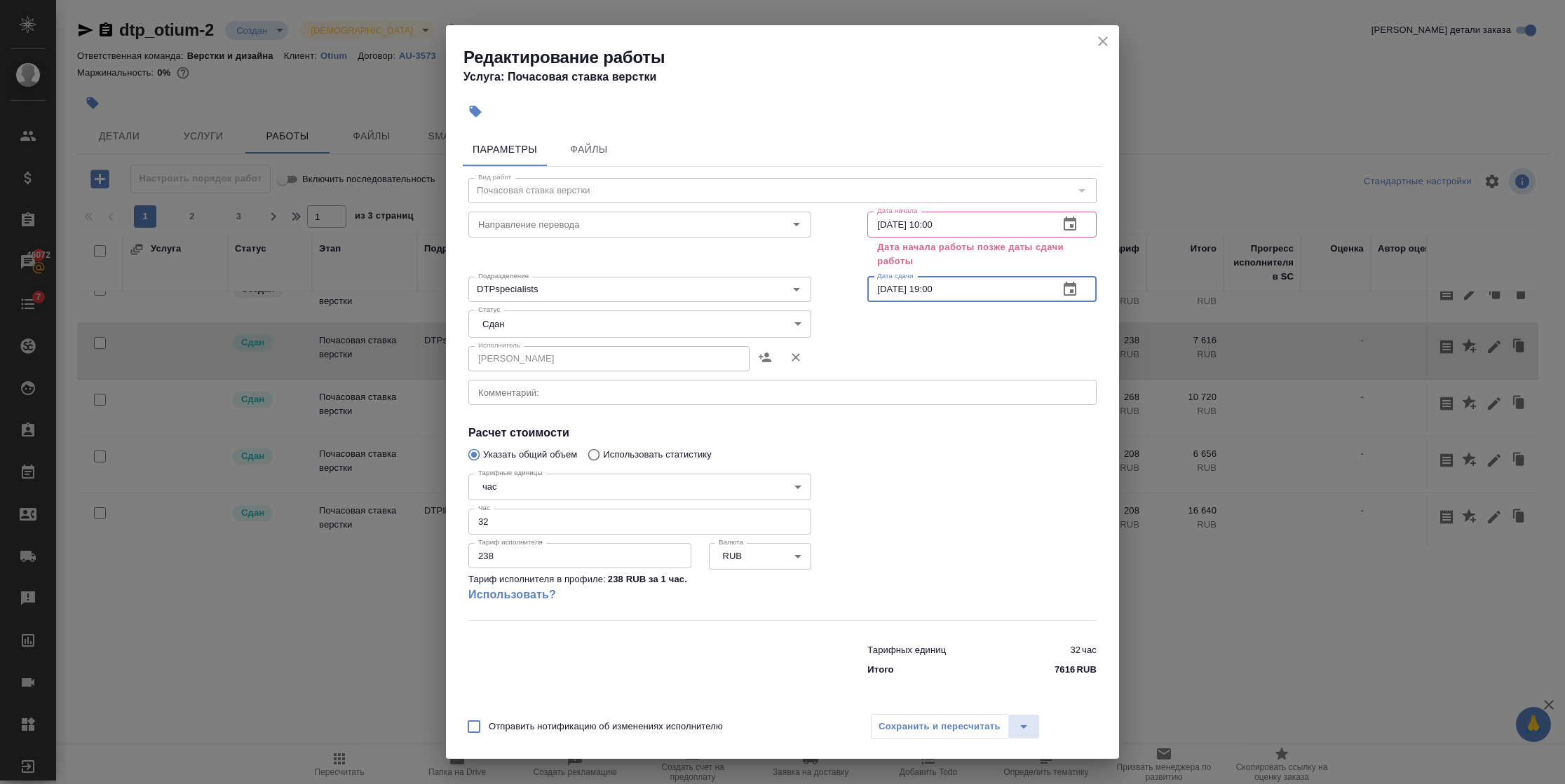
click at [891, 291] on input "[DATE] 19:00" at bounding box center [957, 290] width 180 height 25
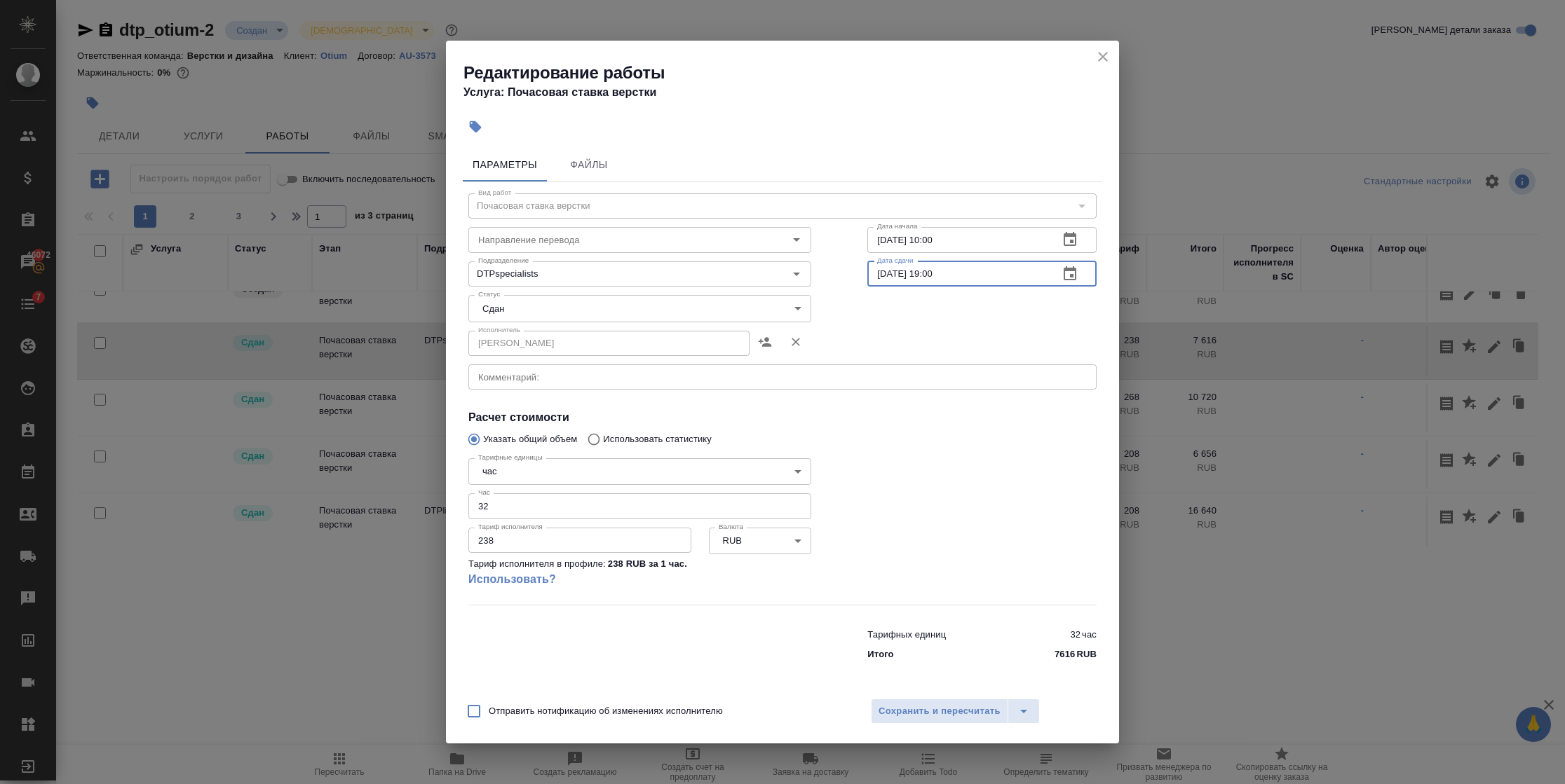
type input "[DATE] 19:00"
click at [910, 309] on div "Исполнитель Ковтун Светлана Исполнитель" at bounding box center [782, 341] width 684 height 90
click at [912, 708] on span "Сохранить и пересчитать" at bounding box center [939, 711] width 122 height 16
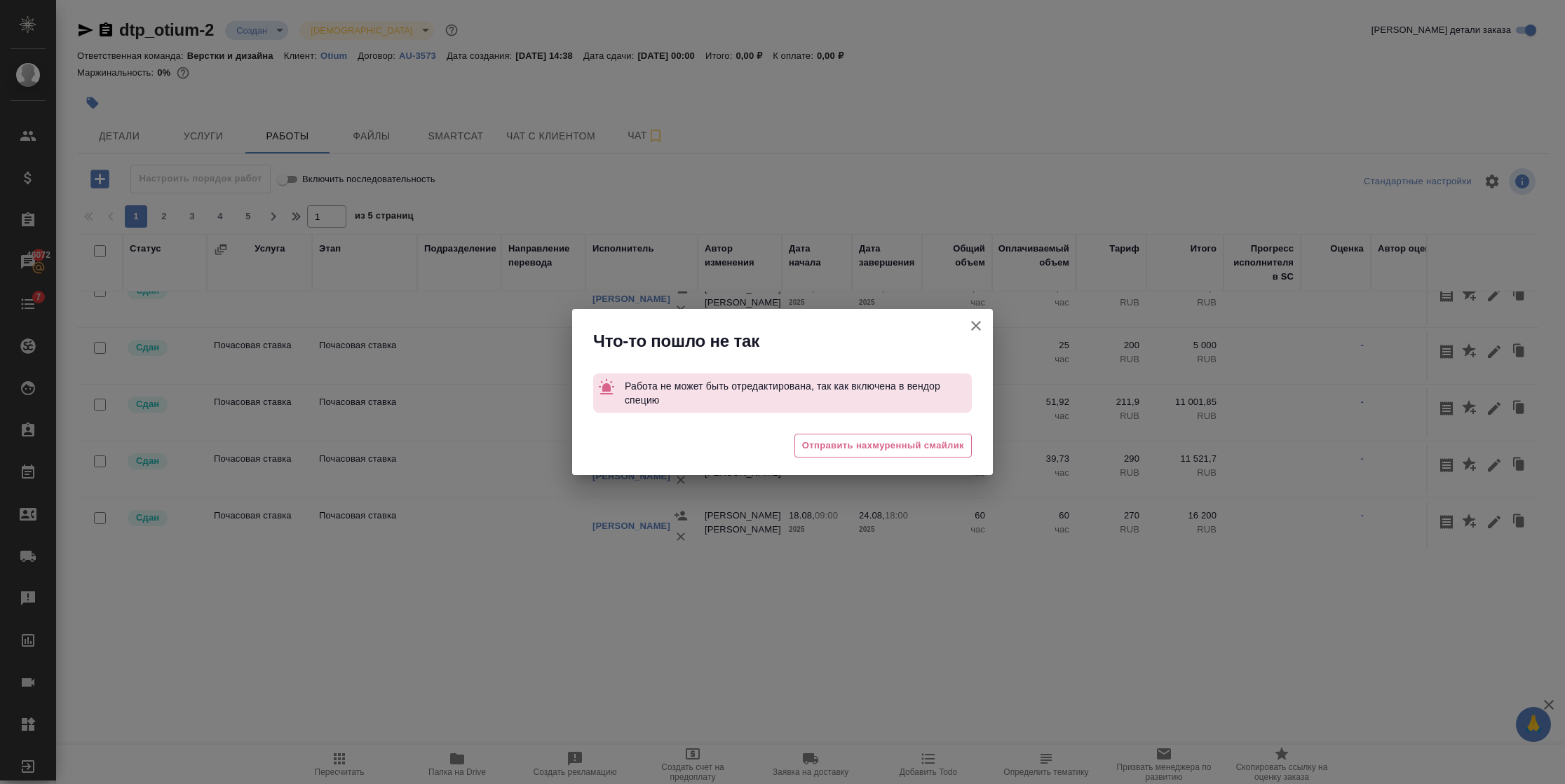
click at [974, 325] on icon "button" at bounding box center [976, 325] width 10 height 10
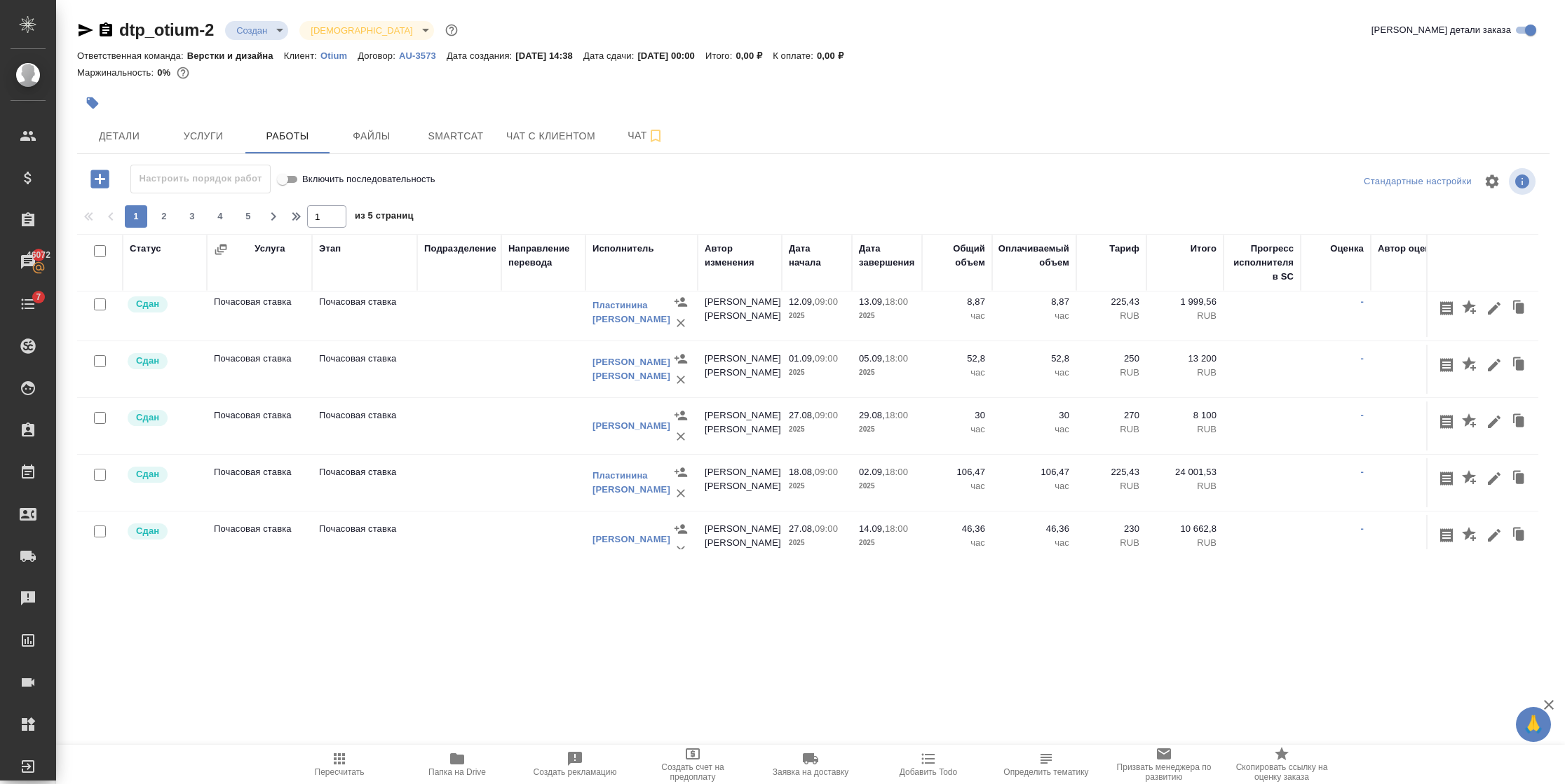
scroll to position [210, 0]
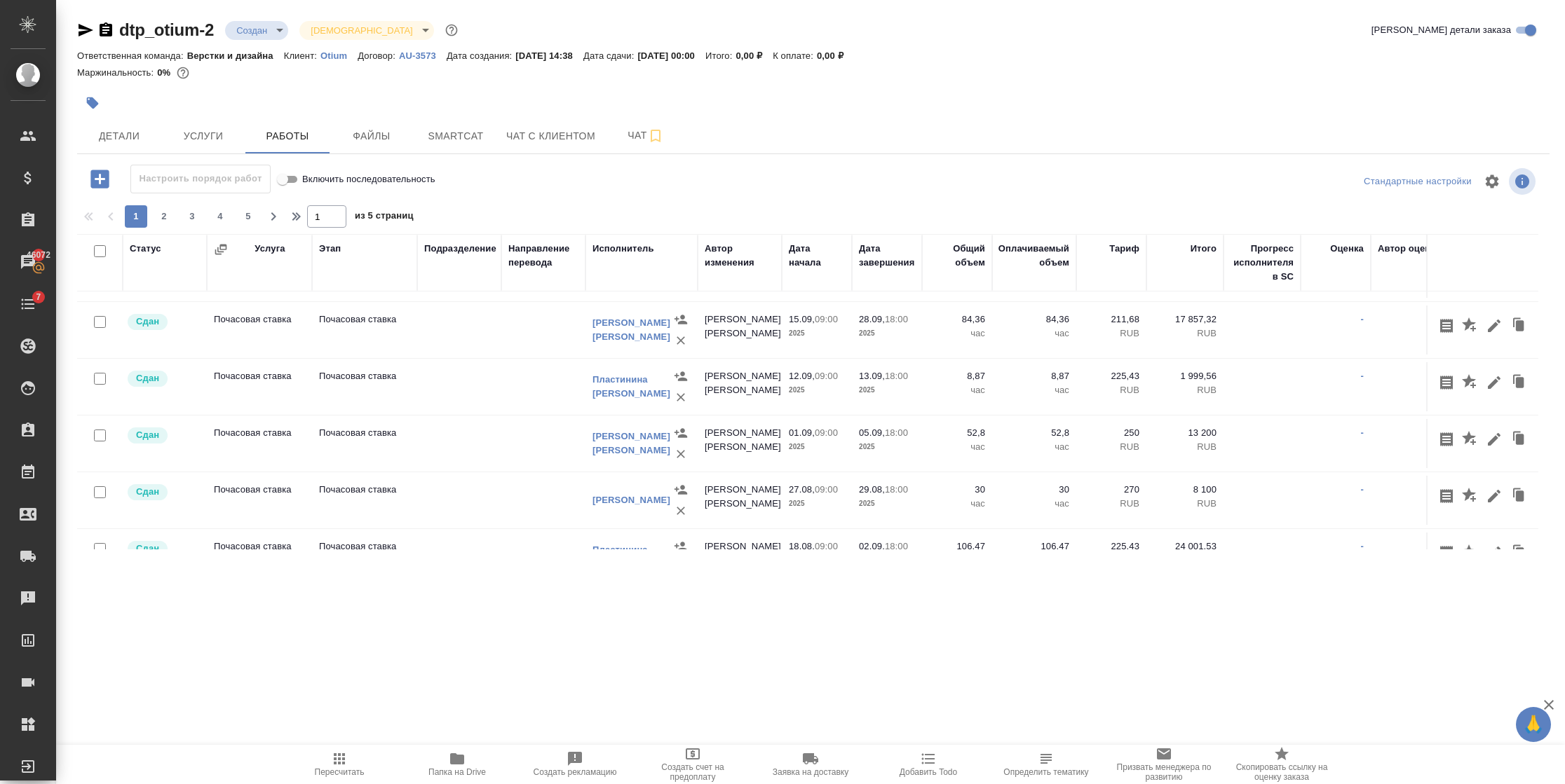
click at [108, 27] on icon "button" at bounding box center [106, 29] width 17 height 17
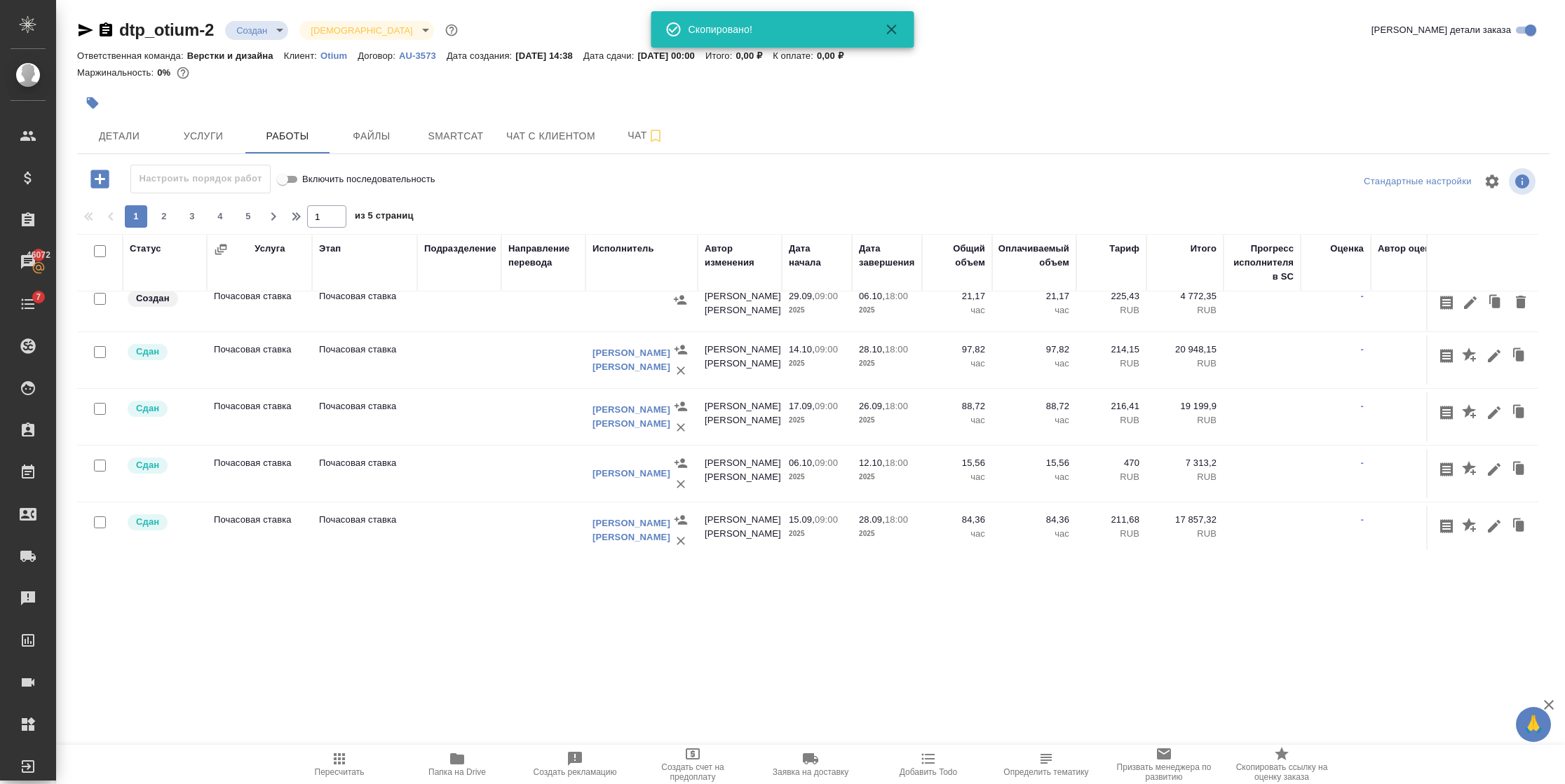
scroll to position [0, 0]
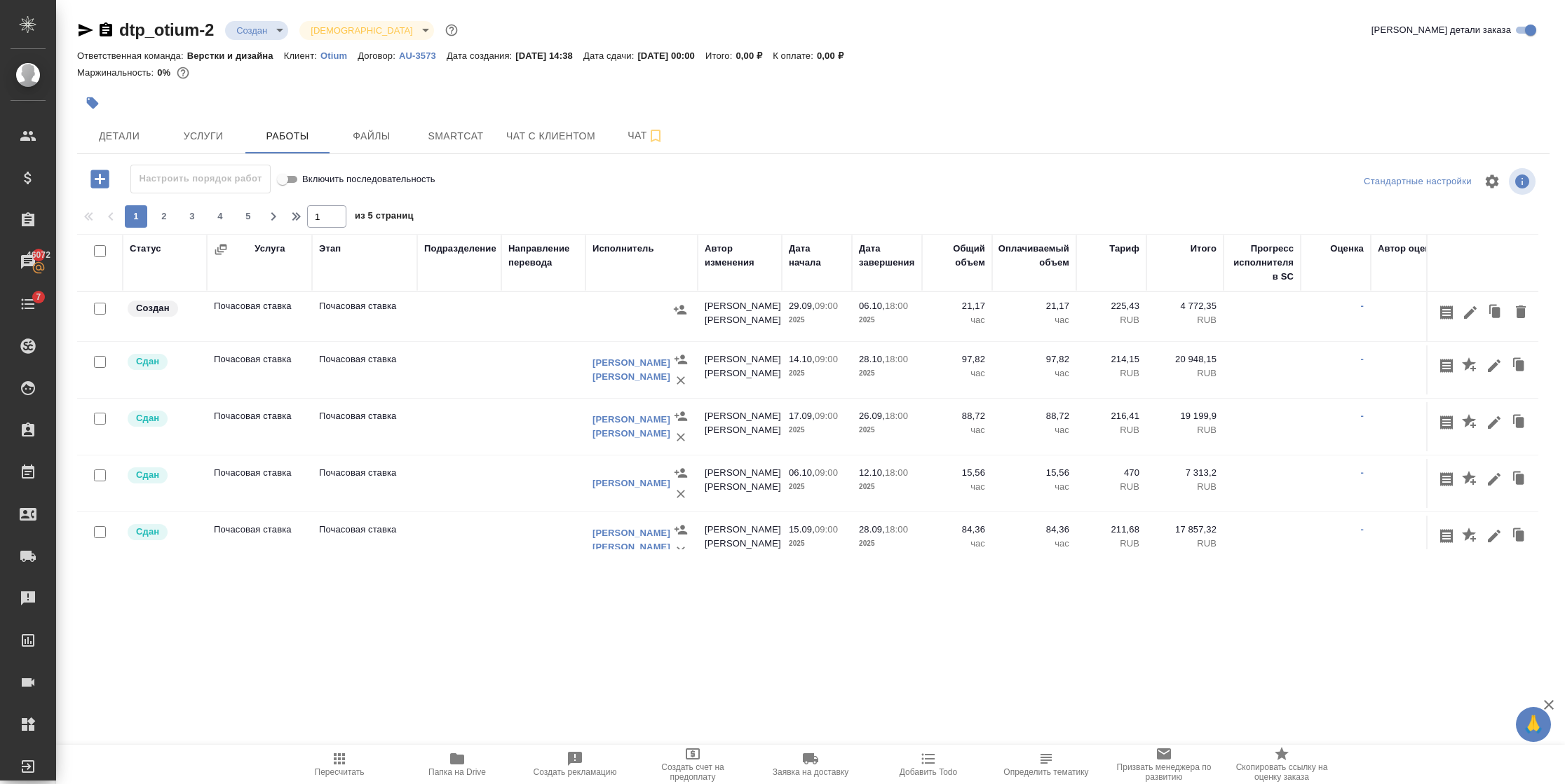
click at [215, 249] on icon "button" at bounding box center [221, 248] width 12 height 10
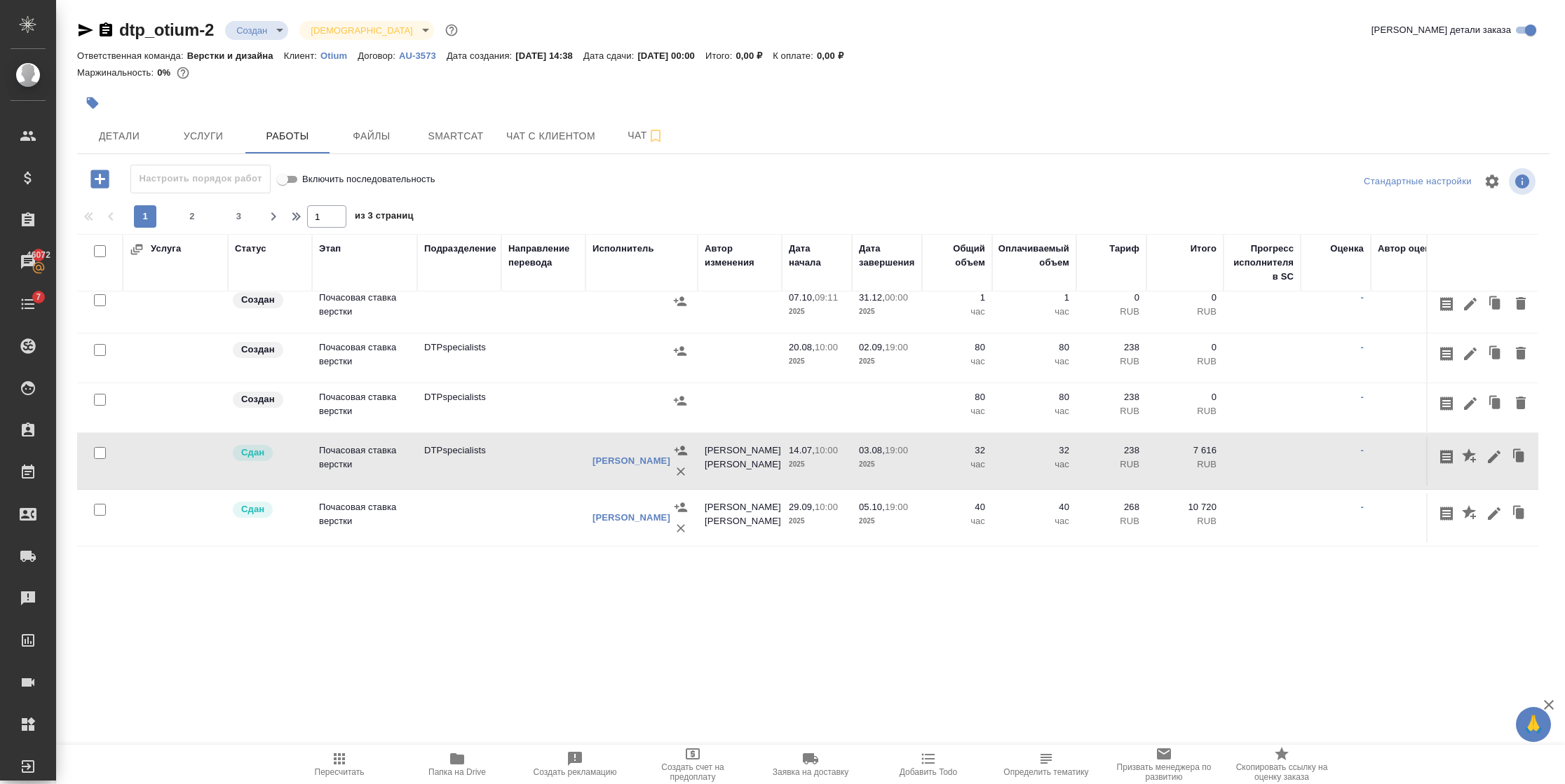
scroll to position [525, 0]
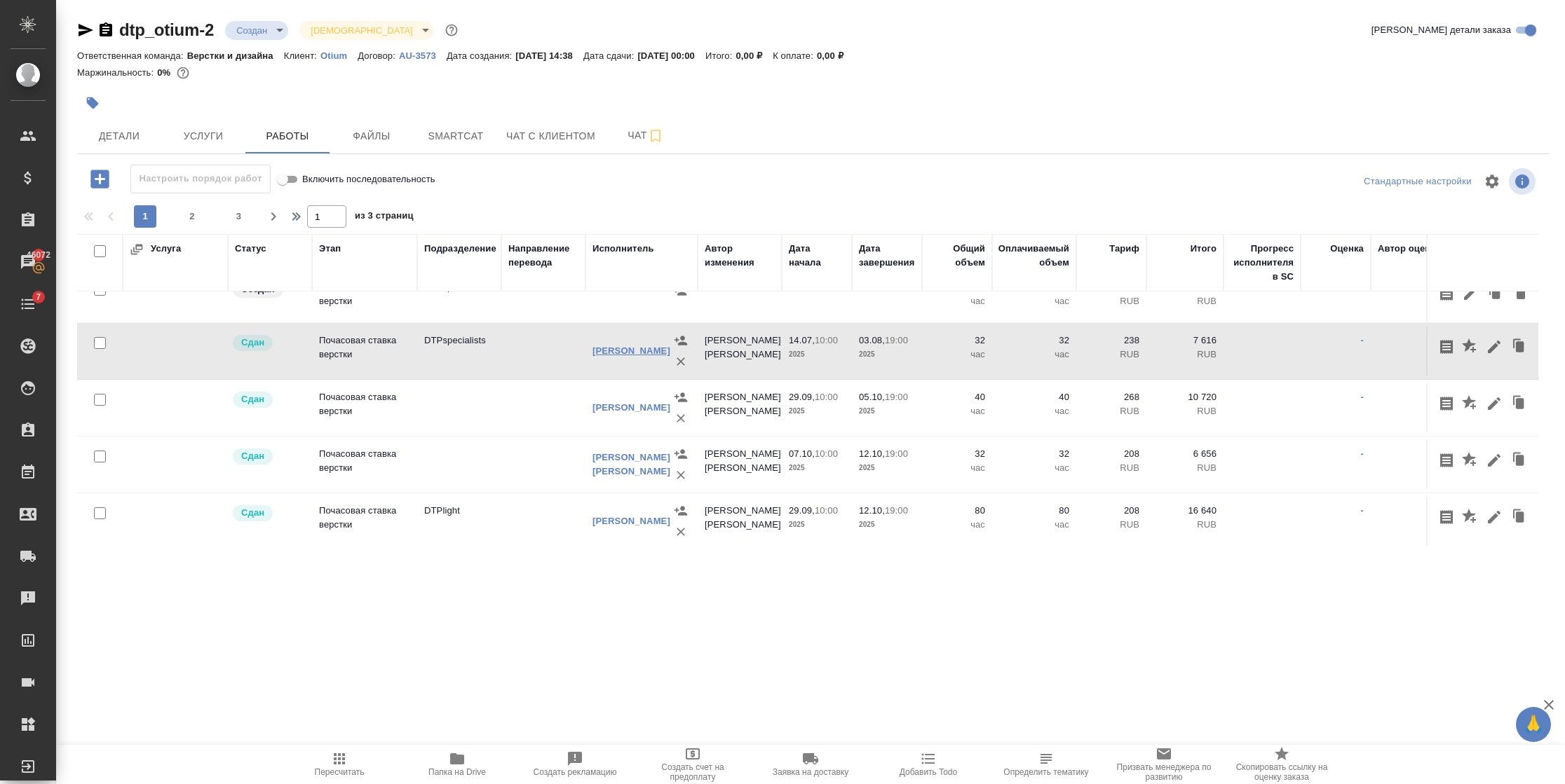
click at [607, 350] on link "[PERSON_NAME]" at bounding box center [631, 350] width 78 height 10
click at [1488, 345] on icon "button" at bounding box center [1494, 347] width 13 height 13
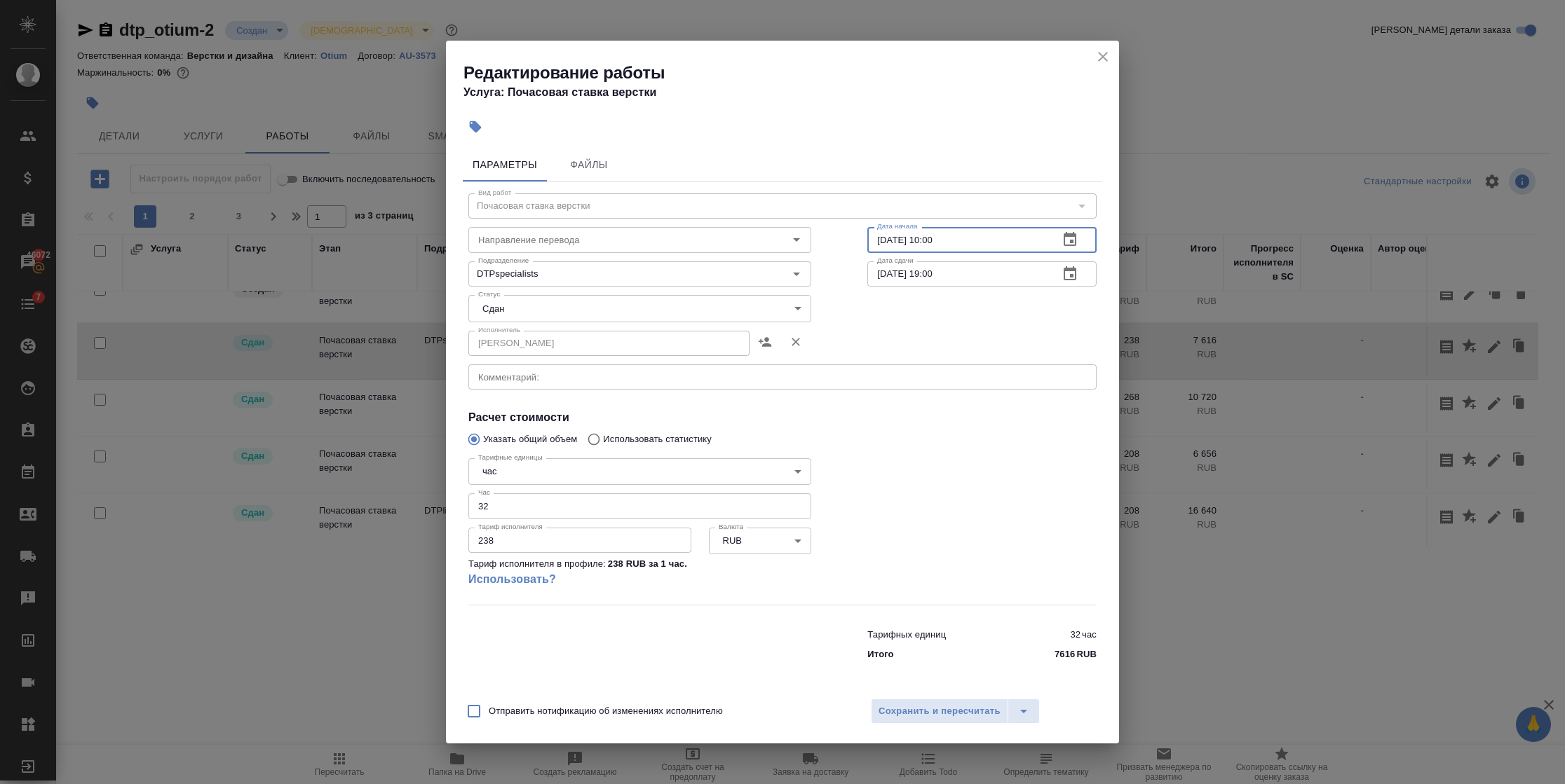
drag, startPoint x: 885, startPoint y: 242, endPoint x: 863, endPoint y: 240, distance: 22.1
click at [865, 242] on div "Вид работ Почасовая ставка верстки Вид работ Направление перевода Направление п…" at bounding box center [782, 425] width 639 height 486
click at [898, 236] on input "[DATE] 10:00" at bounding box center [957, 240] width 180 height 25
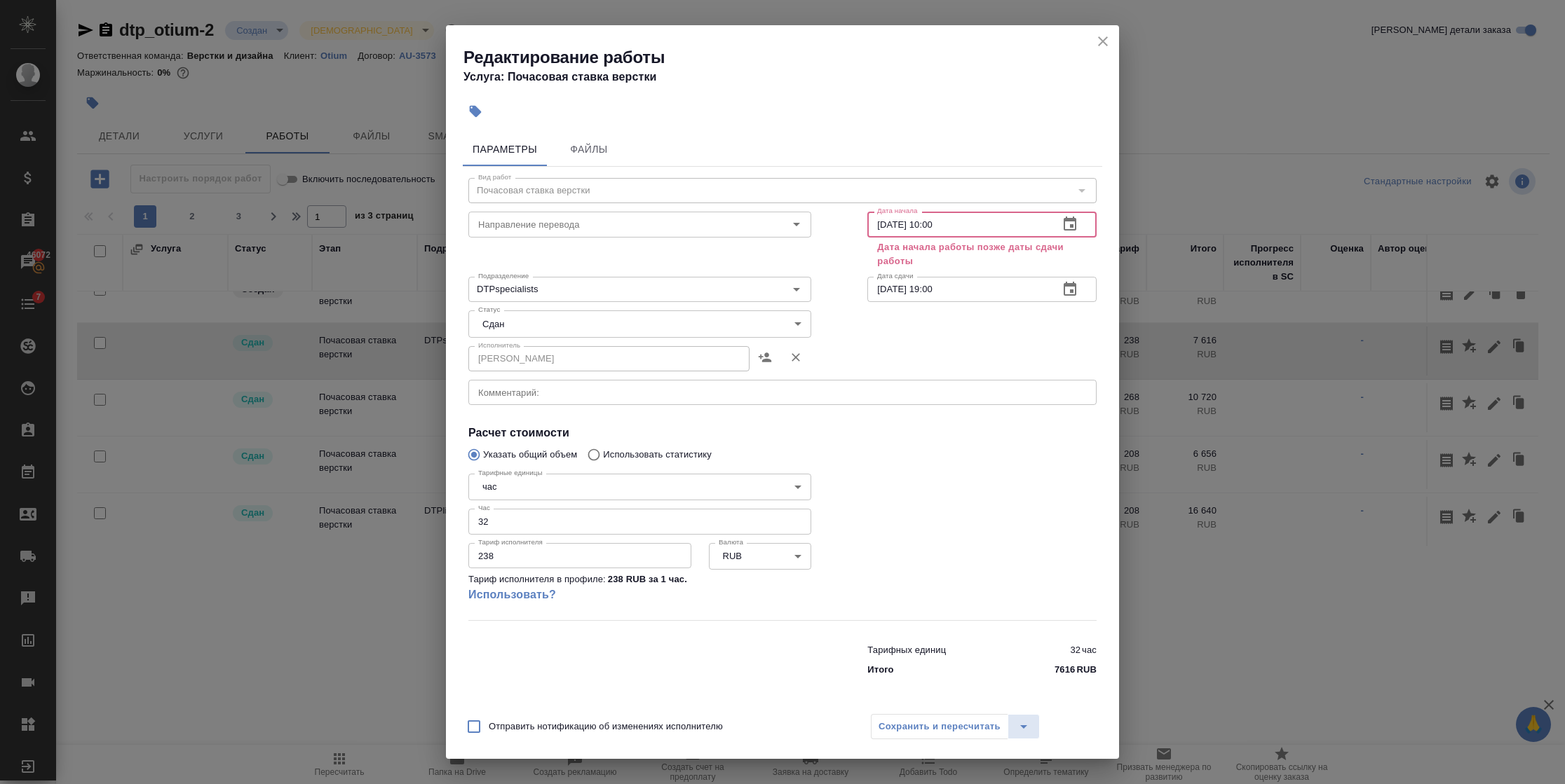
type input "[DATE] 10:00"
click at [881, 286] on input "[DATE] 19:00" at bounding box center [957, 290] width 180 height 25
click at [893, 289] on input "[DATE] 19:00" at bounding box center [957, 290] width 180 height 25
drag, startPoint x: 900, startPoint y: 290, endPoint x: 889, endPoint y: 290, distance: 11.0
click at [889, 290] on input "[DATE] 19:00" at bounding box center [957, 290] width 180 height 25
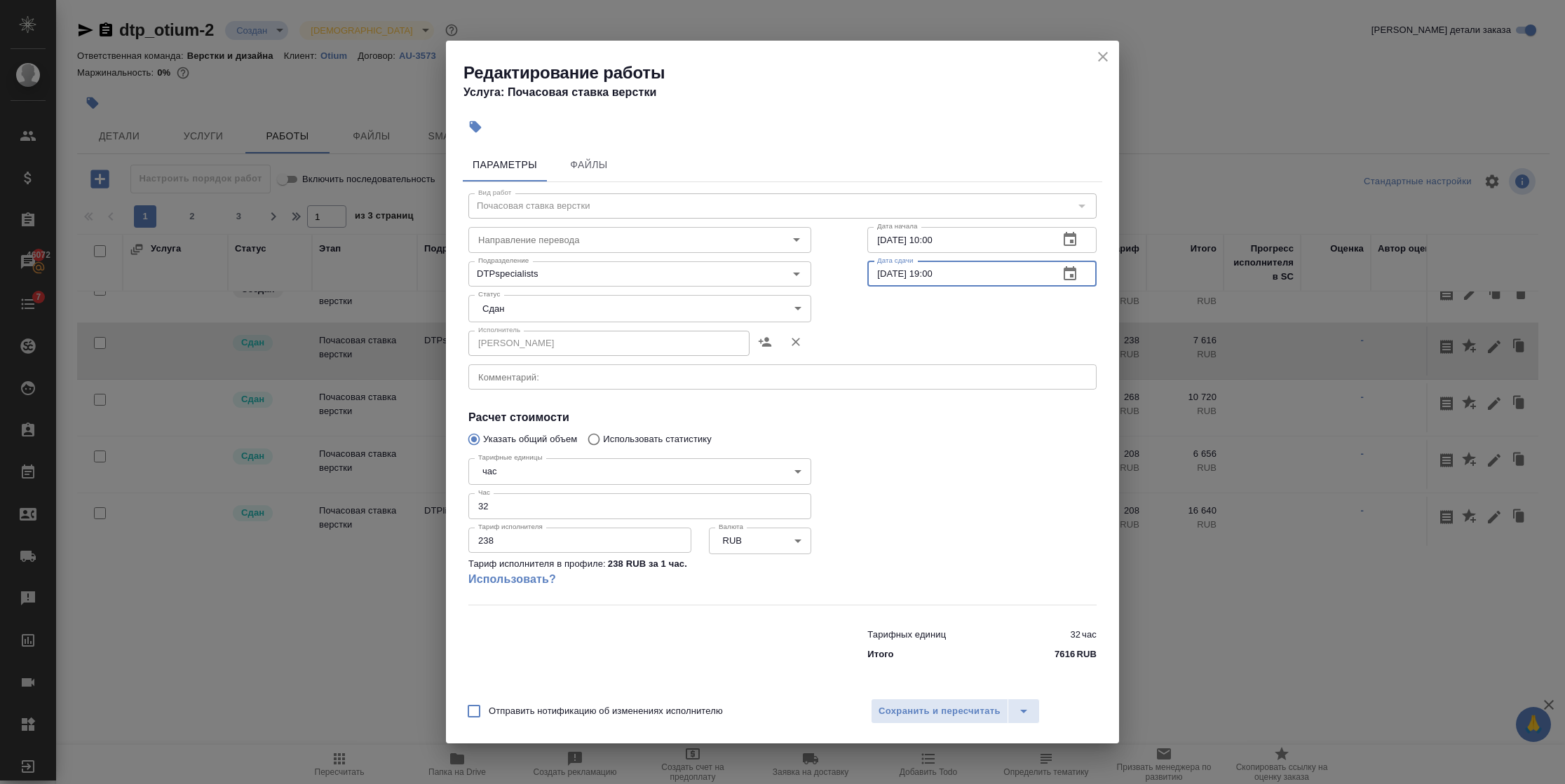
type input "[DATE] 19:00"
click at [912, 364] on div "x Комментарий:" at bounding box center [782, 377] width 628 height 25
click at [965, 726] on div "Отправить нотификацию об изменениях исполнителю Сохранить и пересчитать" at bounding box center [783, 717] width 673 height 54
click at [958, 715] on span "Сохранить и пересчитать" at bounding box center [939, 711] width 122 height 16
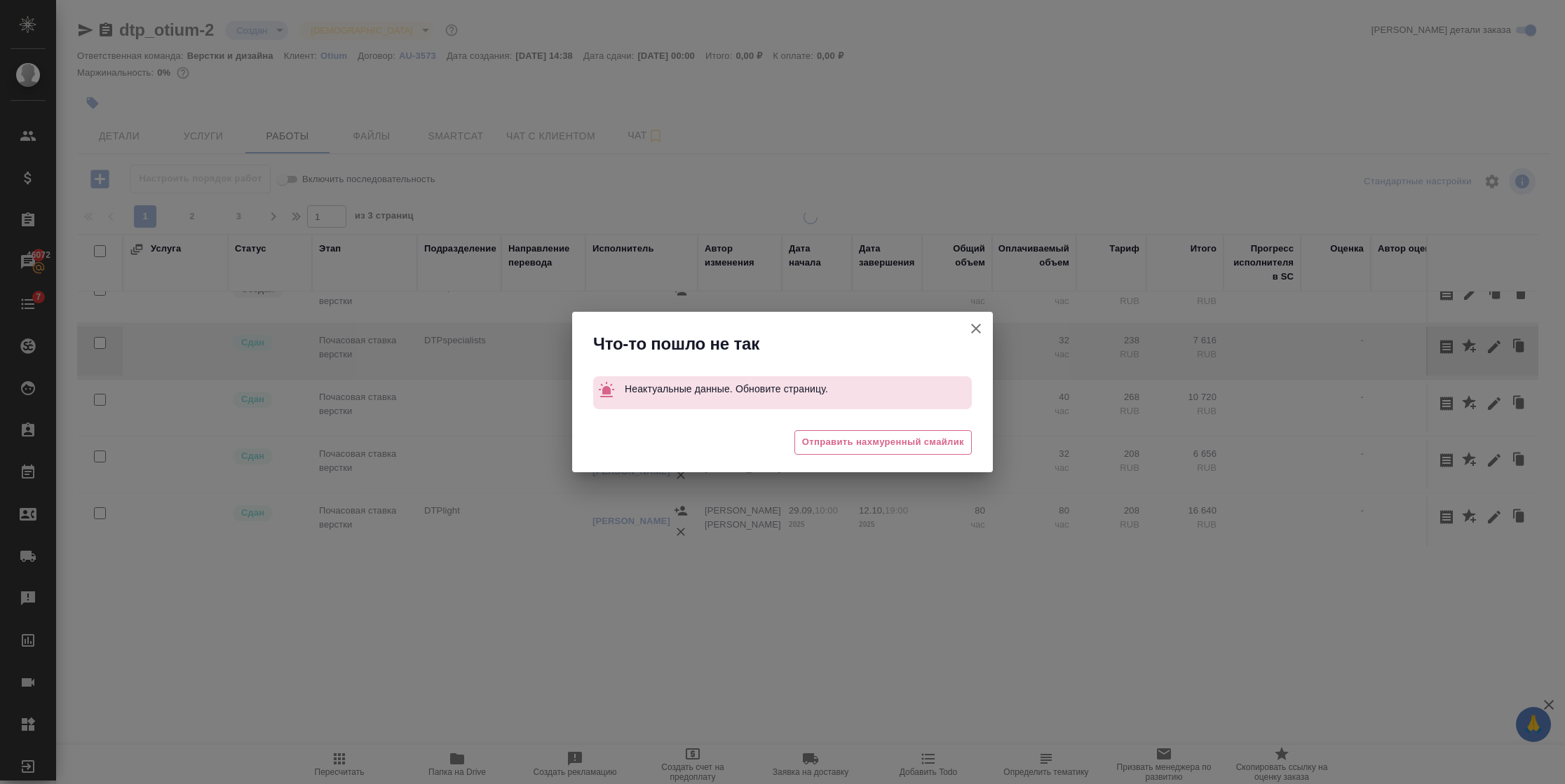
click at [977, 331] on icon "button" at bounding box center [976, 329] width 10 height 10
click at [979, 328] on div "Что-то пошло не так Неактуальные данные. Обновите страницу. 😩 Отправить нахмуре…" at bounding box center [782, 392] width 1565 height 784
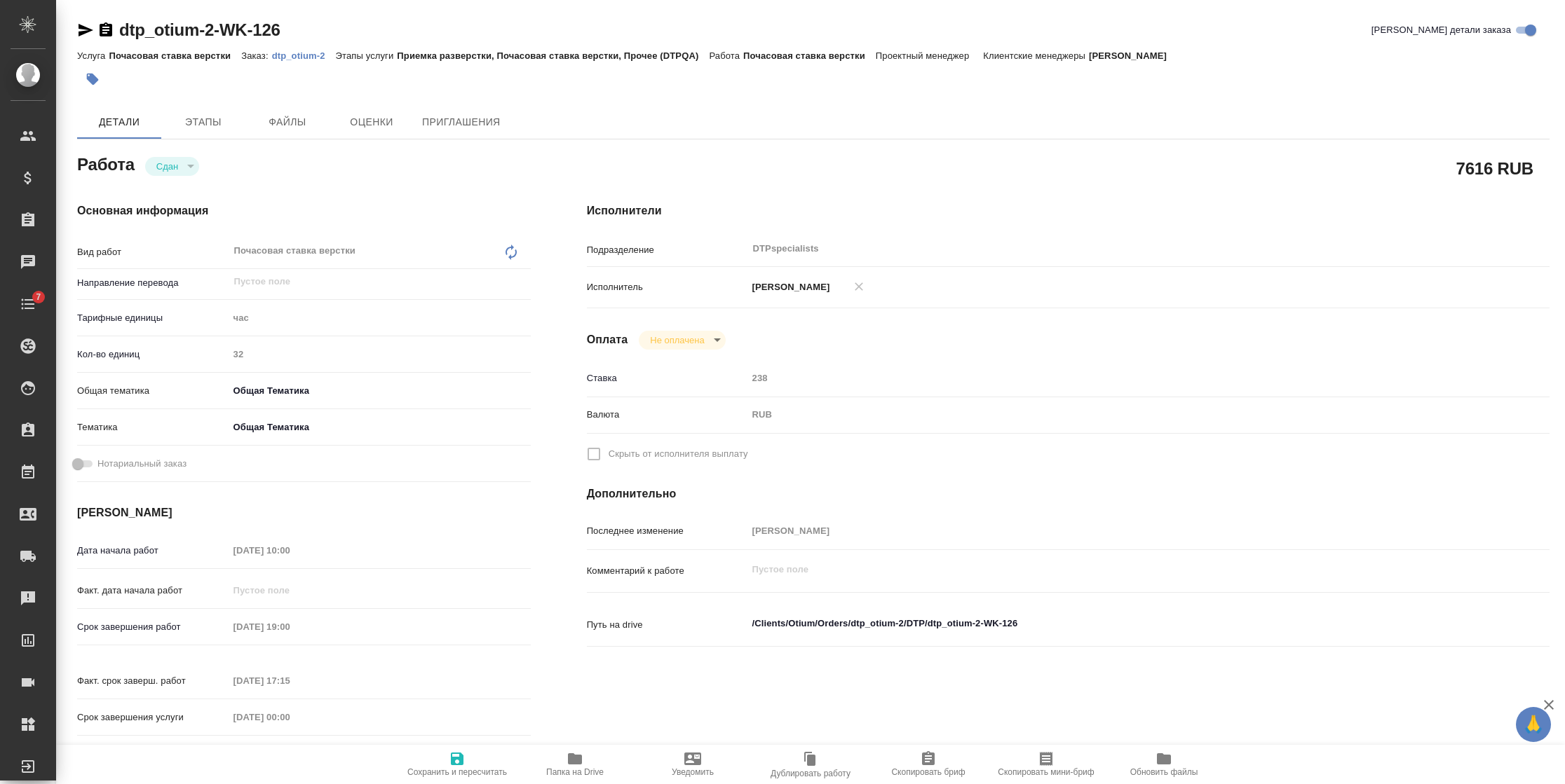
type textarea "x"
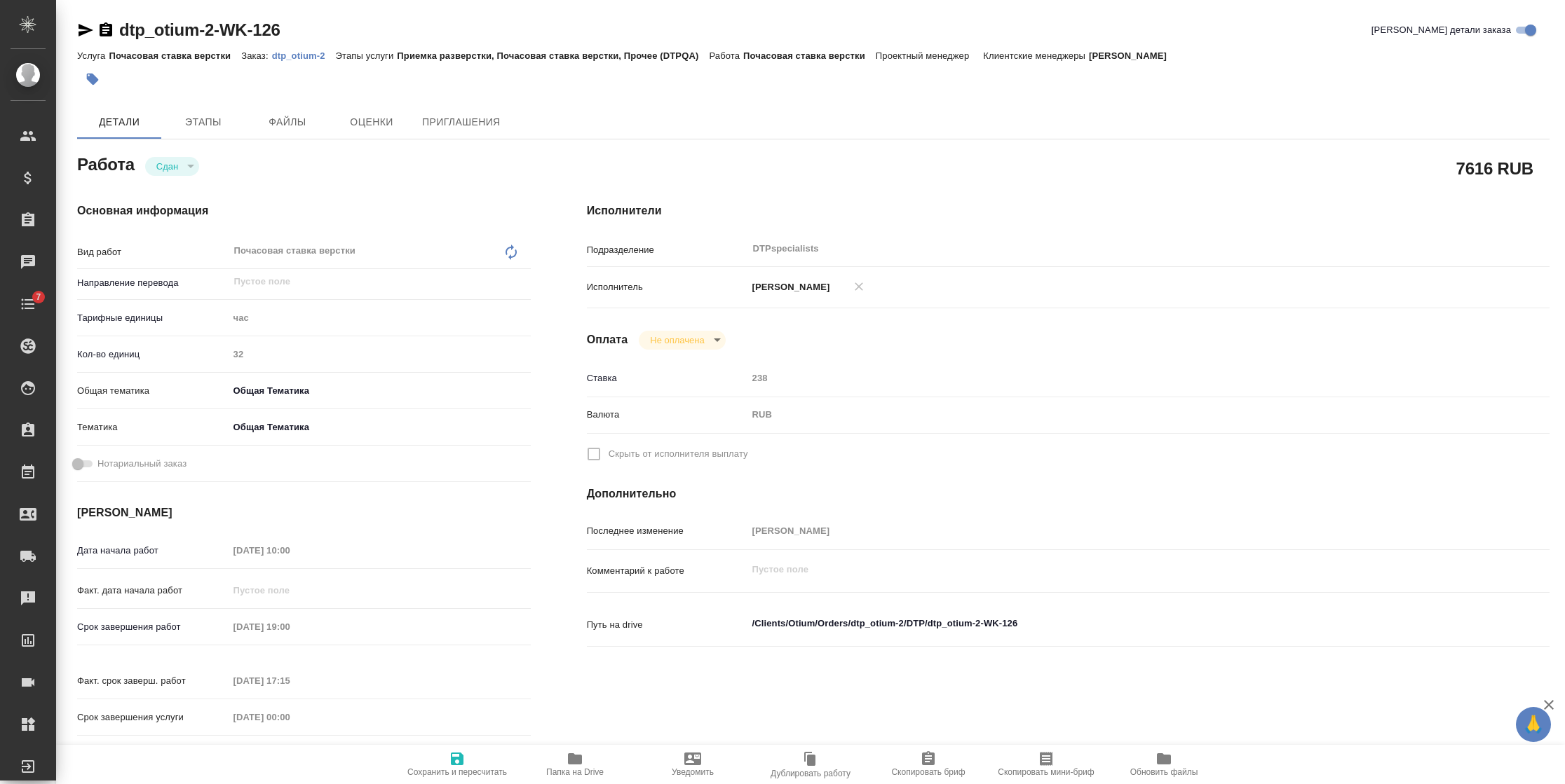
type textarea "x"
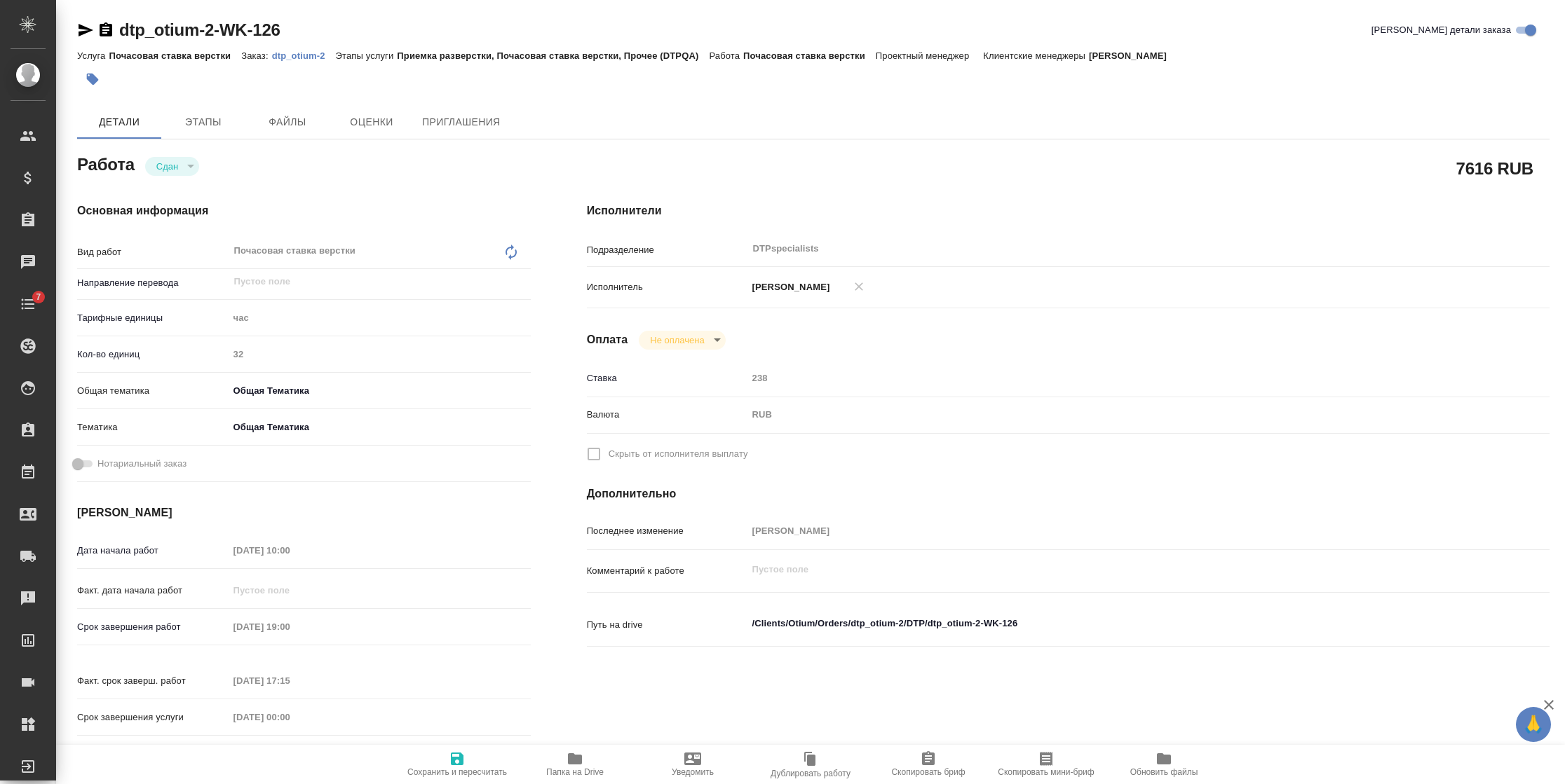
type textarea "x"
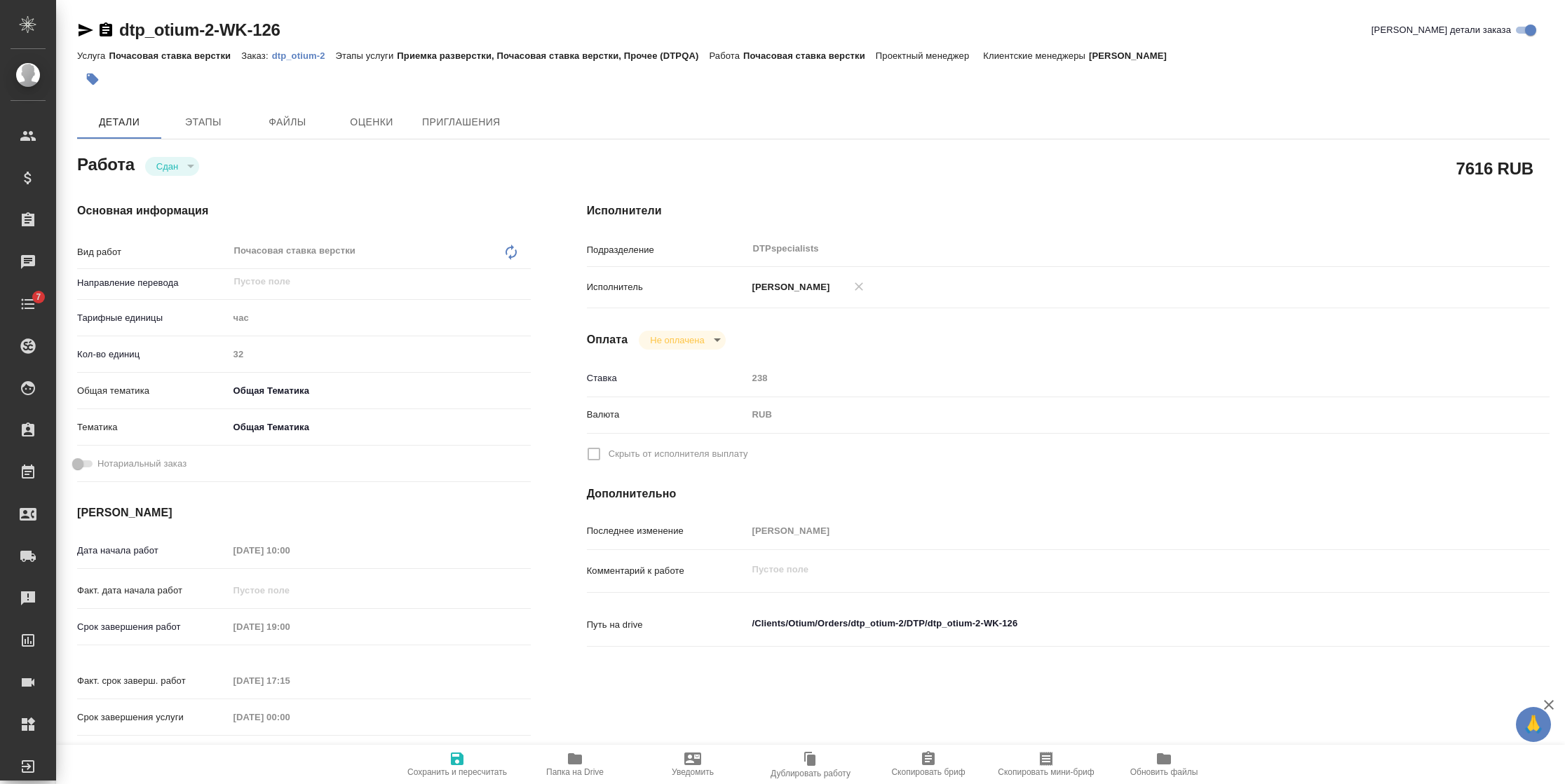
type textarea "x"
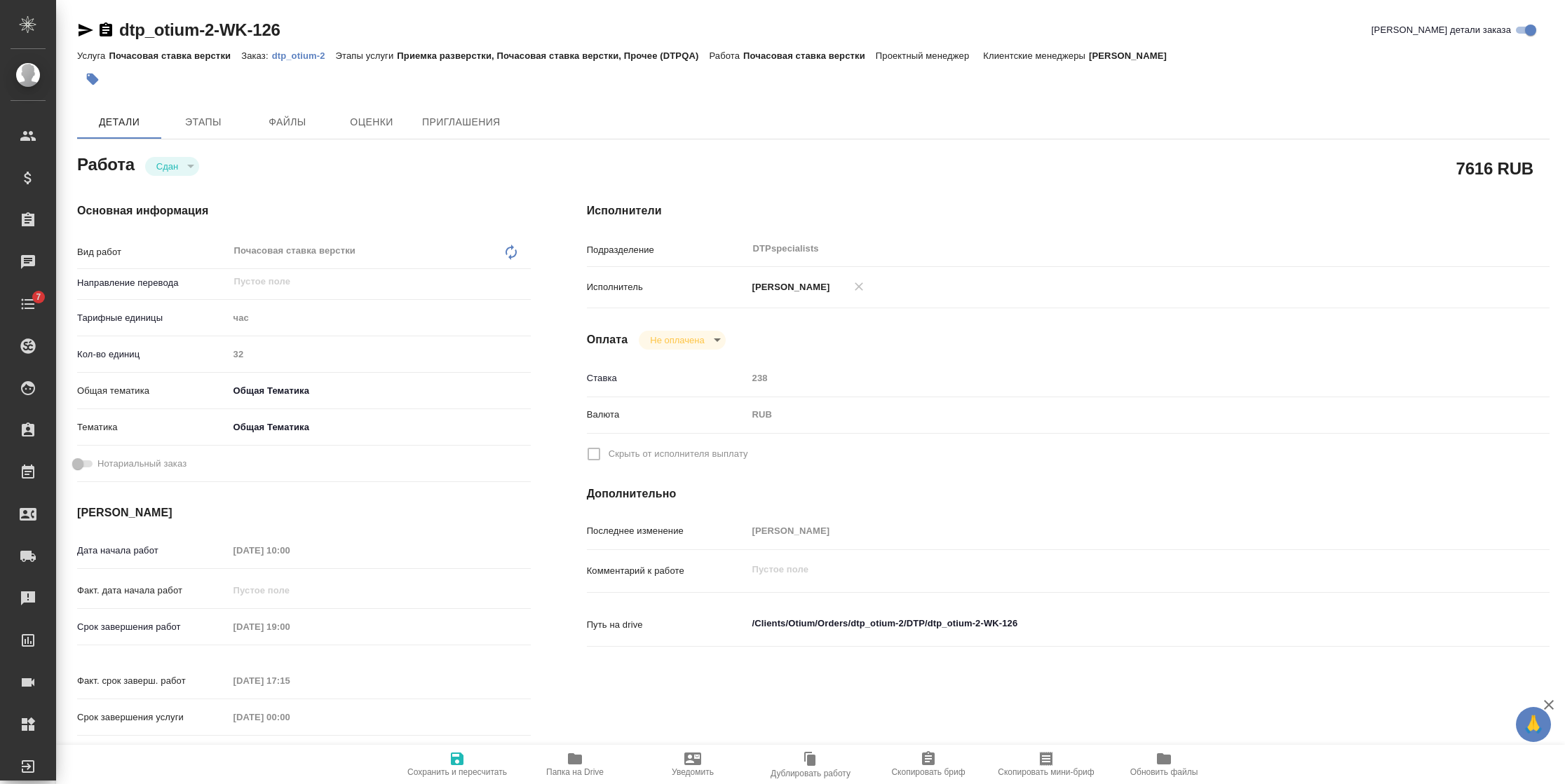
type textarea "x"
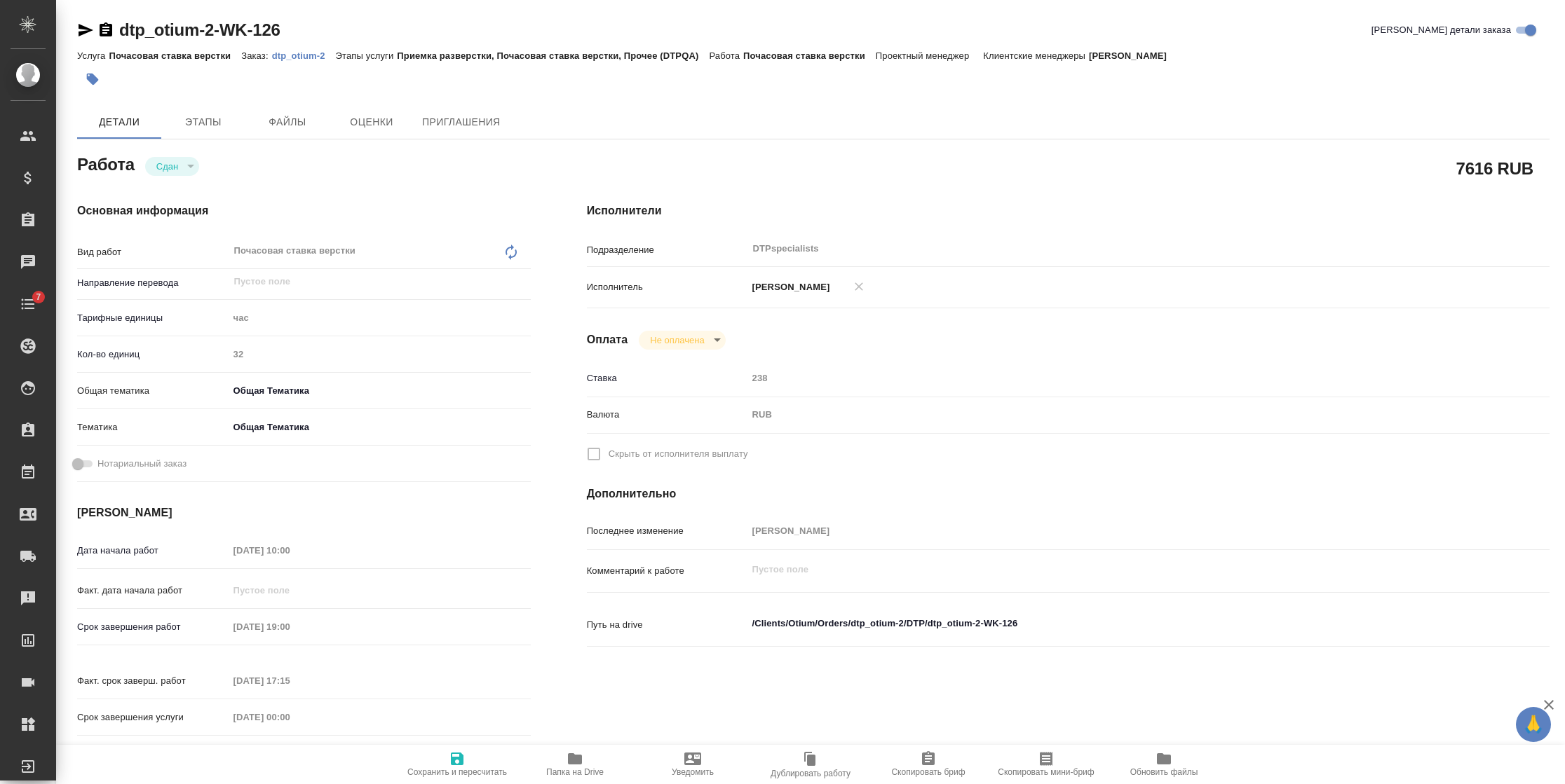
type textarea "x"
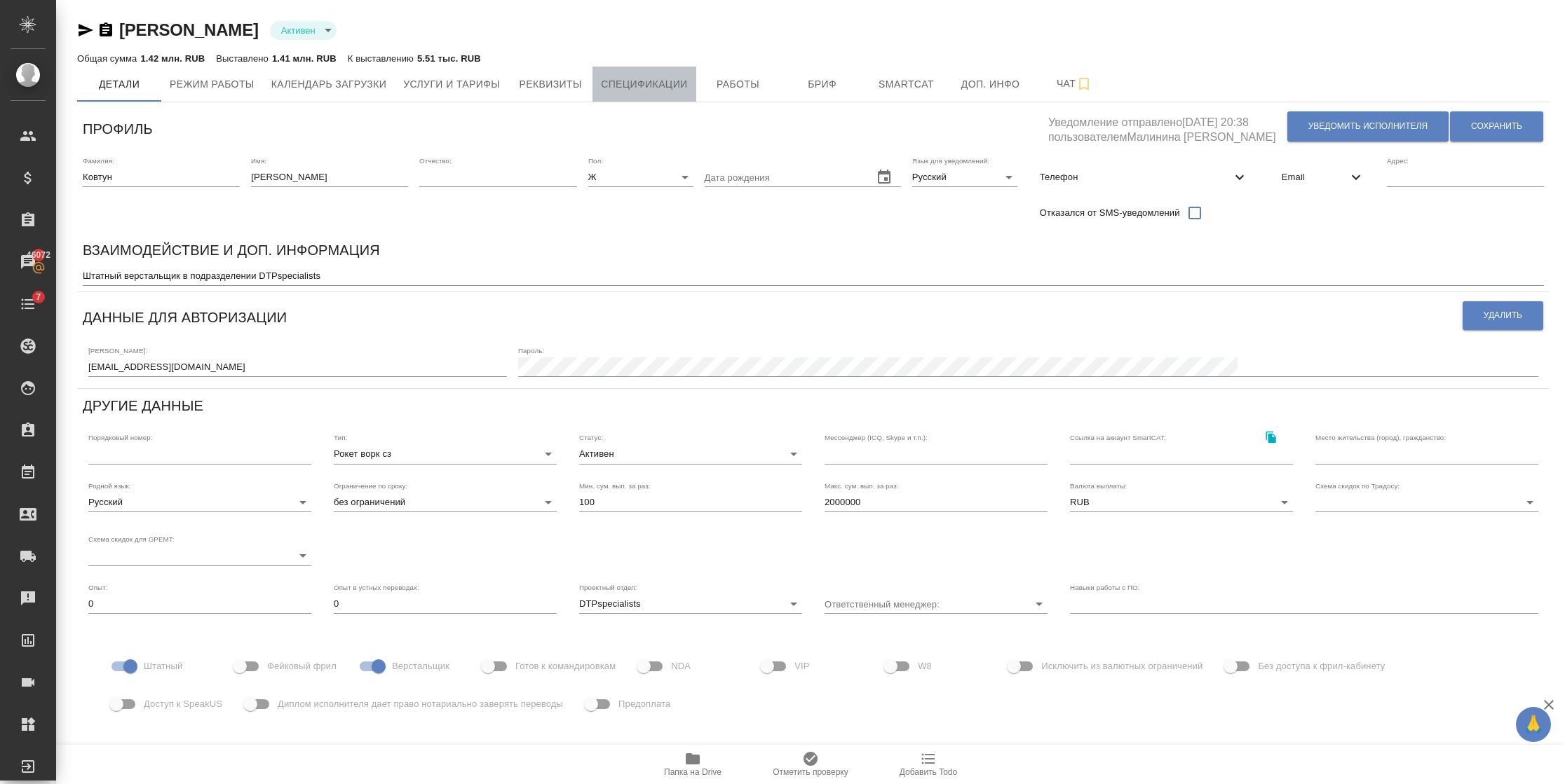
click at [632, 90] on span "Спецификации" at bounding box center [644, 84] width 87 height 17
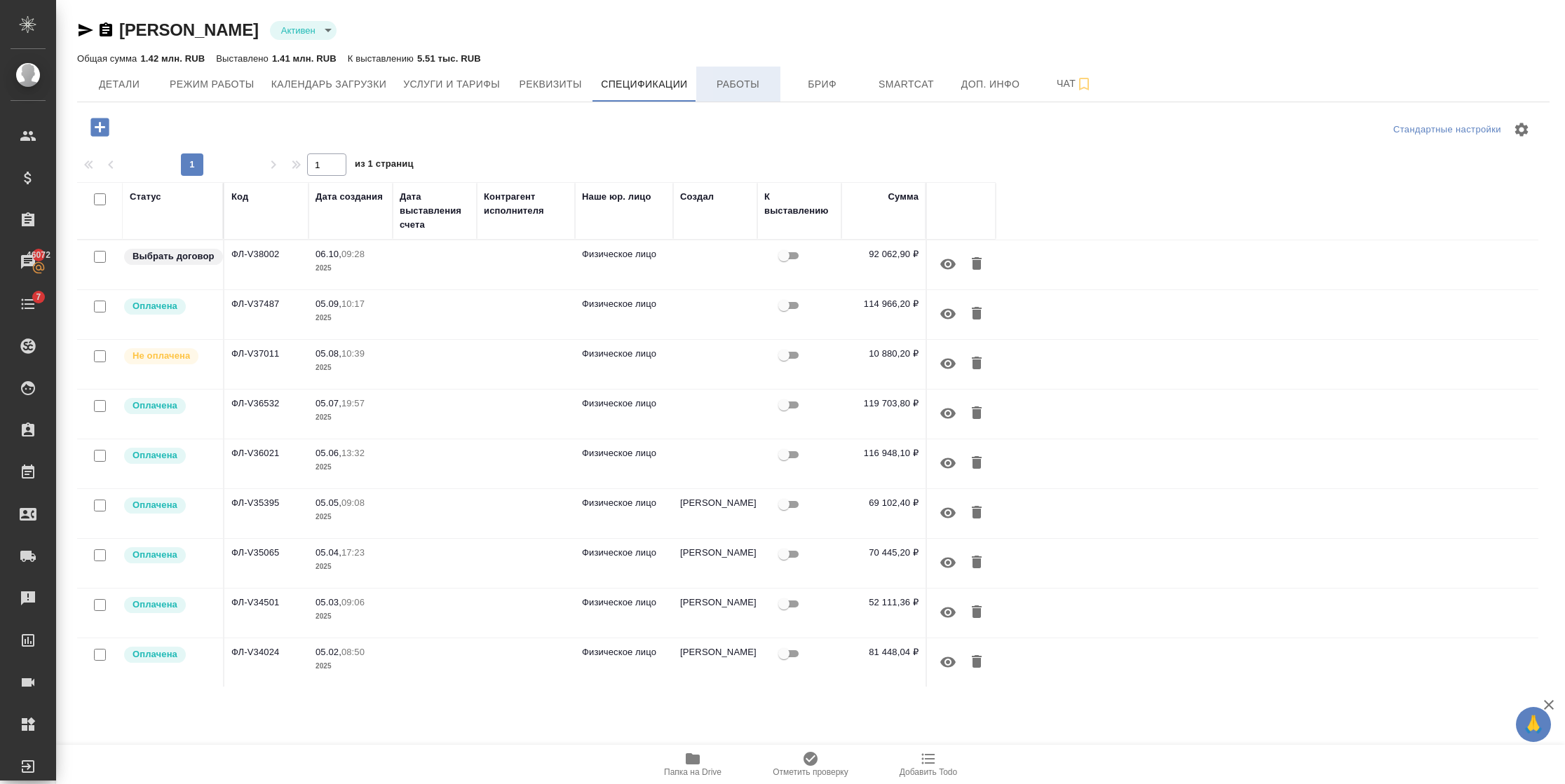
click at [722, 76] on span "Работы" at bounding box center [738, 84] width 67 height 17
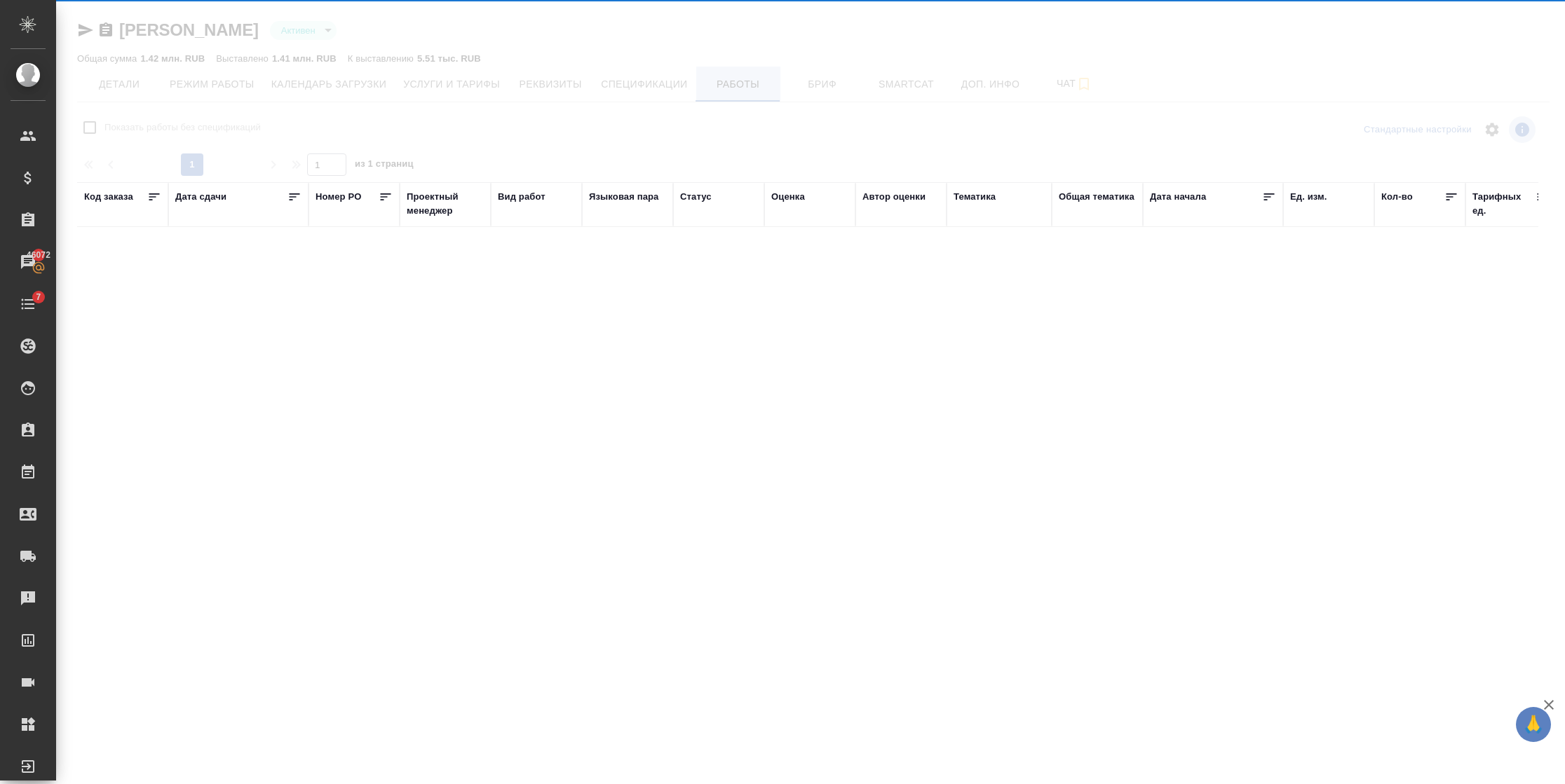
checkbox input "false"
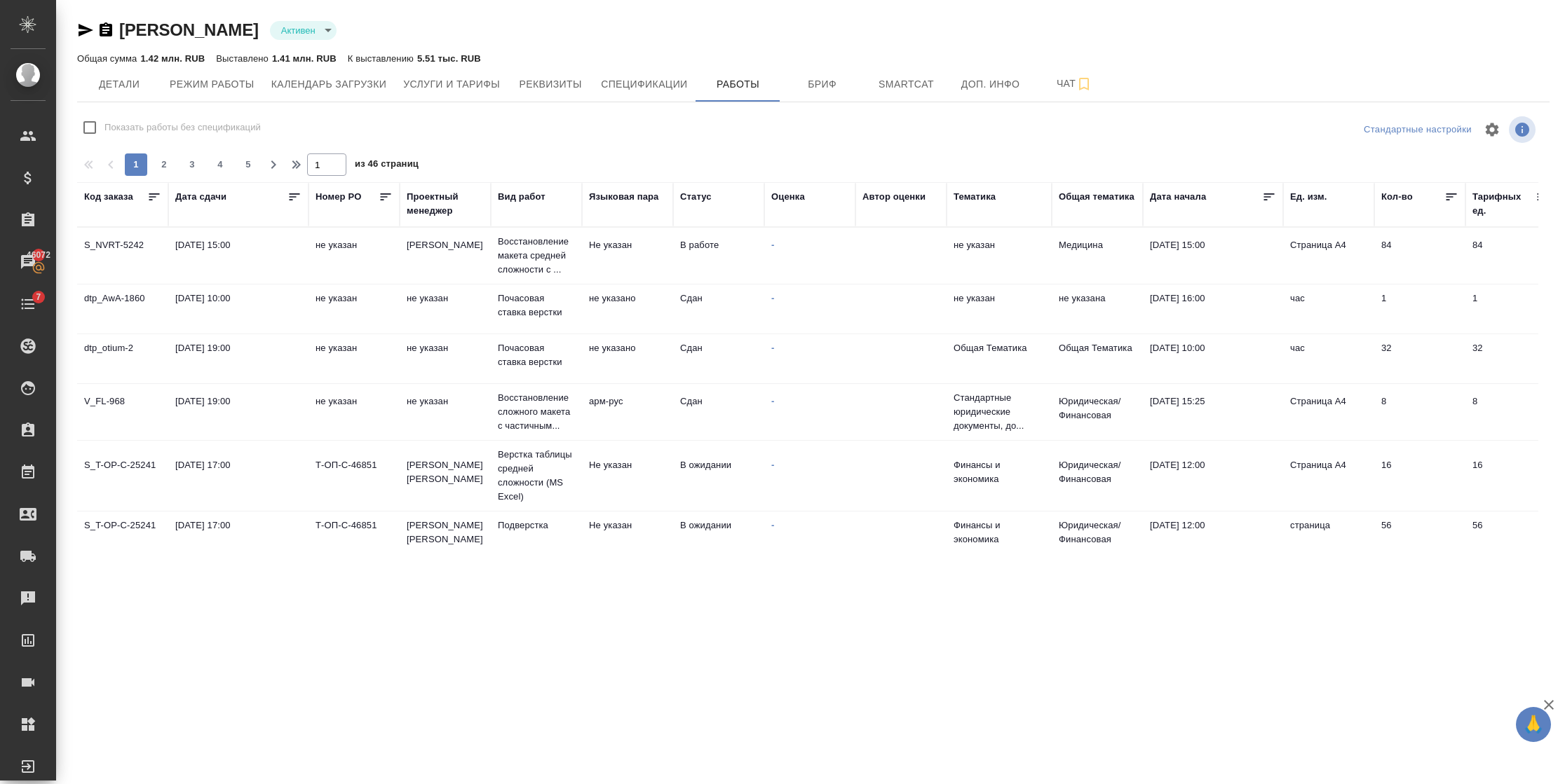
click at [527, 198] on div "Вид работ" at bounding box center [522, 197] width 48 height 14
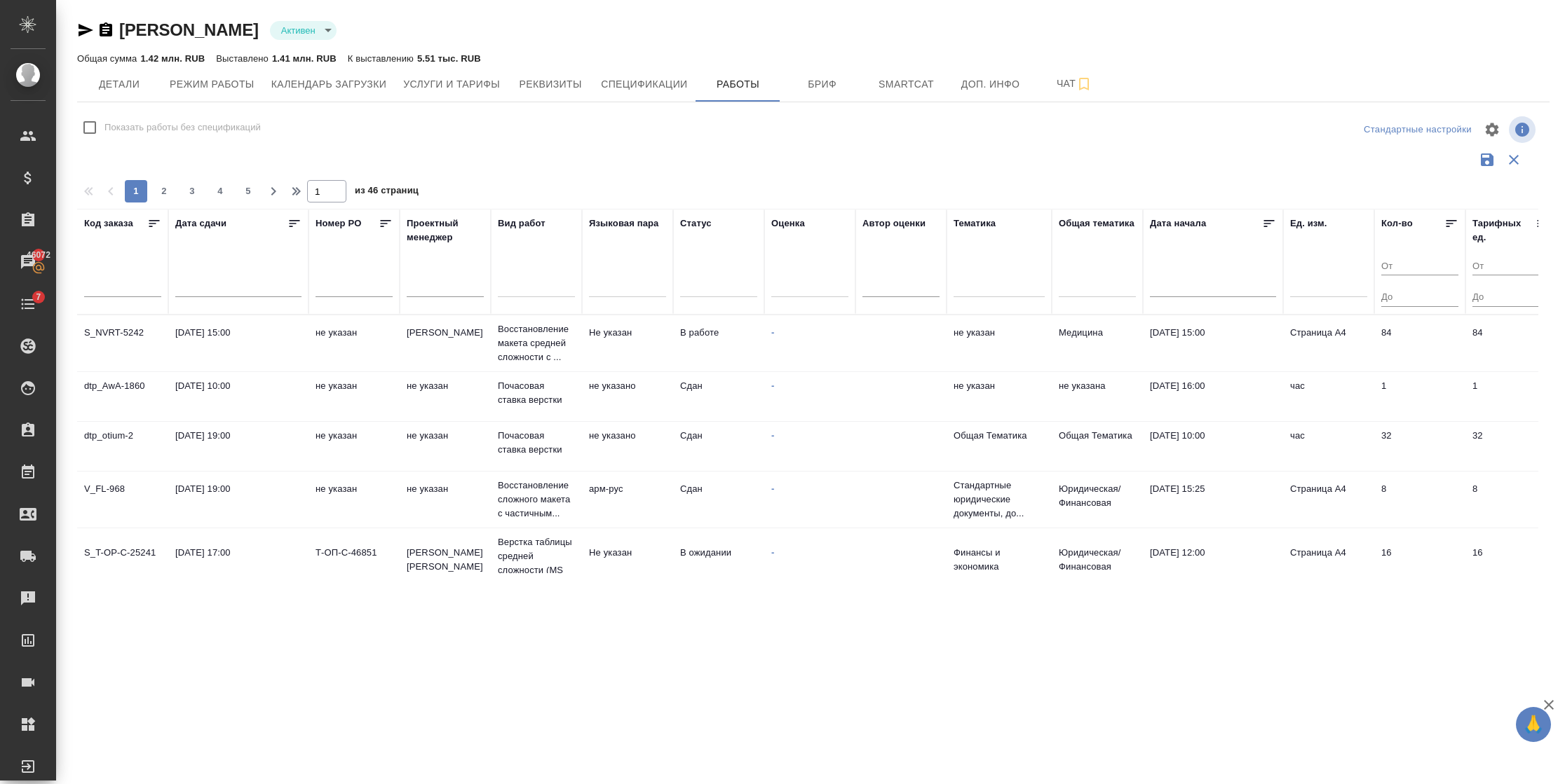
click at [129, 294] on input "text" at bounding box center [122, 286] width 77 height 20
paste input "dtp_otium-2"
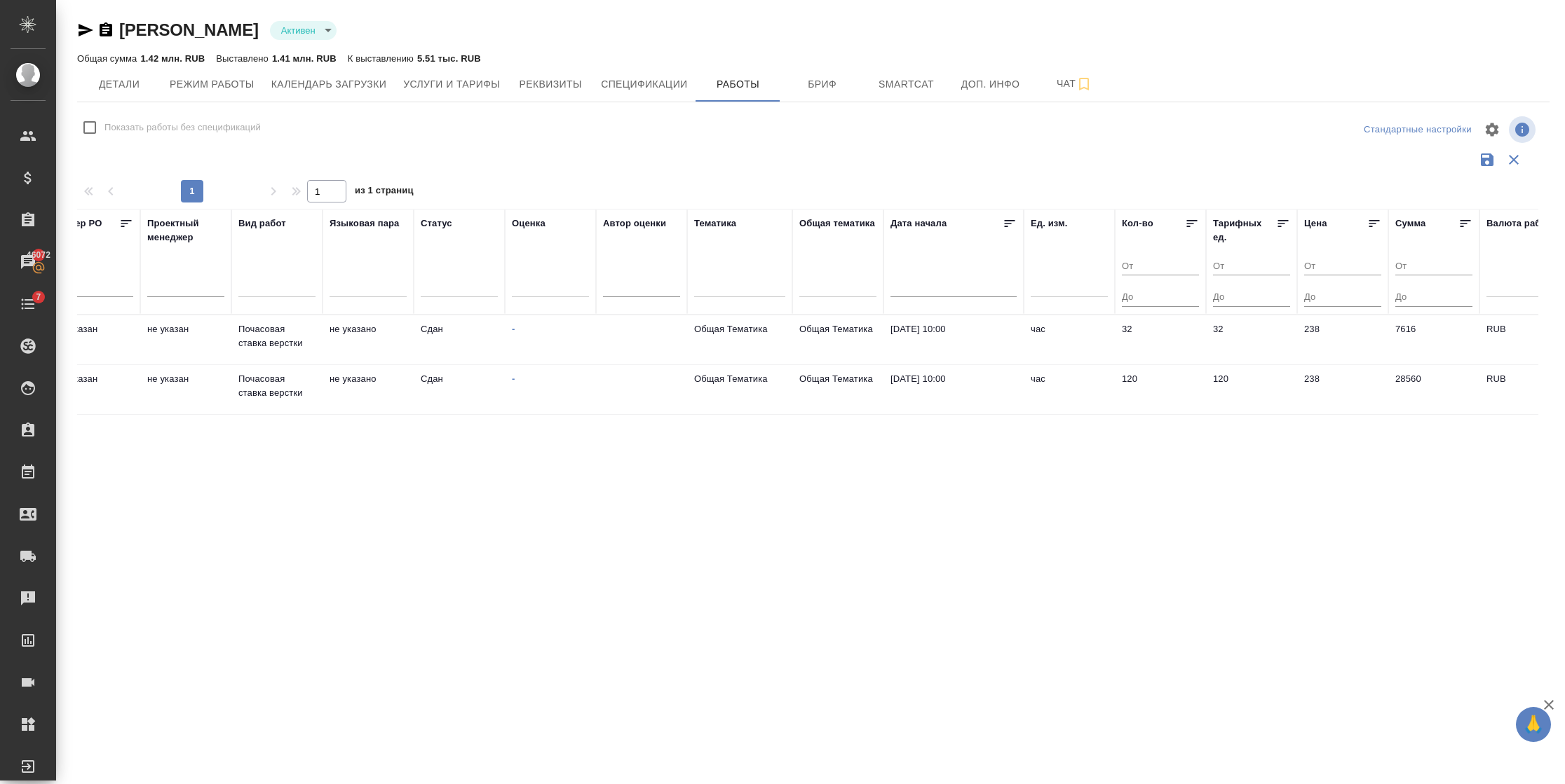
scroll to position [0, 526]
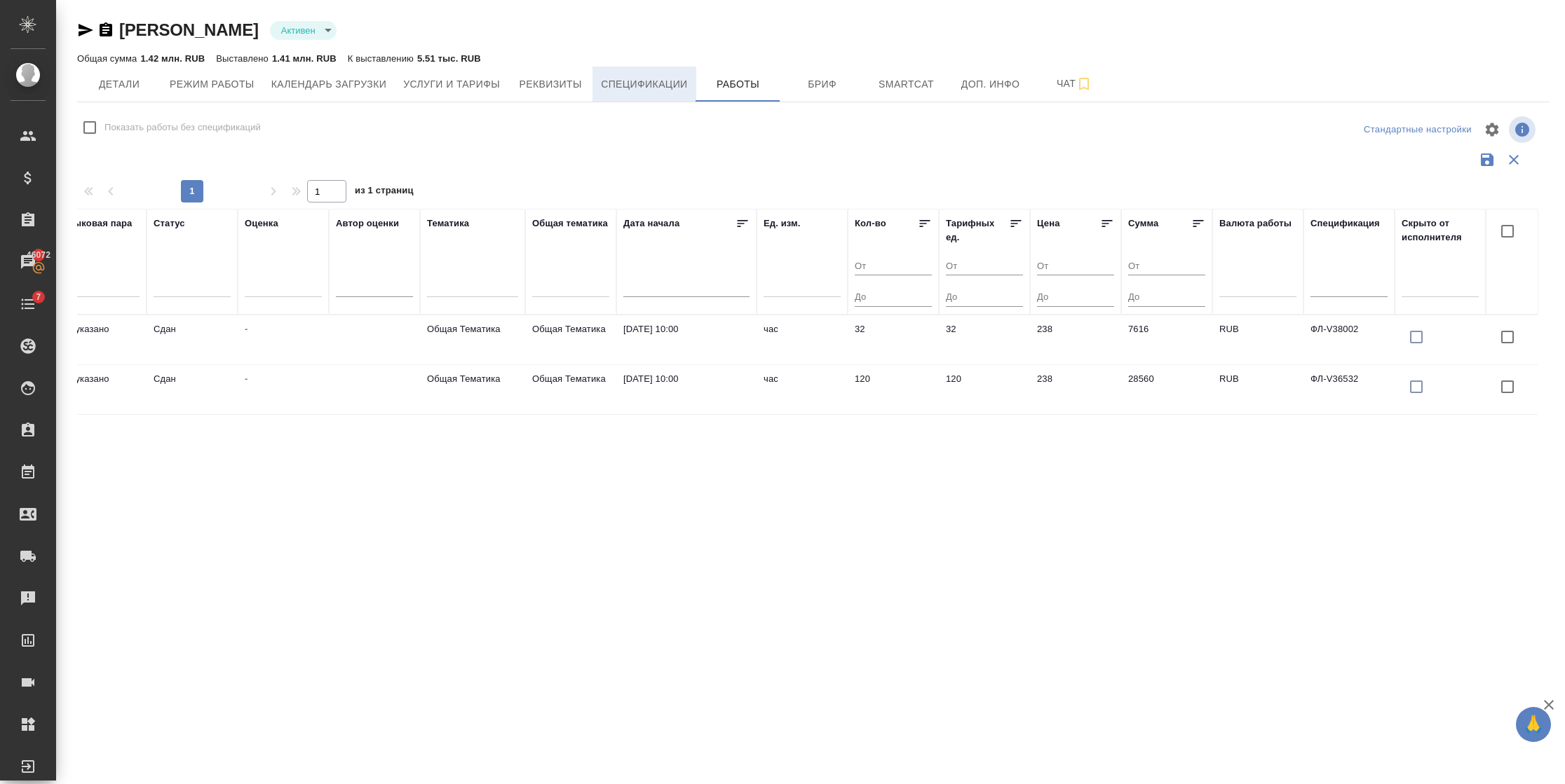
type input "dtp_otium-2"
click at [655, 85] on span "Спецификации" at bounding box center [644, 84] width 87 height 17
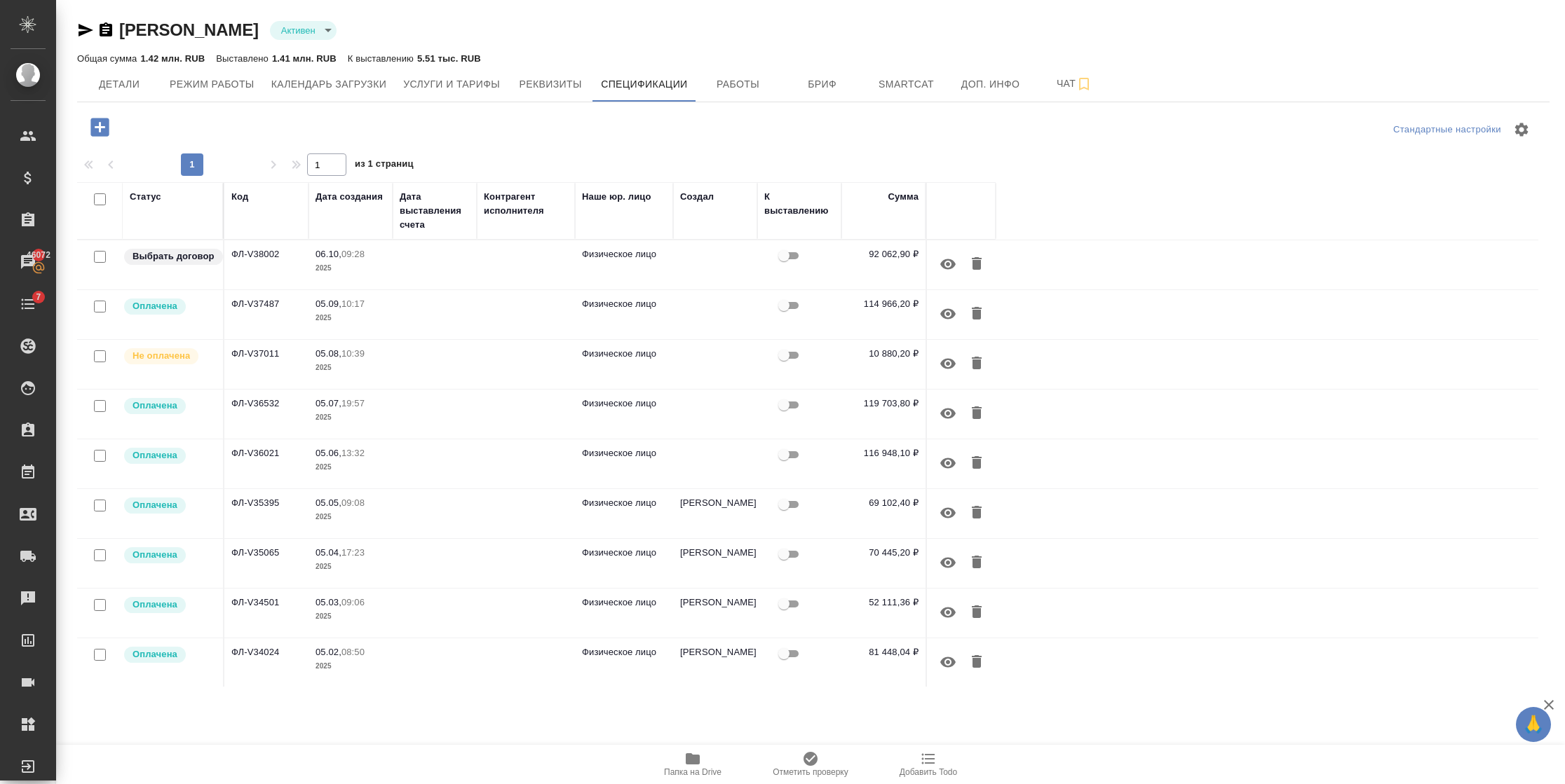
click at [392, 256] on td at bounding box center [434, 265] width 84 height 49
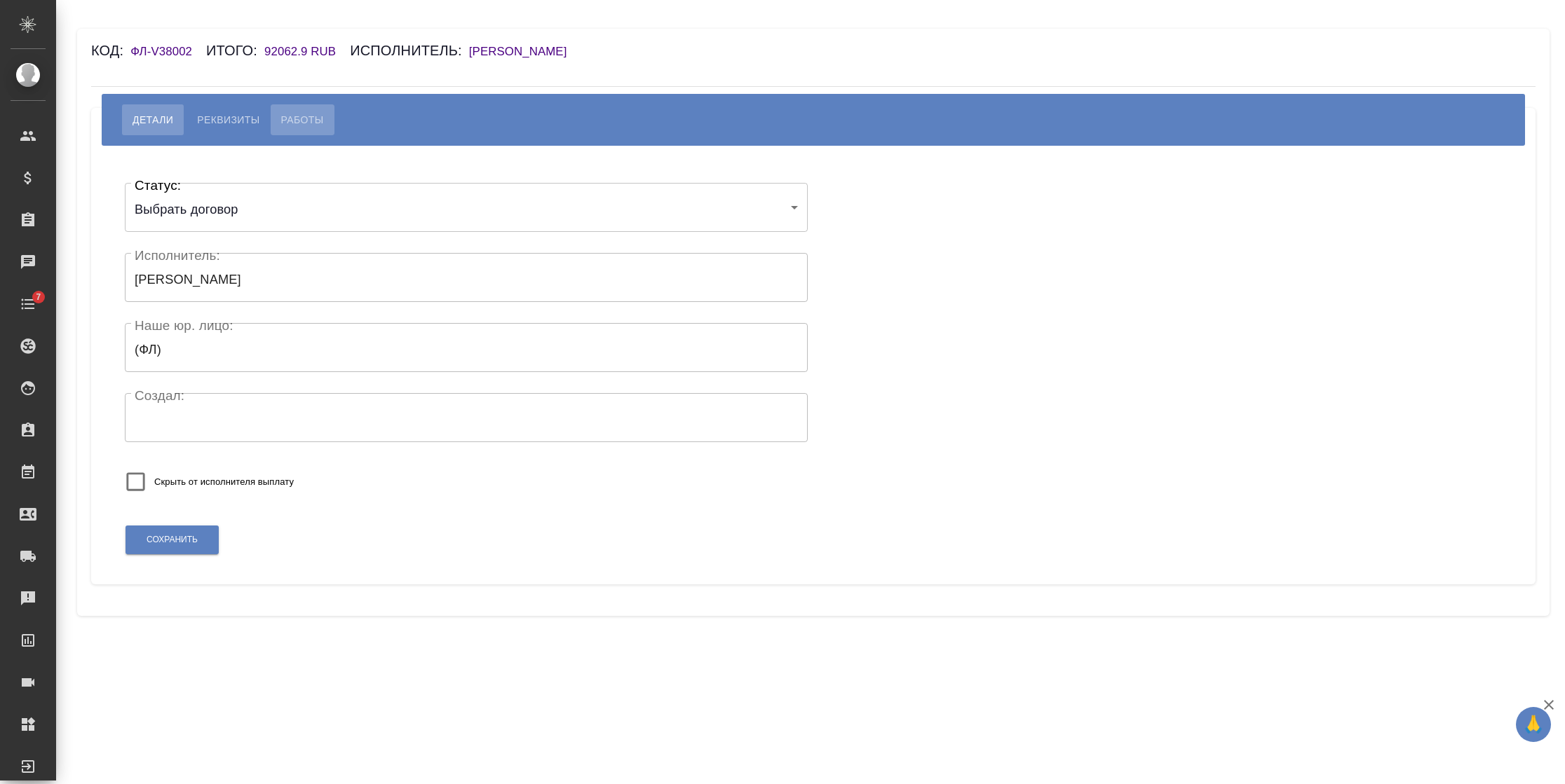
click at [301, 117] on span "Работы" at bounding box center [303, 119] width 43 height 17
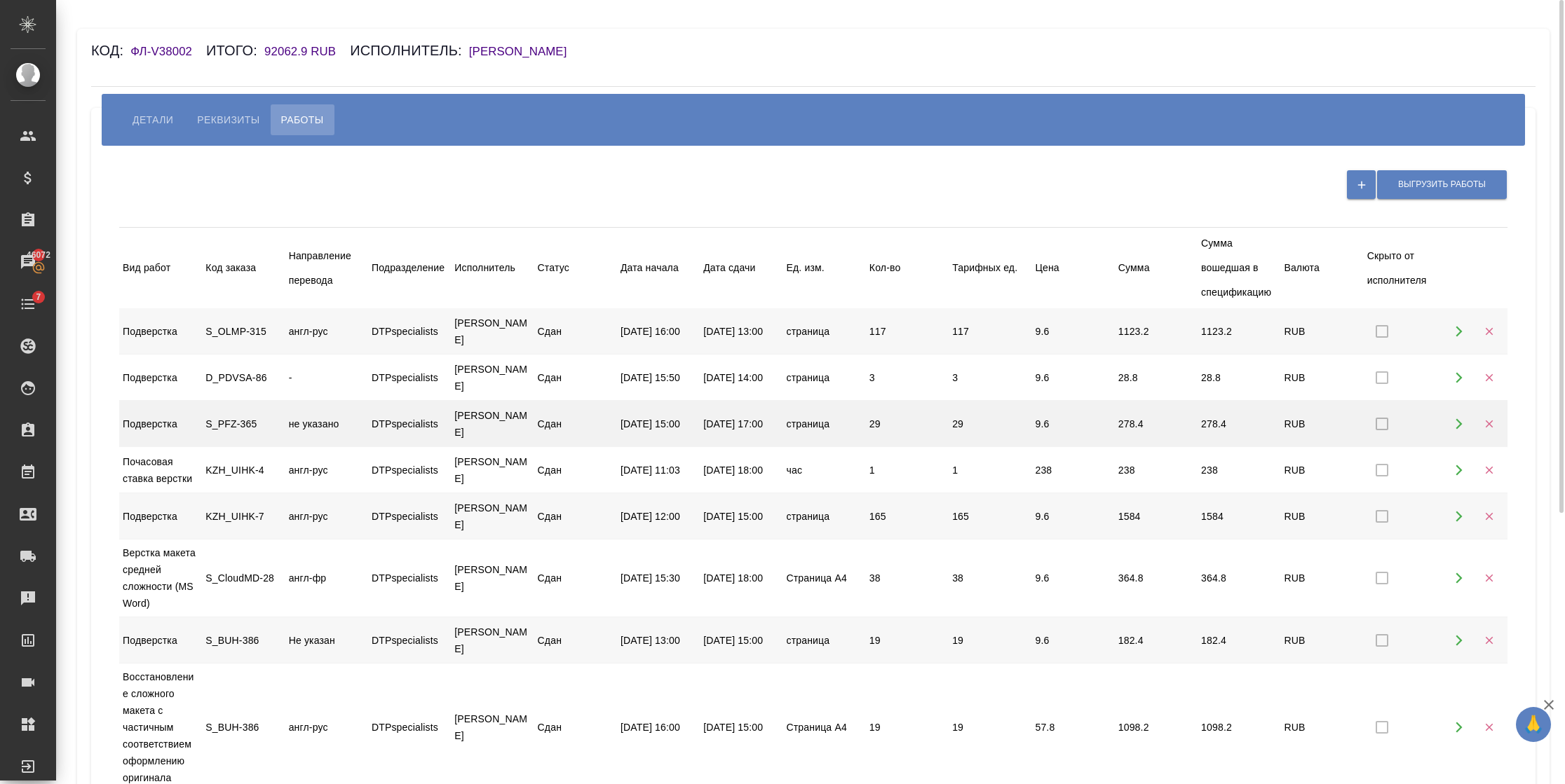
scroll to position [414, 0]
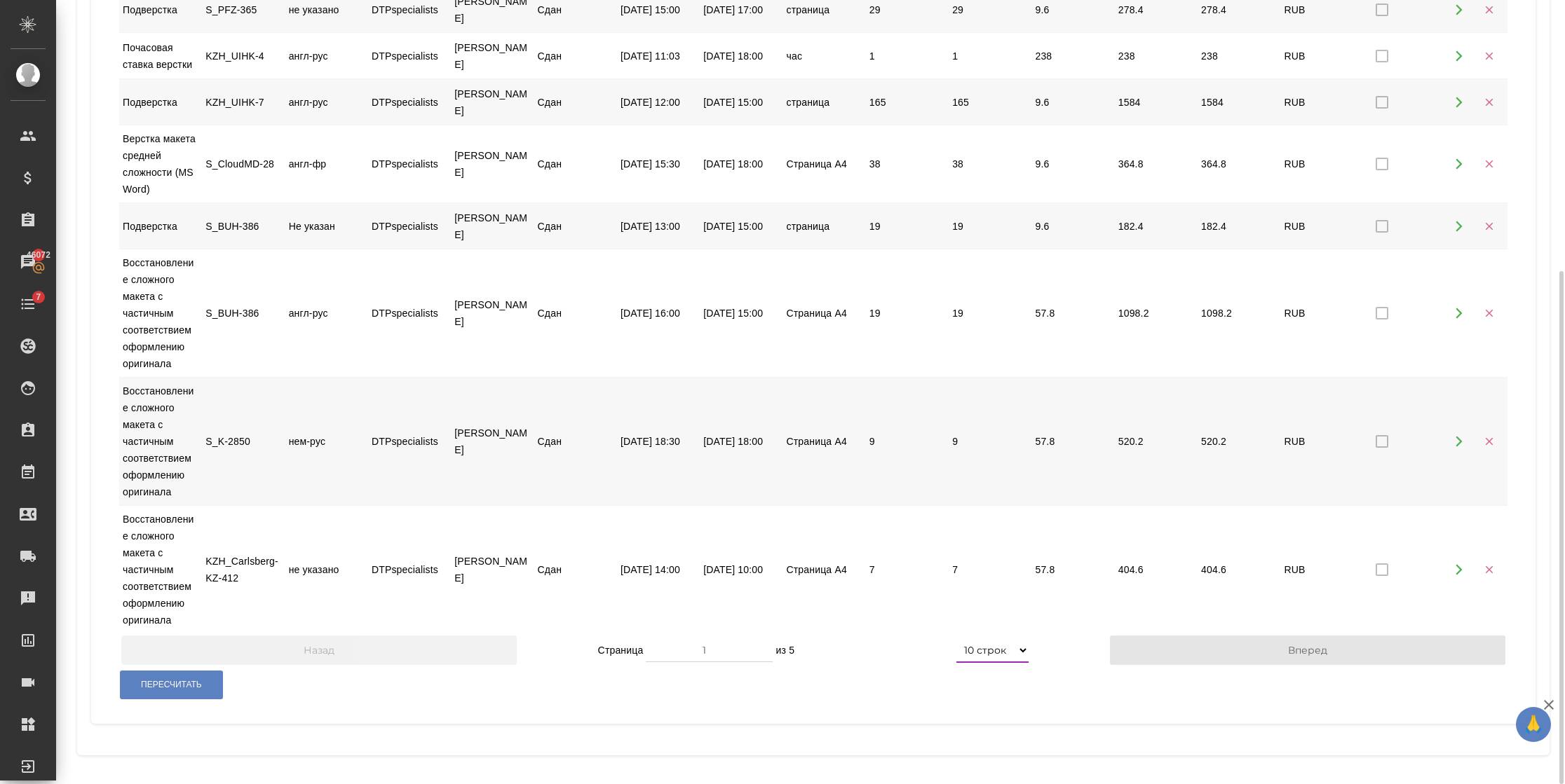
click at [1016, 649] on select "5 строк 10 строк 20 строк 25 строк 50 строк 100 строк" at bounding box center [992, 650] width 72 height 25
select select "100"
click at [956, 663] on select "5 строк 10 строк 20 строк 25 строк 50 строк 100 строк" at bounding box center [992, 650] width 72 height 25
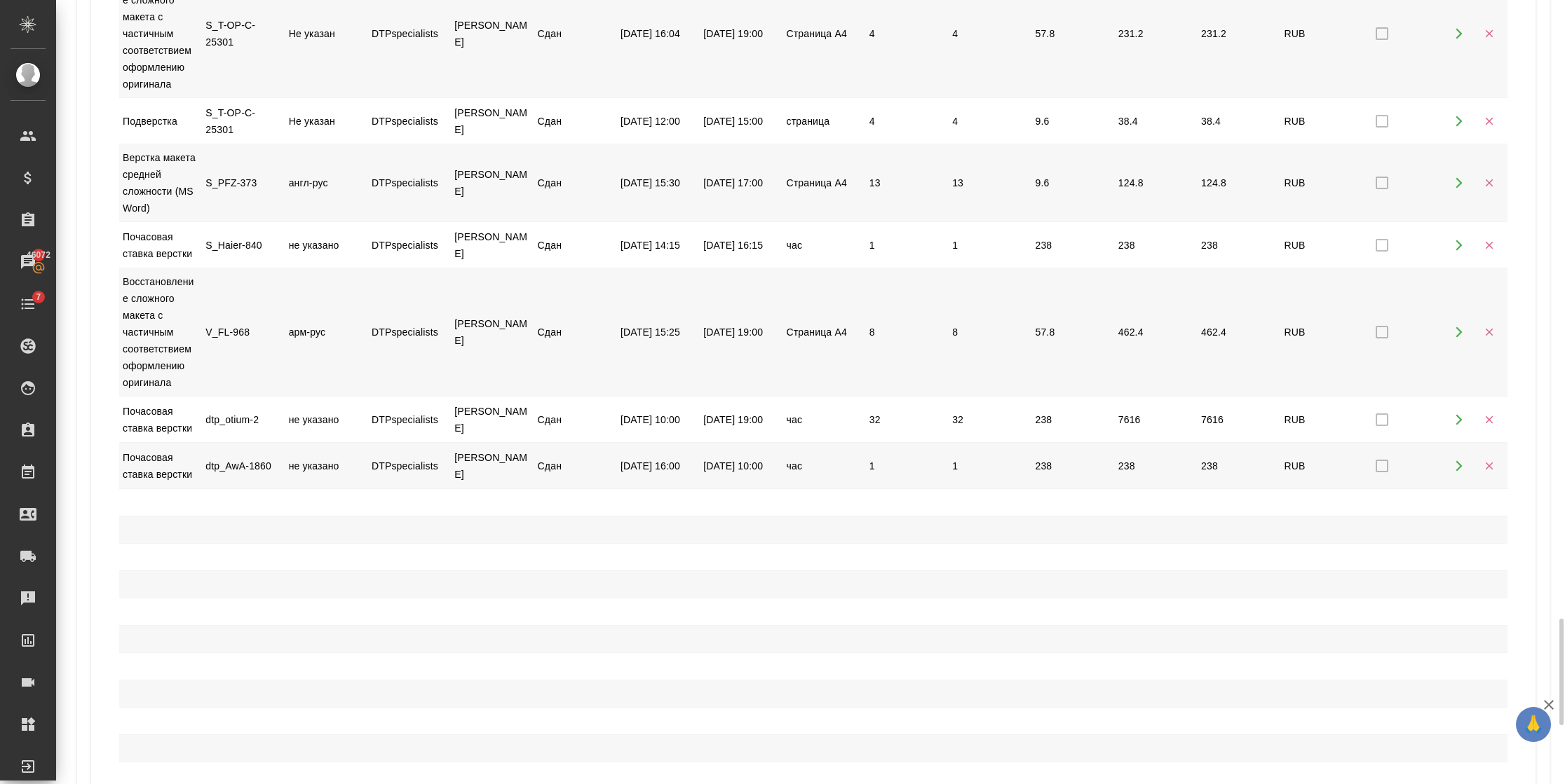
scroll to position [3777, 0]
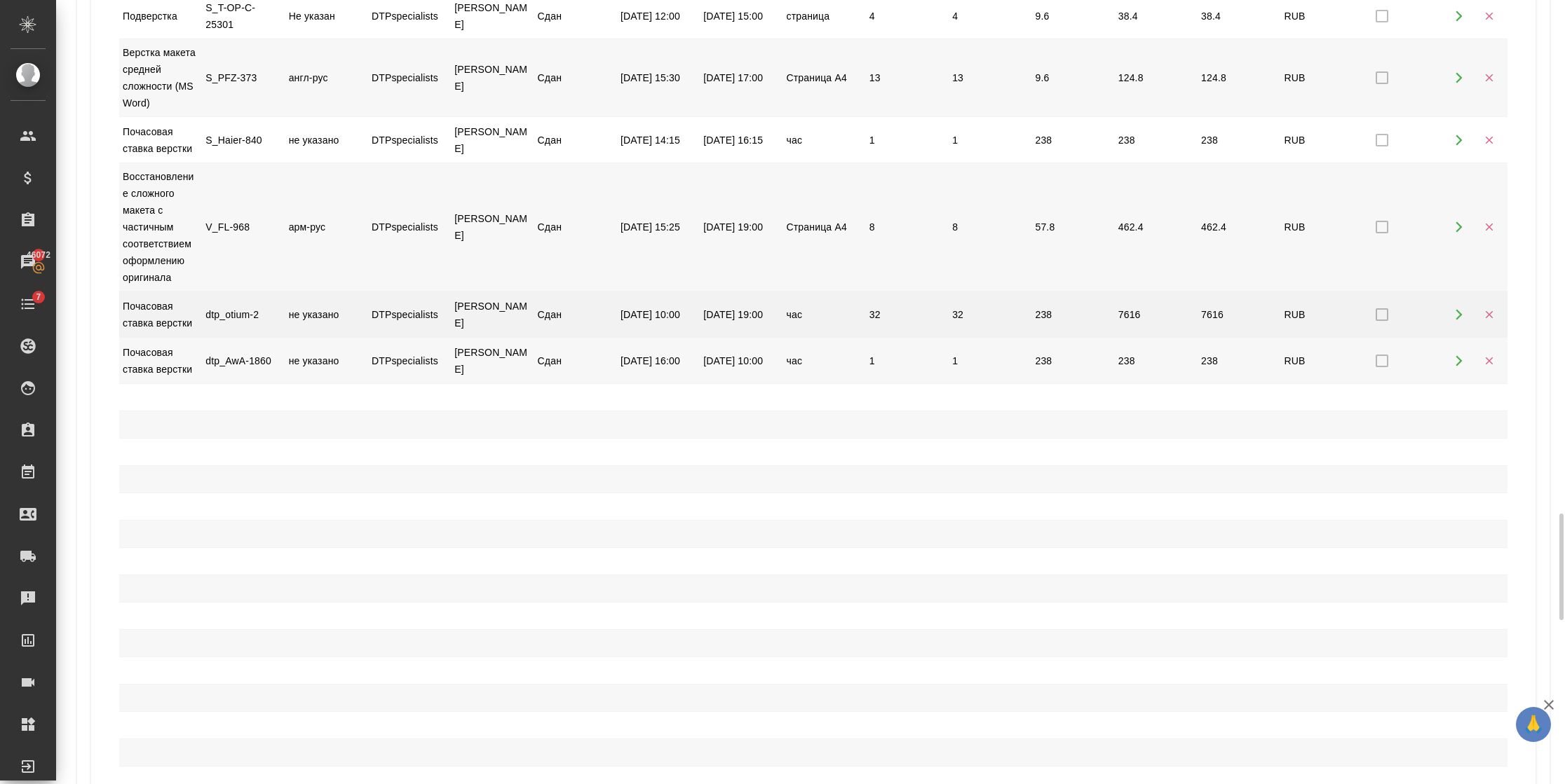
click at [1482, 321] on icon "button" at bounding box center [1489, 314] width 13 height 13
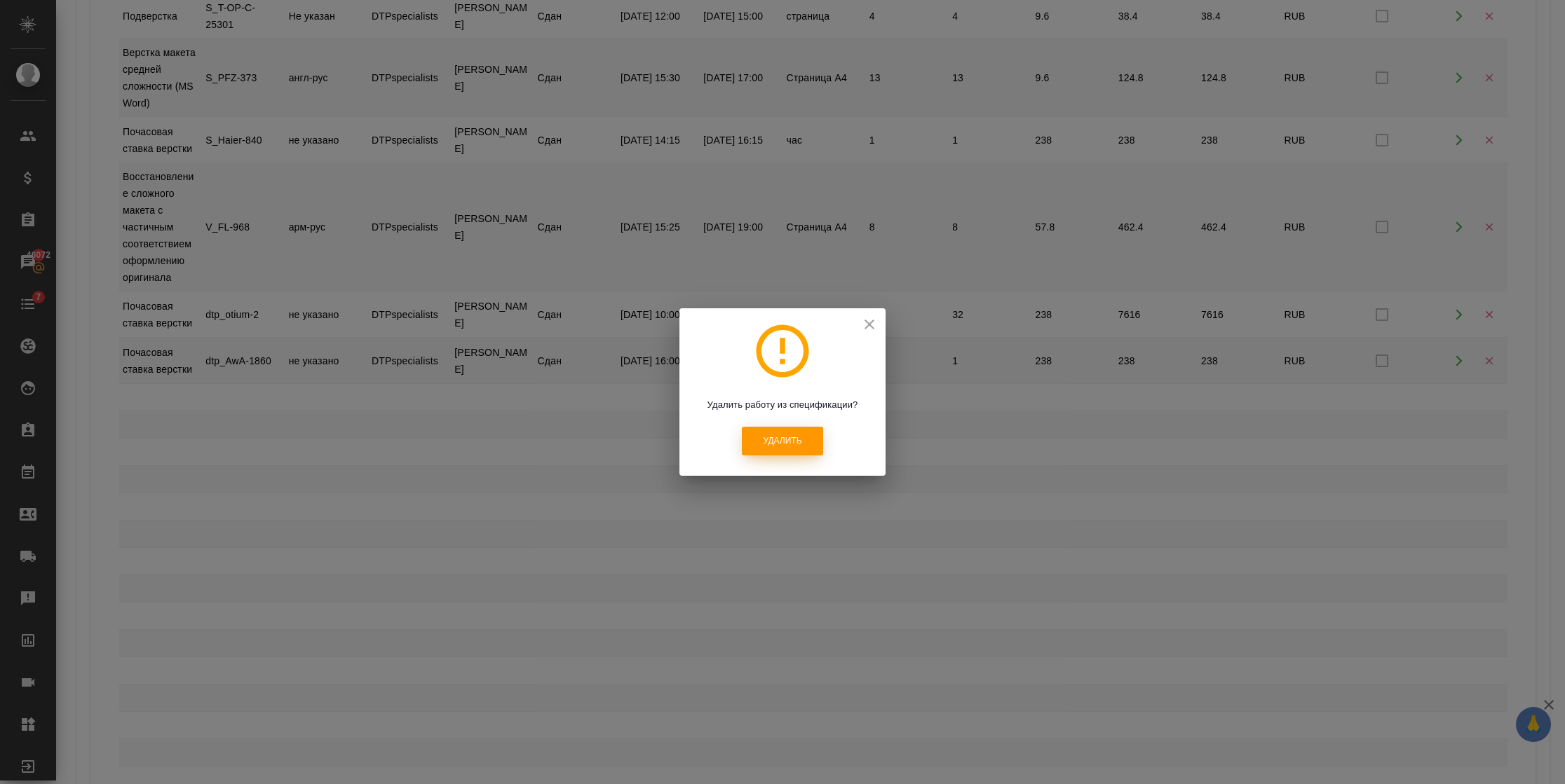
drag, startPoint x: 812, startPoint y: 443, endPoint x: 793, endPoint y: 433, distance: 21.5
click at [811, 442] on button "Удалить" at bounding box center [782, 441] width 81 height 29
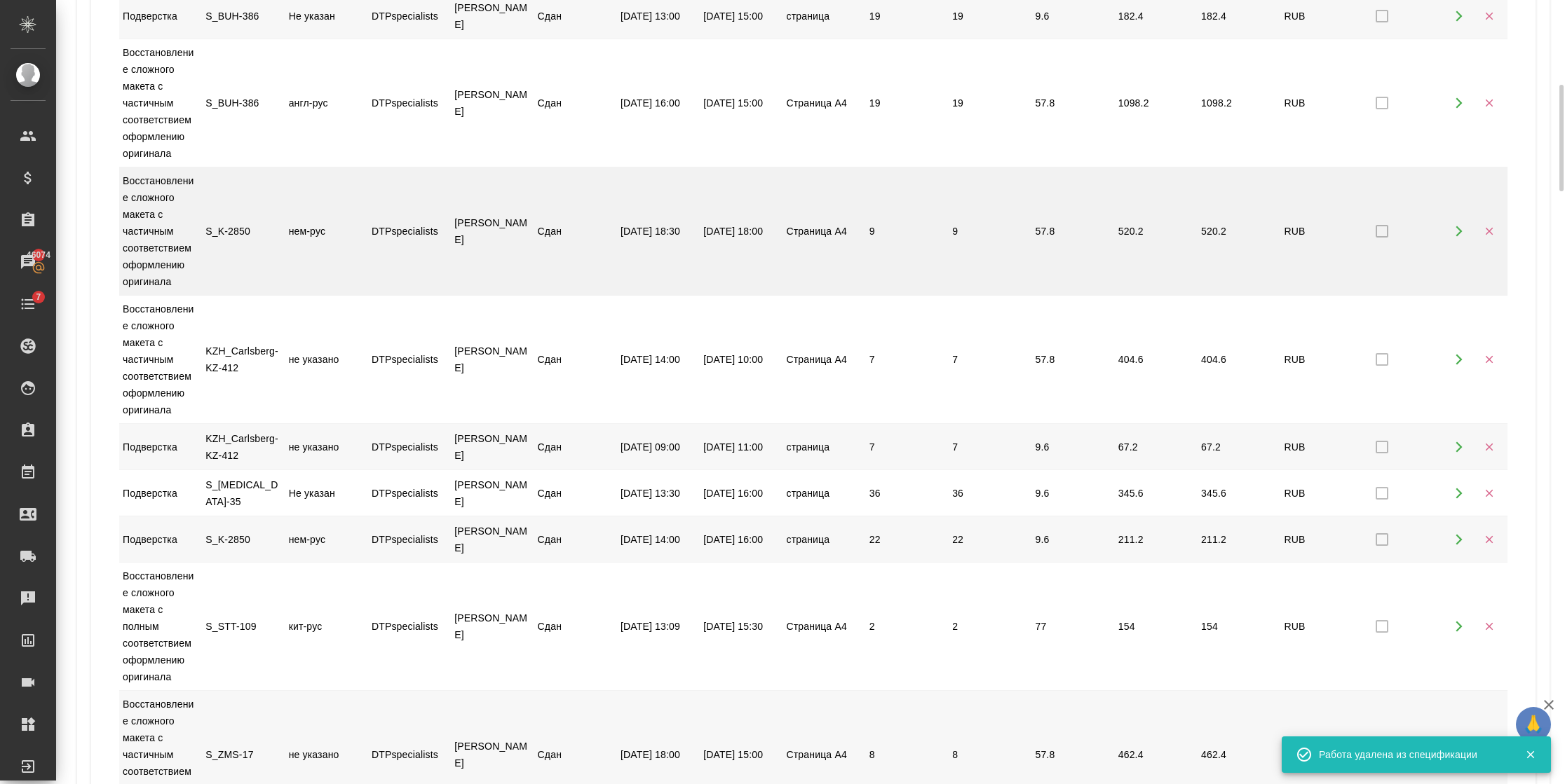
scroll to position [0, 0]
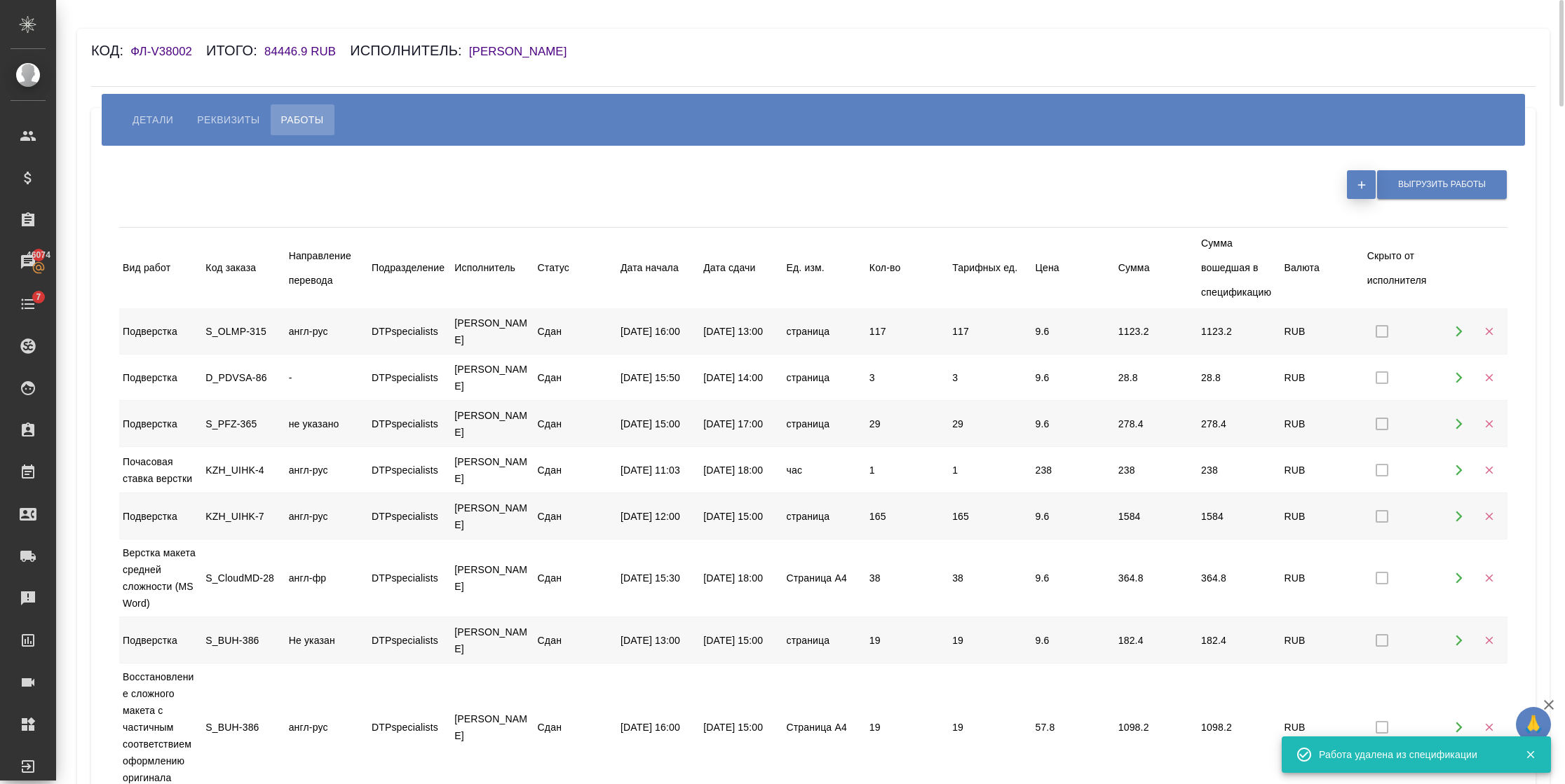
click at [1363, 179] on icon "button" at bounding box center [1362, 185] width 13 height 13
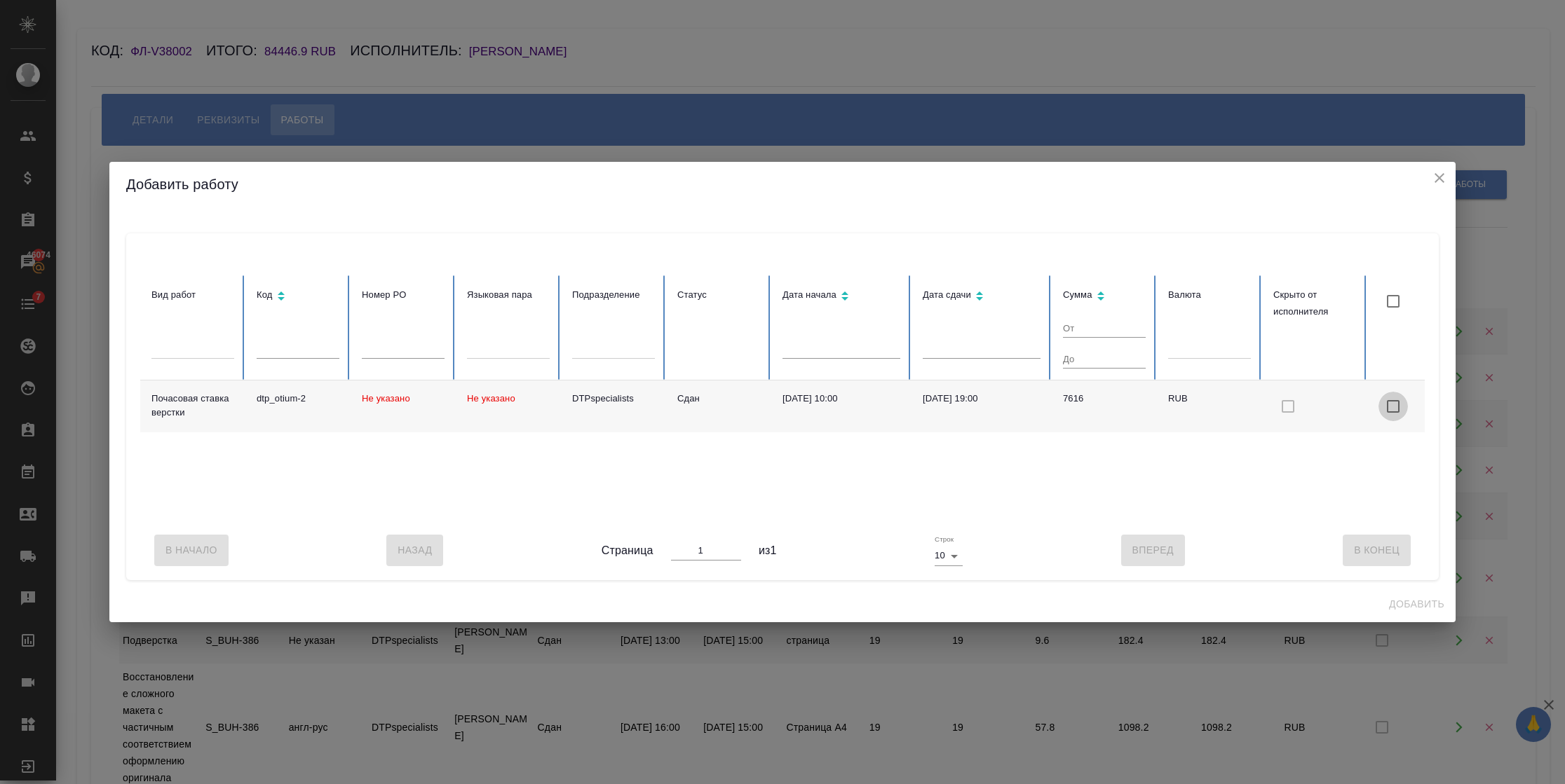
click at [1393, 398] on input "checkbox with default color" at bounding box center [1393, 406] width 29 height 29
checkbox input "true"
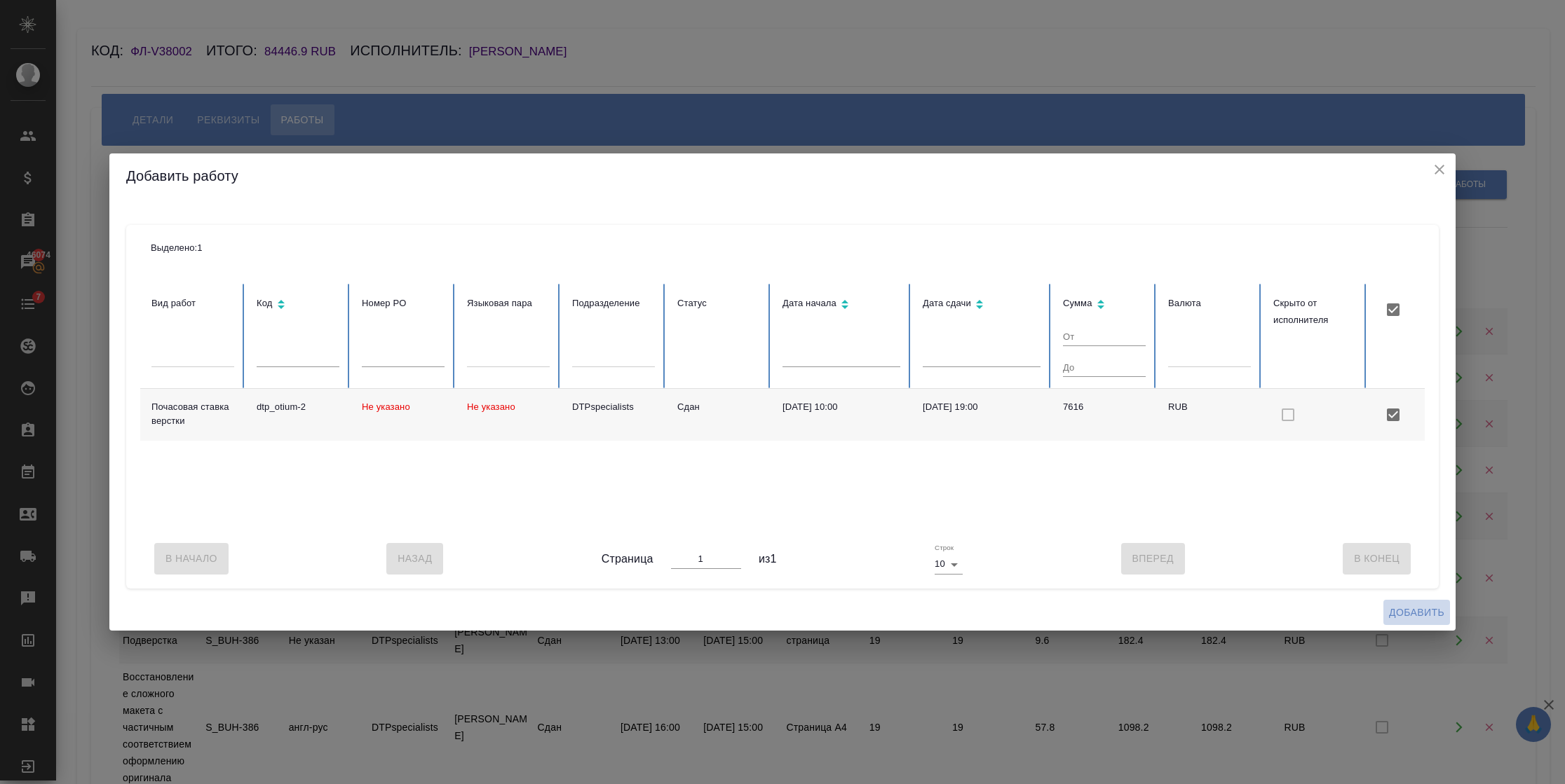
click at [1408, 615] on span "Добавить" at bounding box center [1417, 613] width 56 height 17
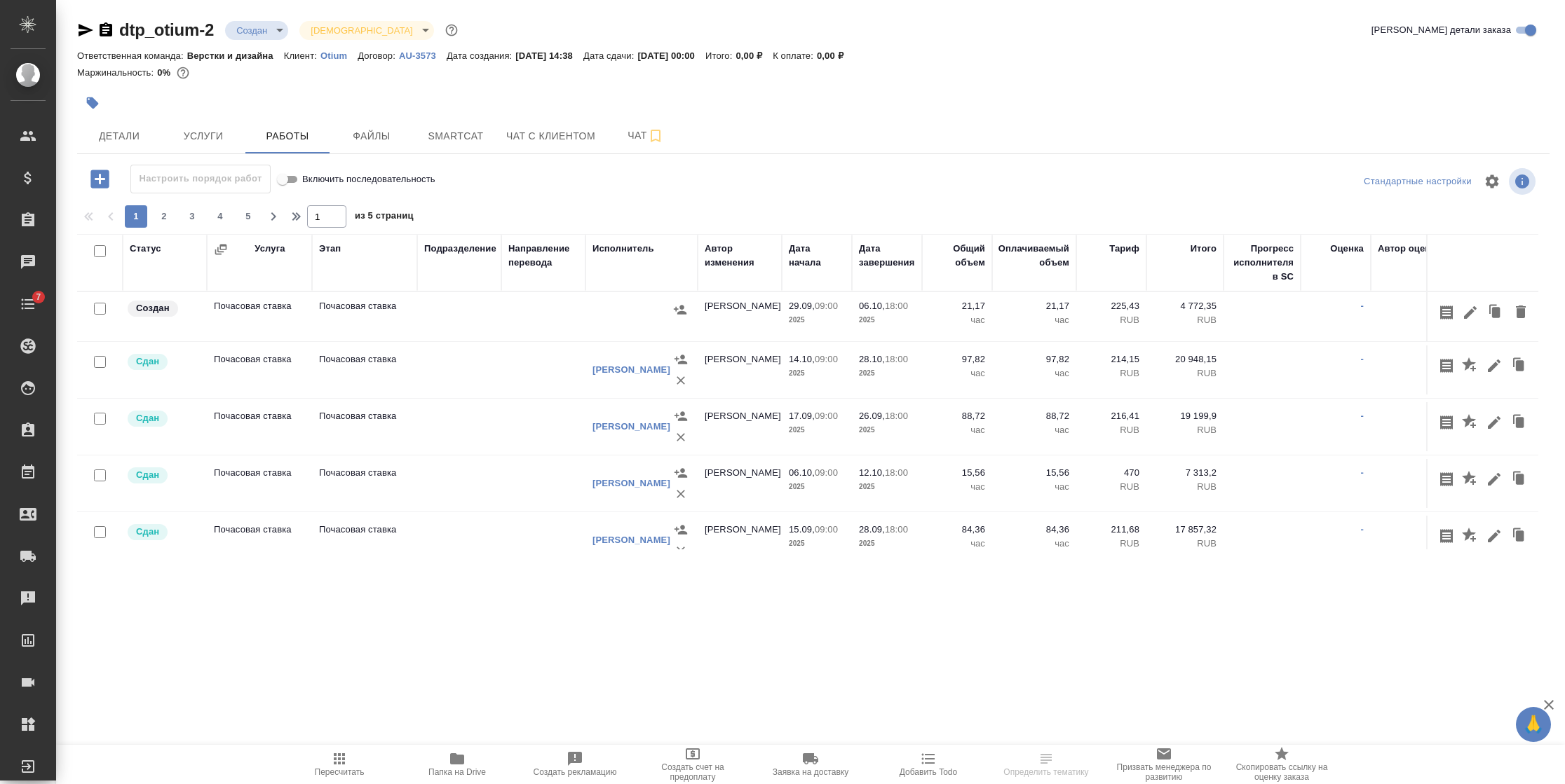
click at [222, 253] on icon "button" at bounding box center [221, 249] width 14 height 14
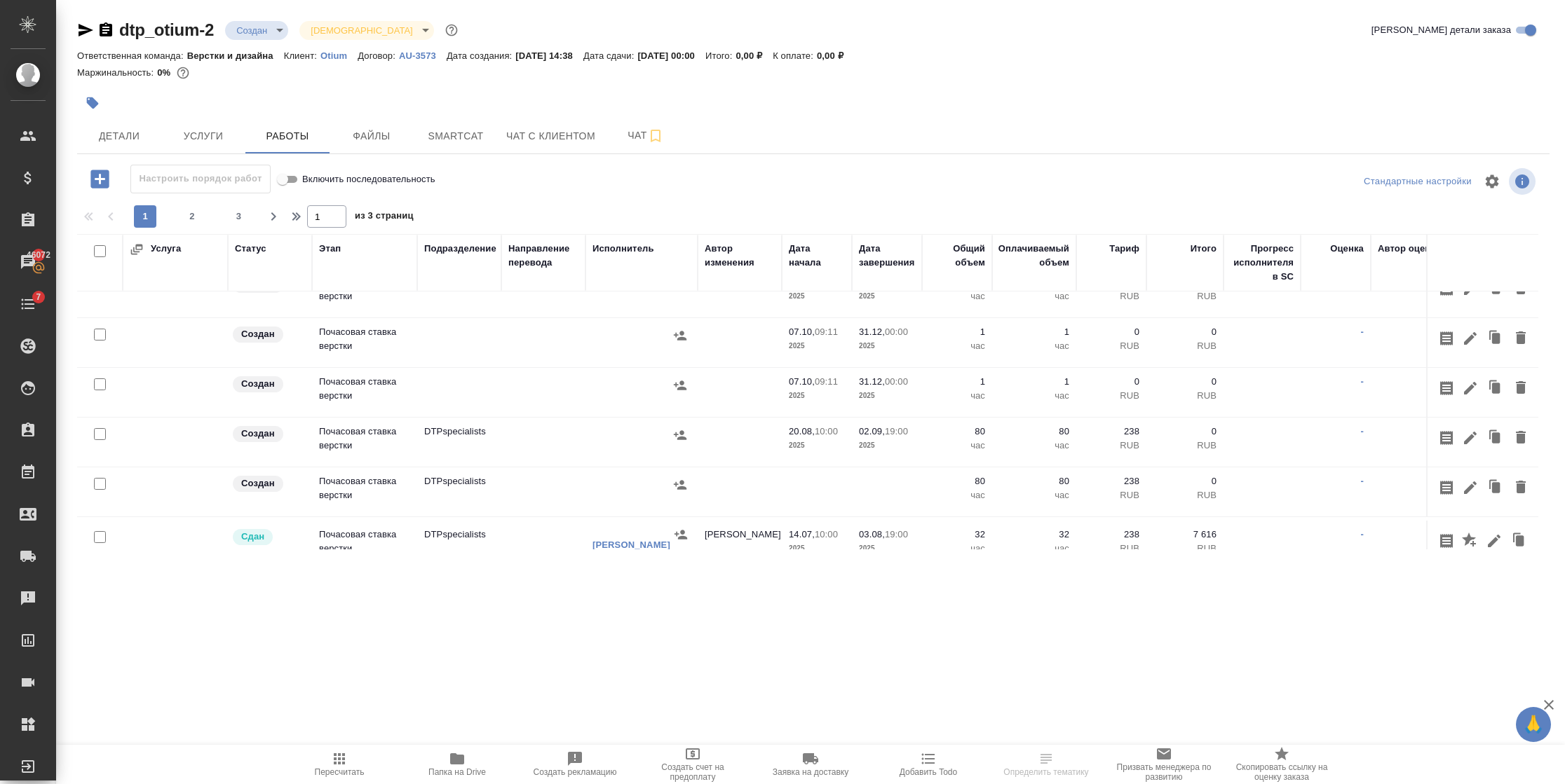
scroll to position [421, 0]
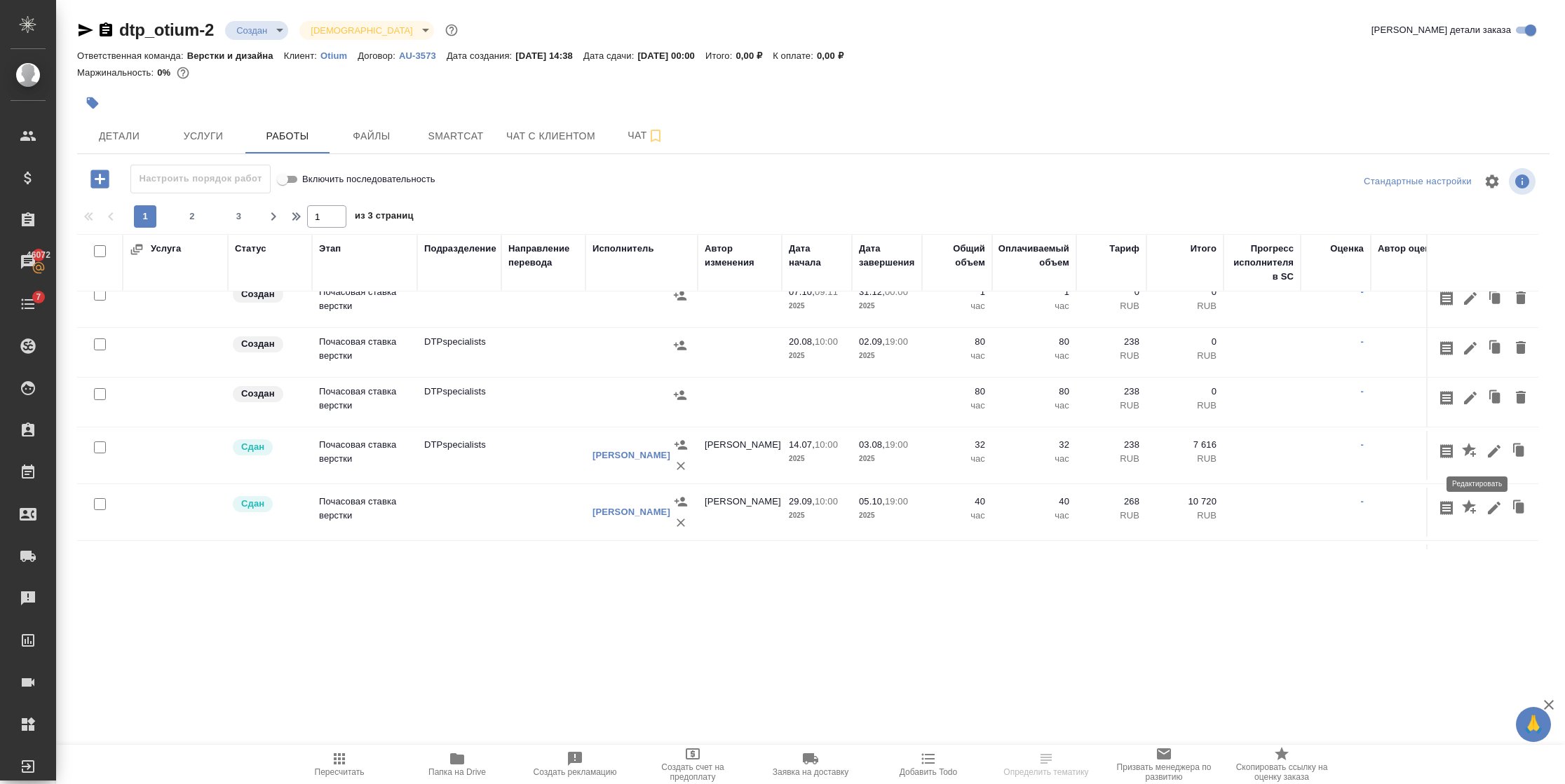
click at [1486, 452] on icon "button" at bounding box center [1494, 451] width 17 height 17
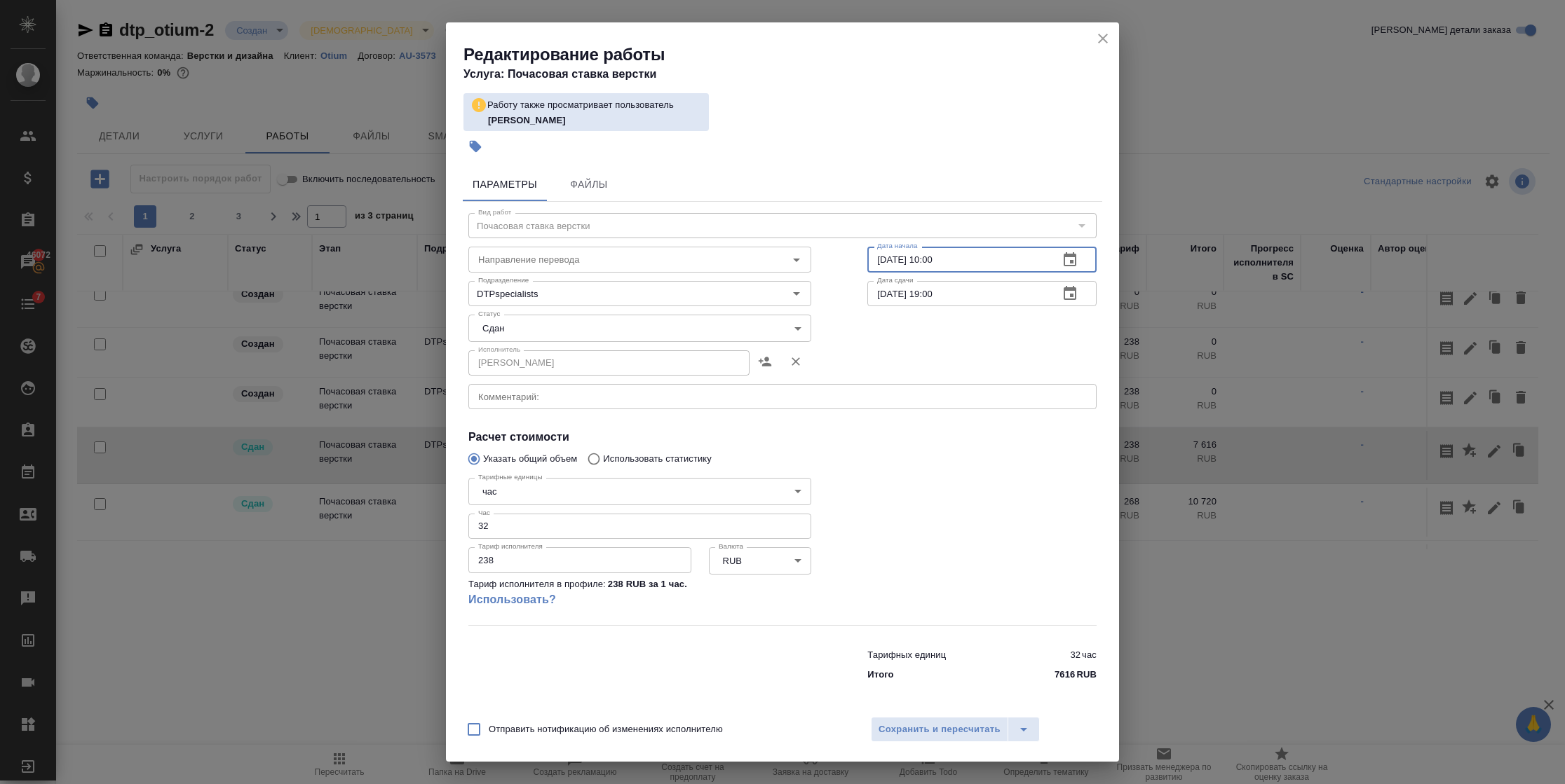
drag, startPoint x: 877, startPoint y: 259, endPoint x: 860, endPoint y: 259, distance: 17.0
click at [867, 259] on input "[DATE] 10:00" at bounding box center [957, 259] width 180 height 25
click at [887, 259] on input "[DATE] 10:00" at bounding box center [957, 259] width 180 height 25
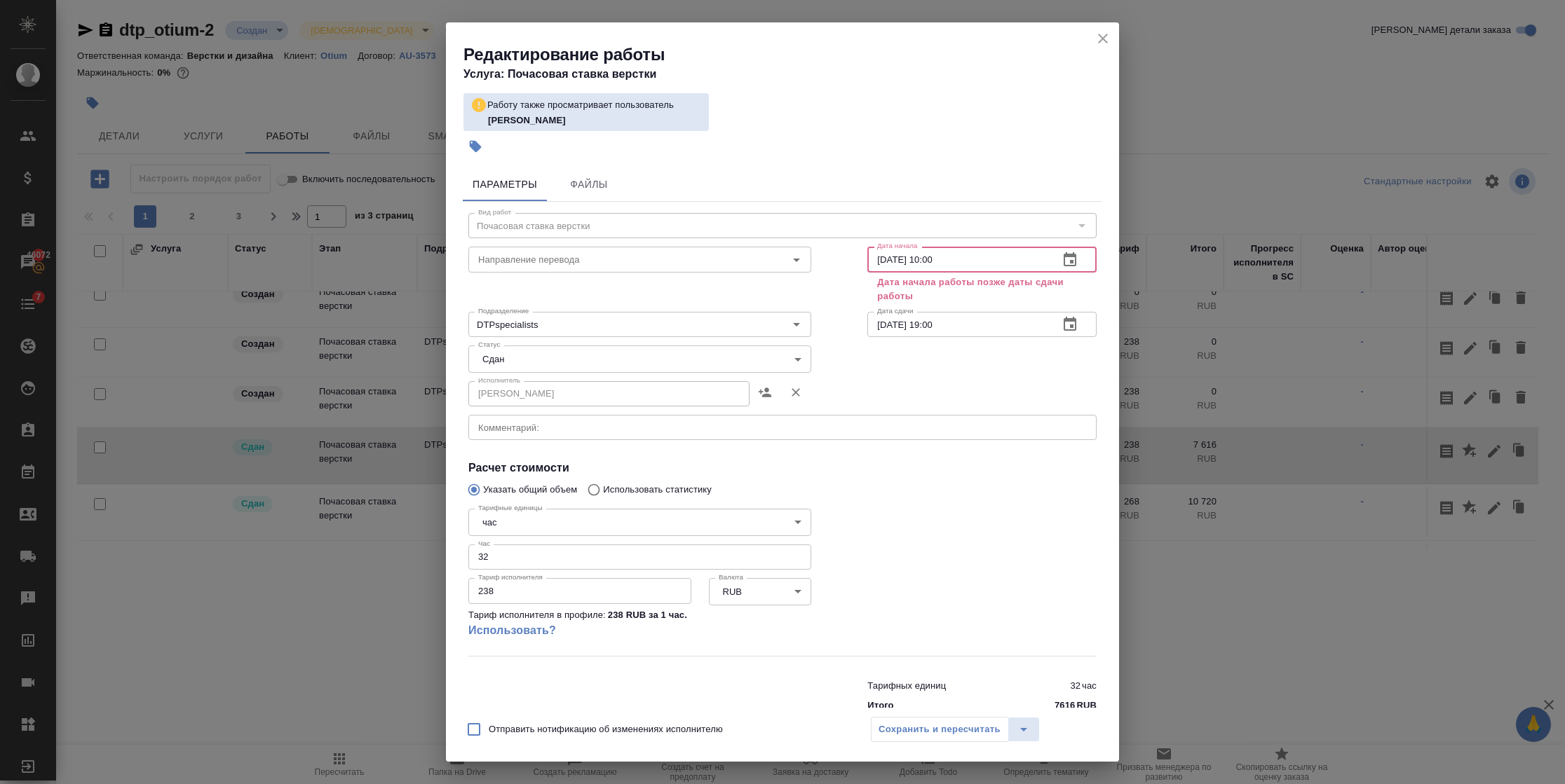
type input "[DATE] 10:00"
click at [886, 319] on input "[DATE] 19:00" at bounding box center [957, 325] width 180 height 25
click at [881, 325] on input "[DATE] 19:00" at bounding box center [957, 325] width 180 height 25
click at [885, 329] on input "[DATE] 19:00" at bounding box center [957, 325] width 180 height 25
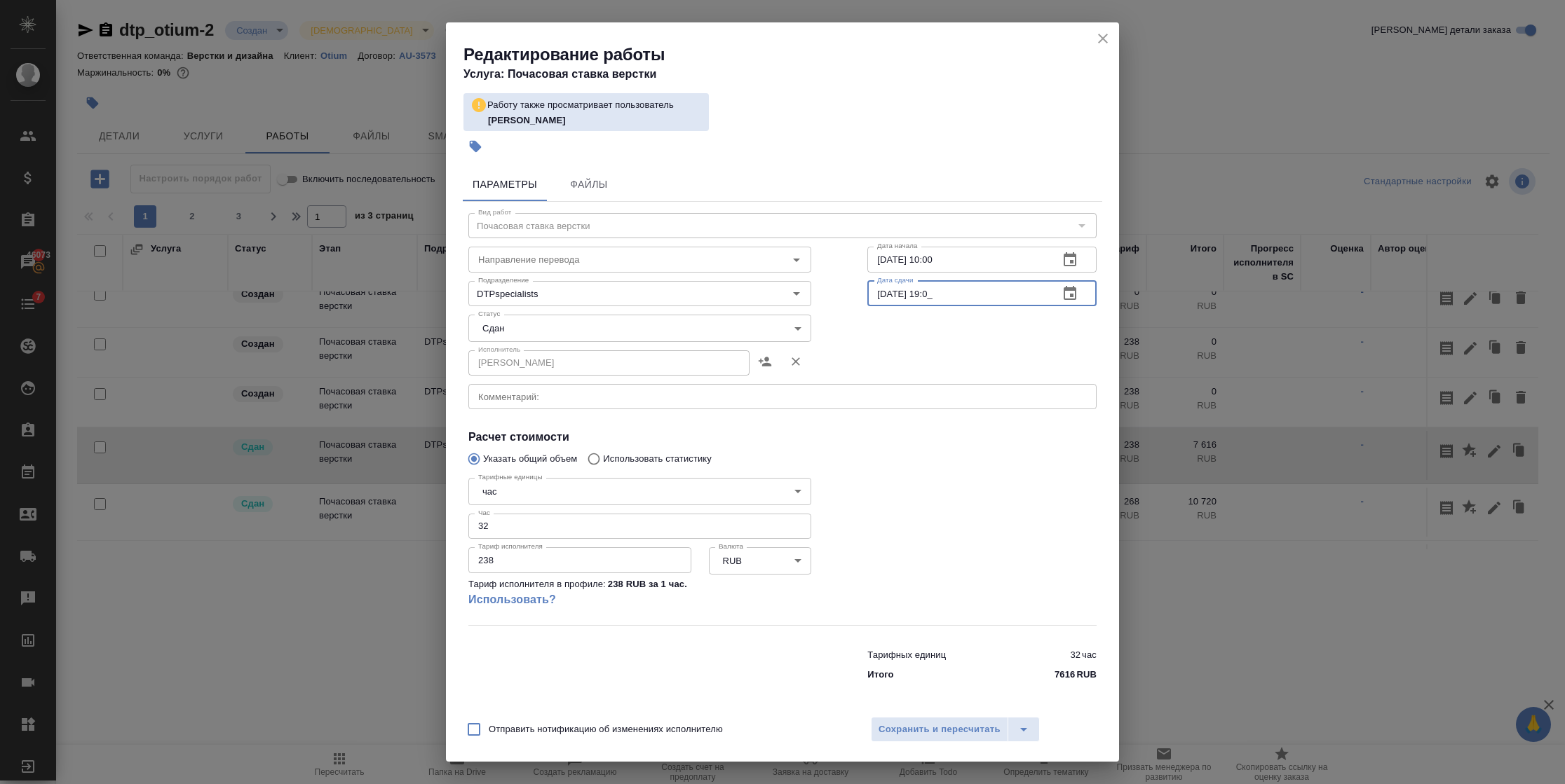
click at [940, 293] on input "[DATE] 19:0_" at bounding box center [957, 294] width 180 height 25
click at [933, 294] on input "[DATE] 19:0_" at bounding box center [957, 294] width 180 height 25
type input "[DATE] 19:00"
click at [906, 420] on div "Вид работ Почасовая ставка верстки Вид работ Направление перевода Направление п…" at bounding box center [782, 444] width 639 height 486
click at [943, 730] on span "Сохранить и пересчитать" at bounding box center [939, 729] width 122 height 16
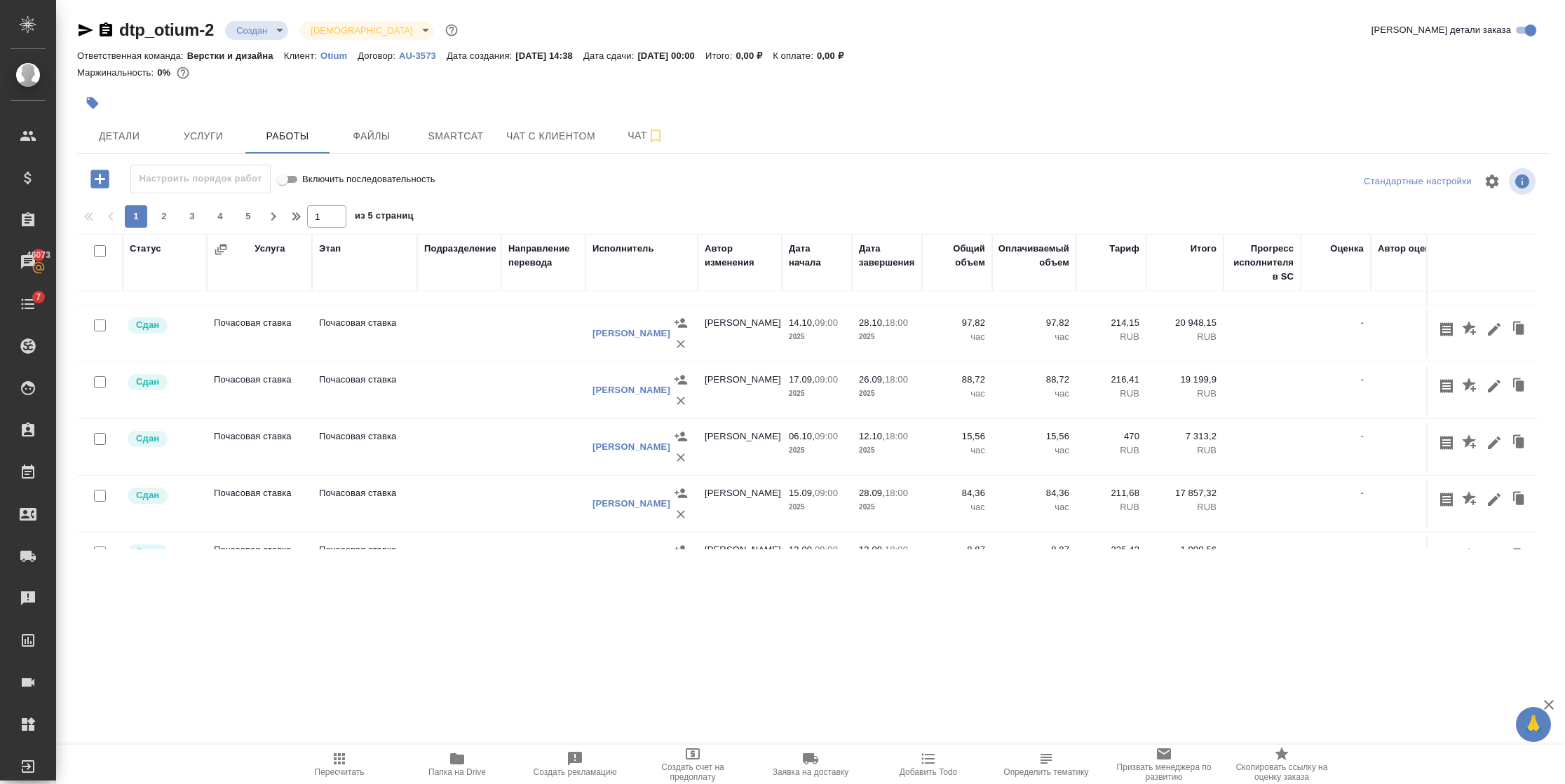
scroll to position [0, 0]
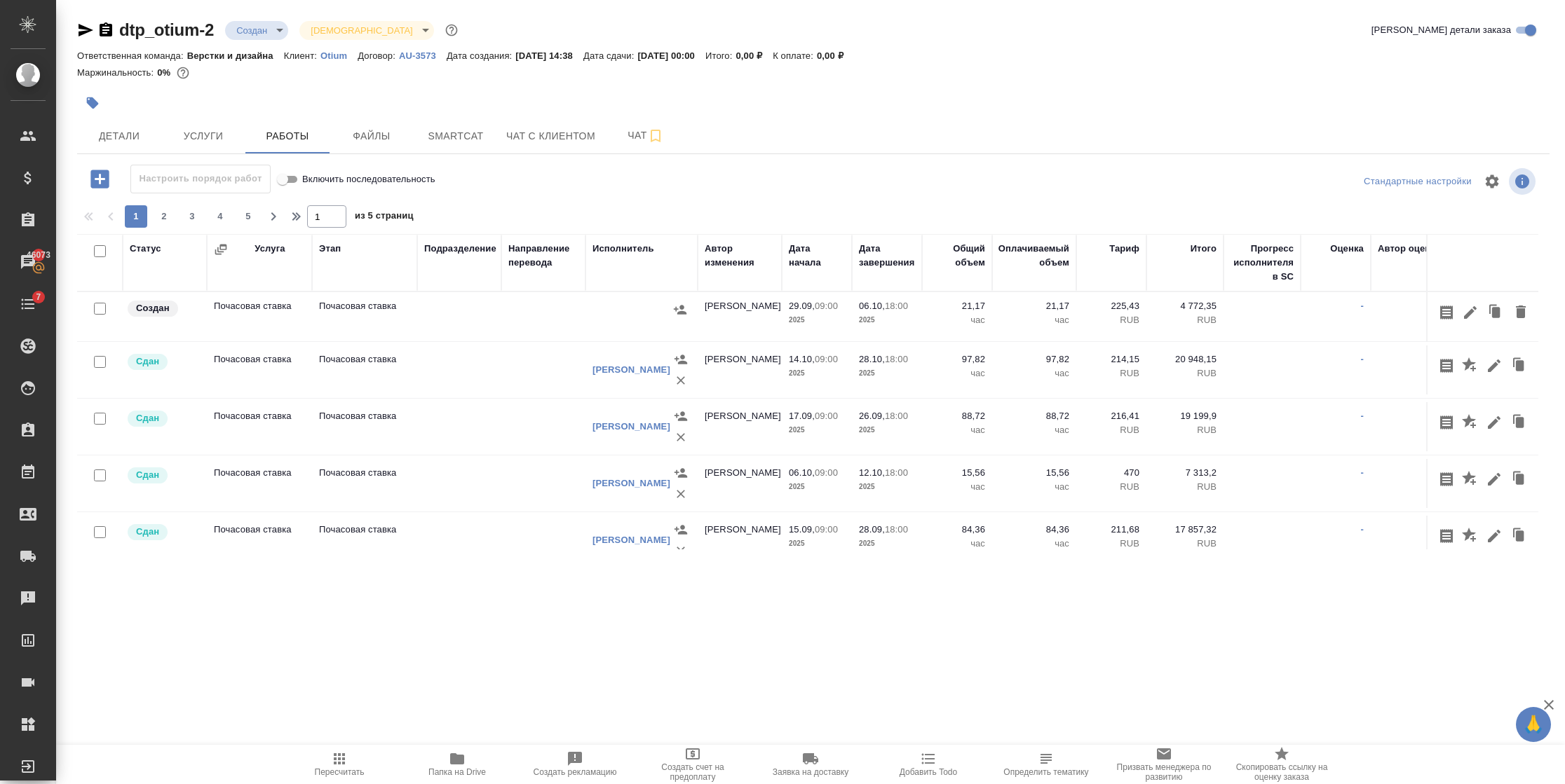
click at [225, 248] on icon "button" at bounding box center [221, 249] width 14 height 14
